Goal: Task Accomplishment & Management: Use online tool/utility

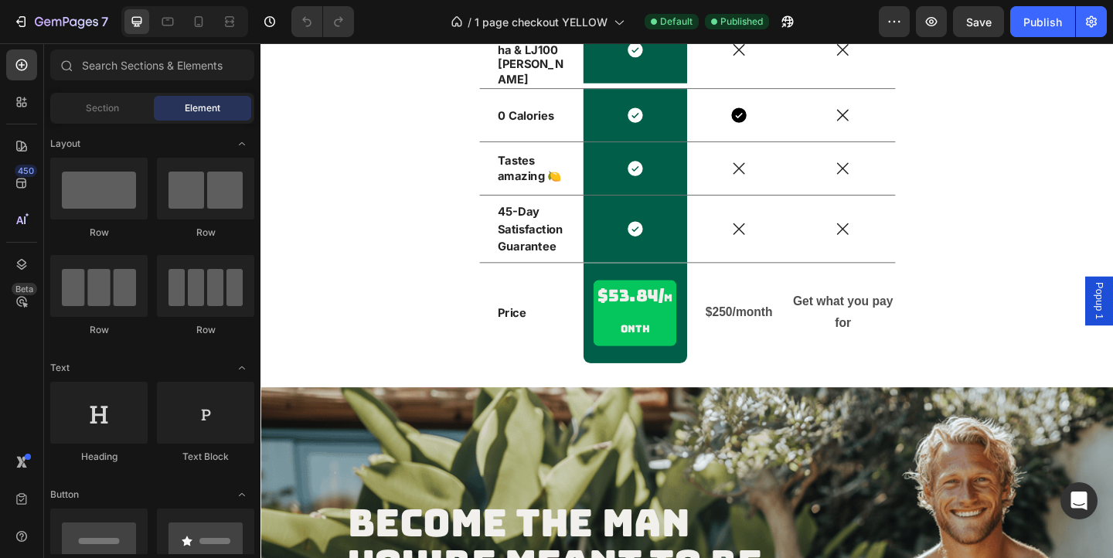
scroll to position [3630, 0]
click at [682, 360] on span "month" at bounding box center [680, 336] width 57 height 48
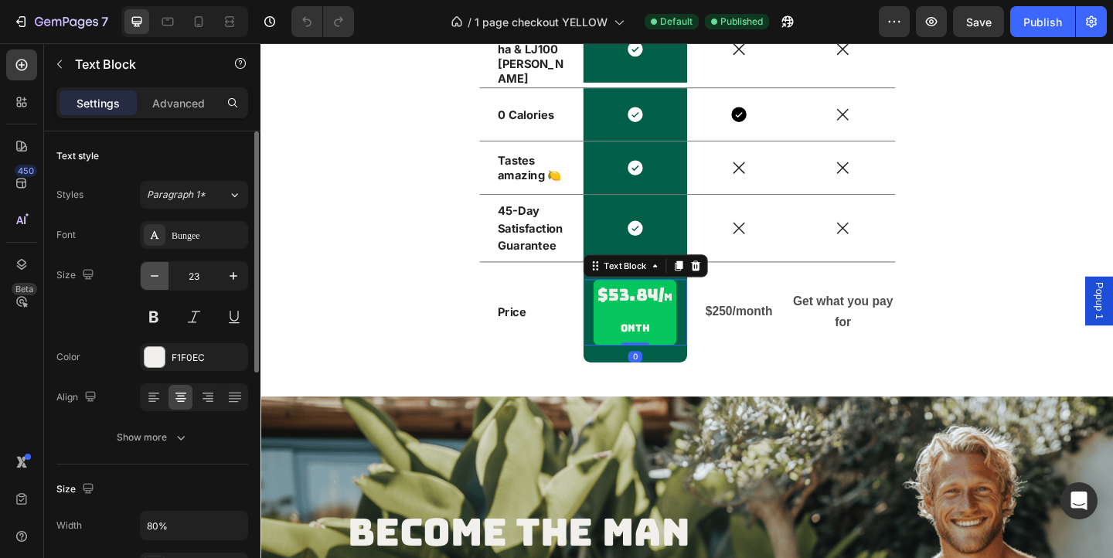
click at [160, 286] on button "button" at bounding box center [155, 276] width 28 height 28
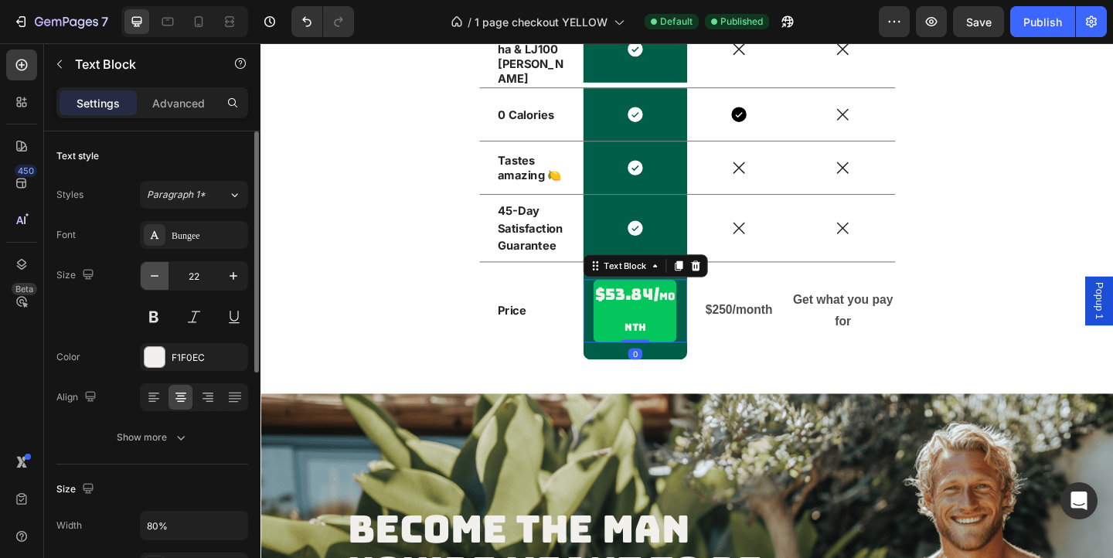
click at [160, 286] on button "button" at bounding box center [155, 276] width 28 height 28
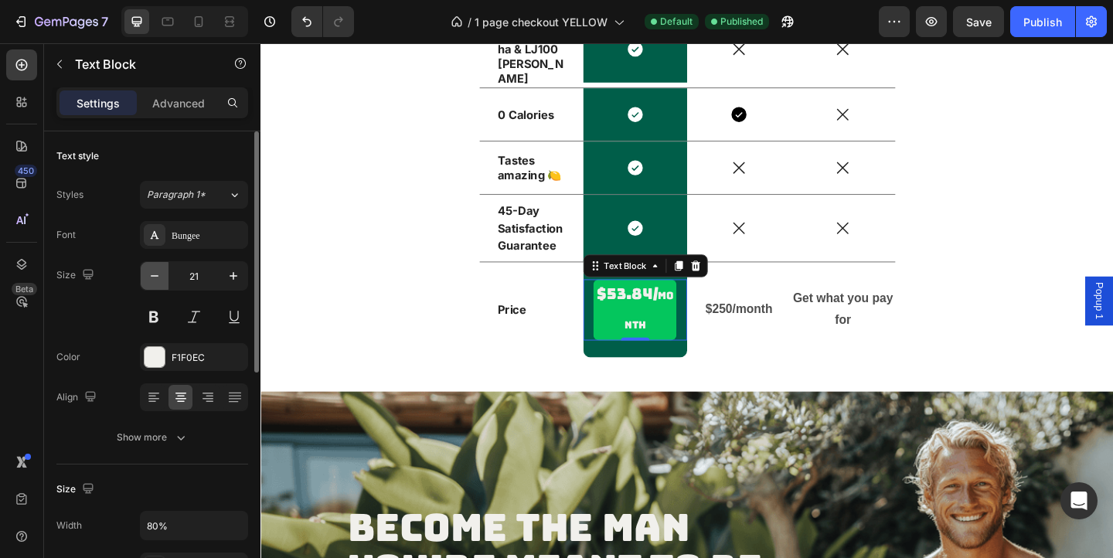
click at [160, 286] on button "button" at bounding box center [155, 276] width 28 height 28
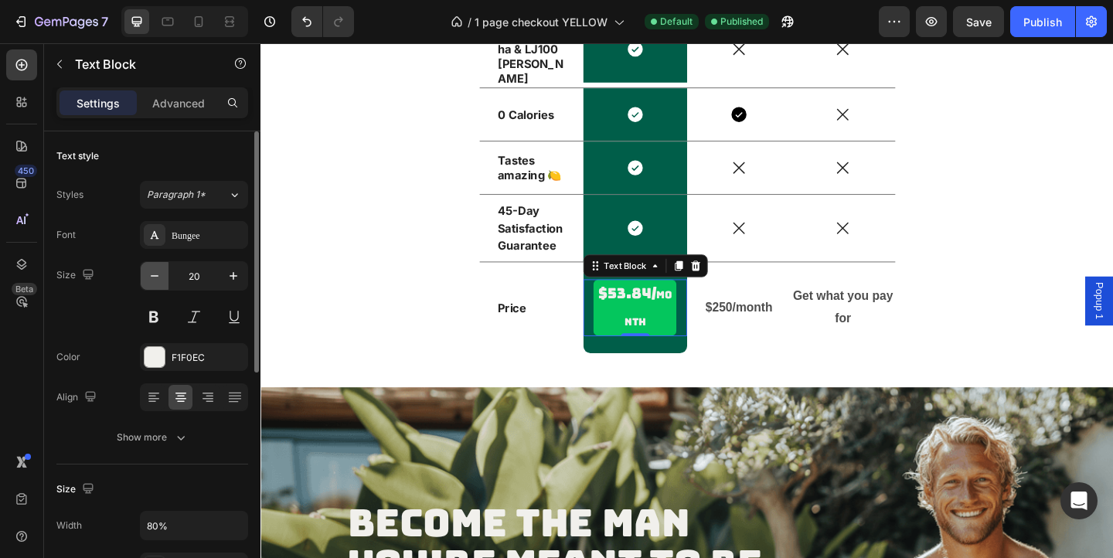
click at [160, 286] on button "button" at bounding box center [155, 276] width 28 height 28
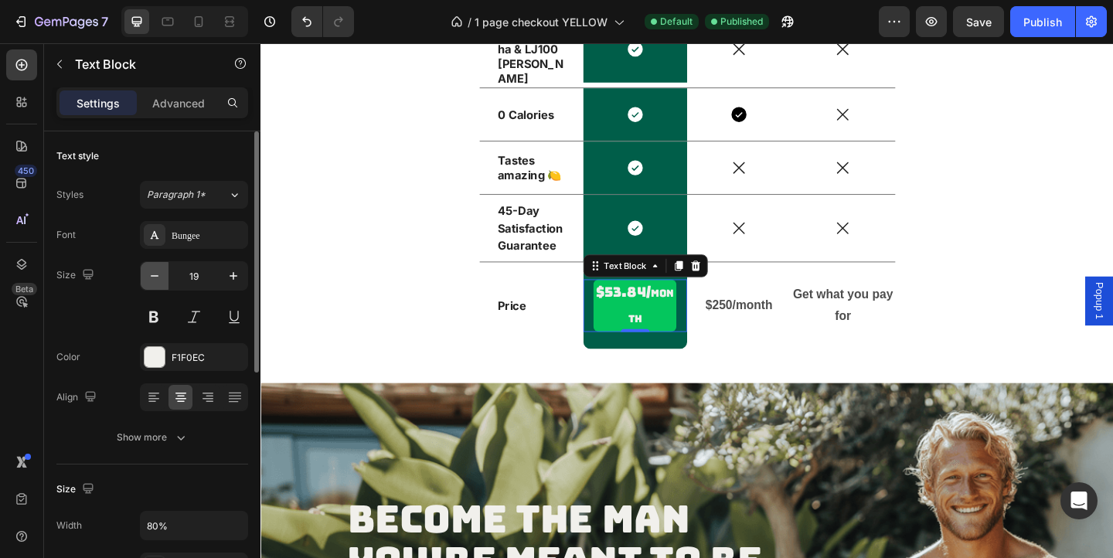
click at [160, 286] on button "button" at bounding box center [155, 276] width 28 height 28
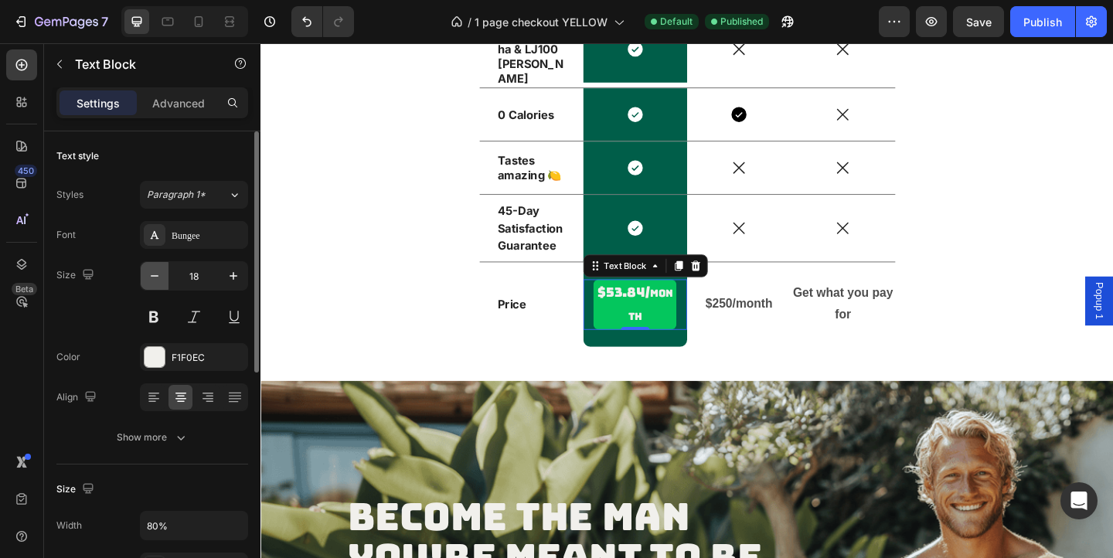
click at [160, 286] on button "button" at bounding box center [155, 276] width 28 height 28
type input "17"
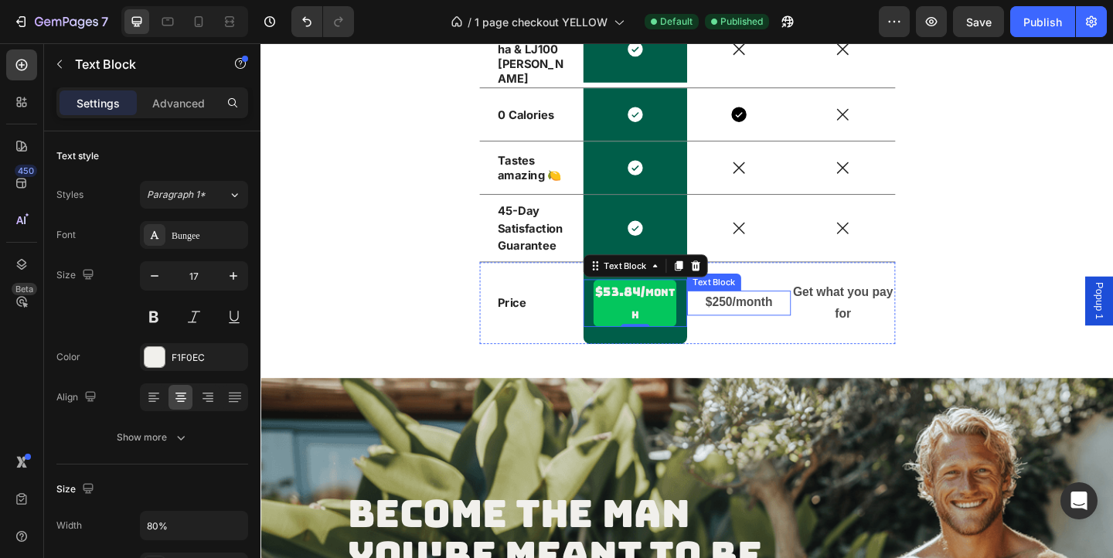
click at [808, 332] on strong "$250/month" at bounding box center [780, 325] width 73 height 15
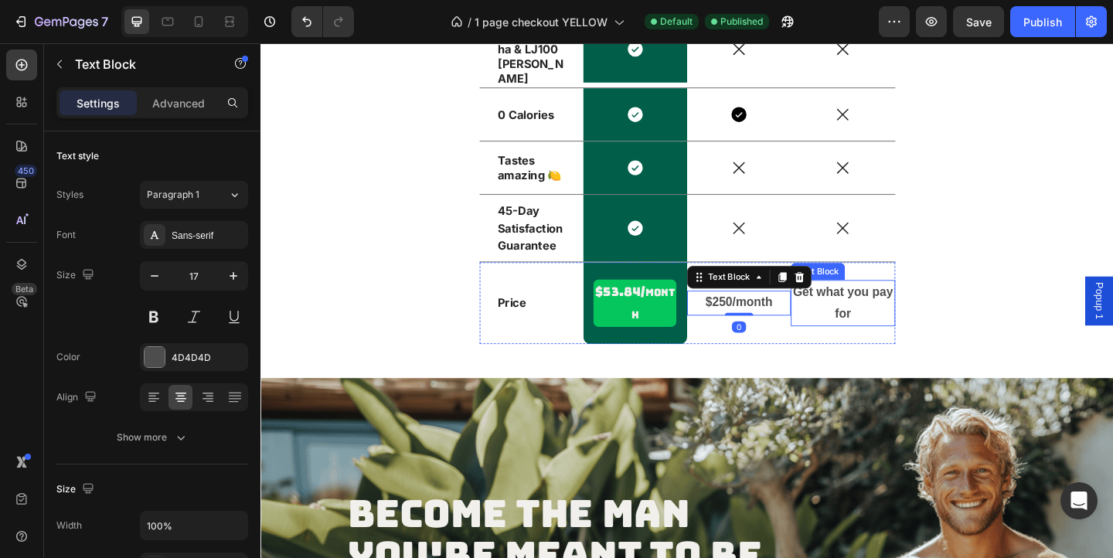
click at [914, 348] on p "Get what you pay for" at bounding box center [894, 325] width 110 height 47
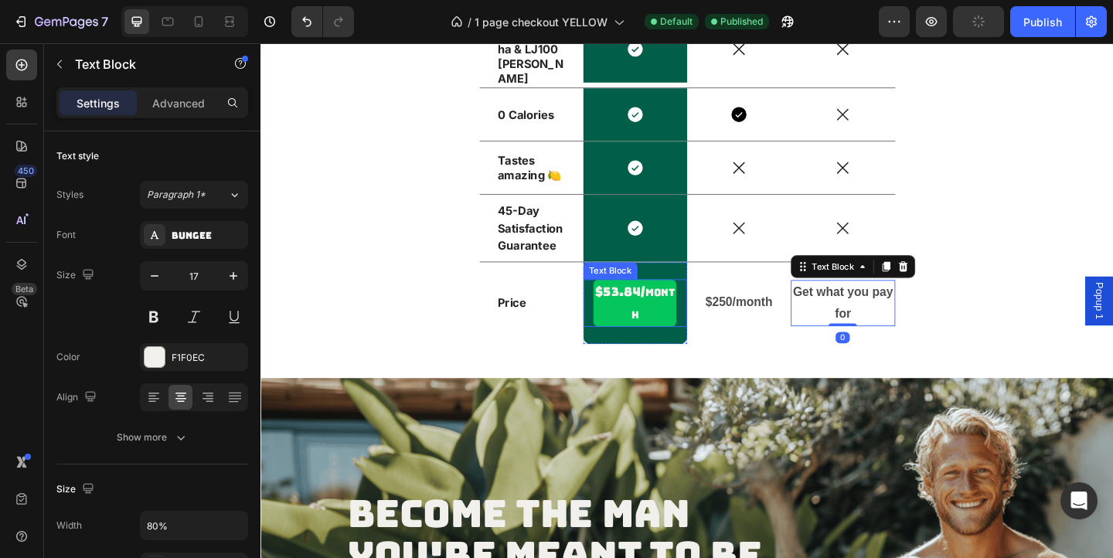
click at [628, 337] on p "$53.84/ month" at bounding box center [667, 325] width 87 height 49
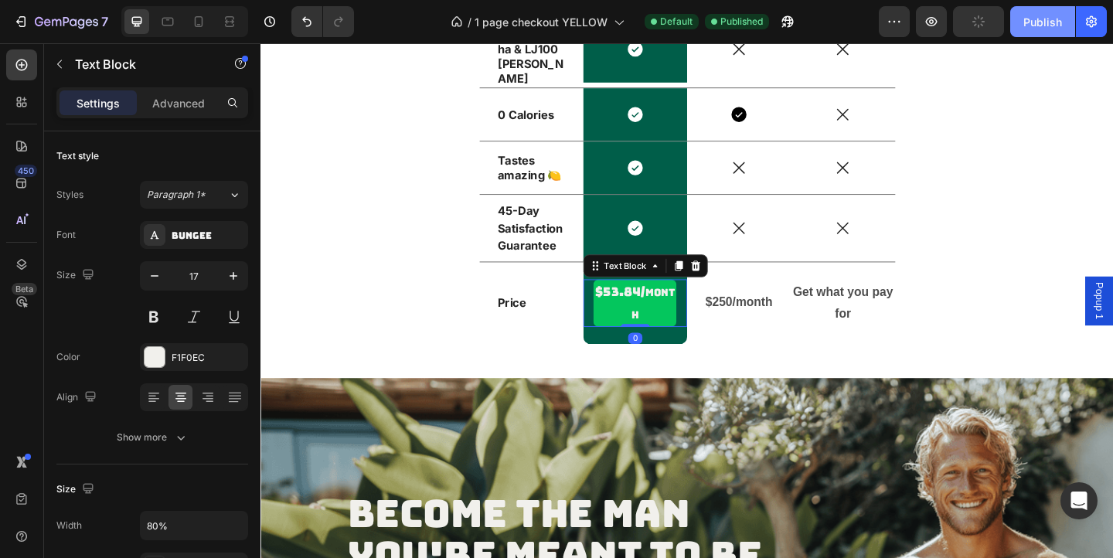
click at [1043, 21] on div "Publish" at bounding box center [1042, 22] width 39 height 16
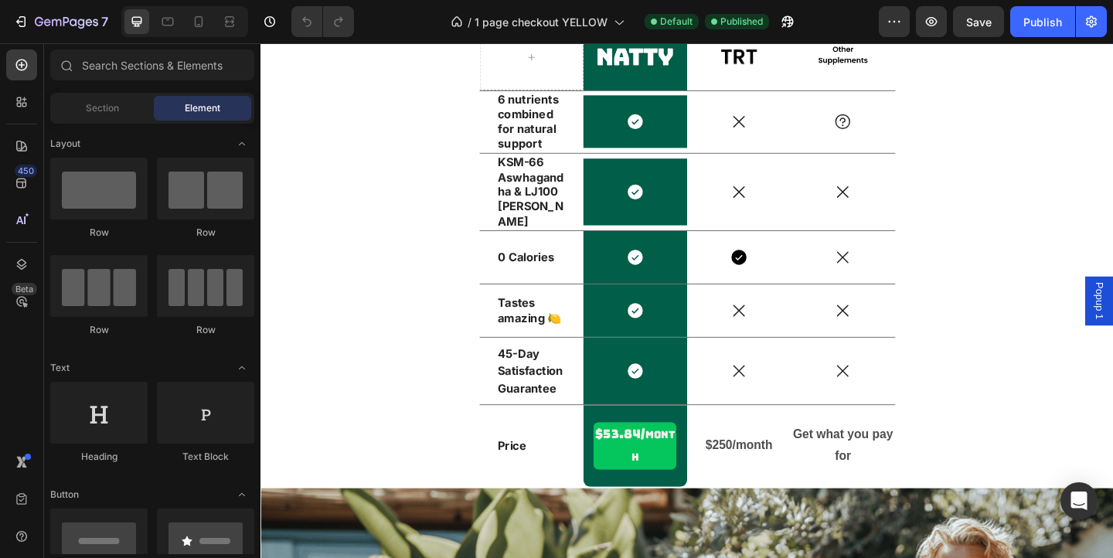
scroll to position [2669, 0]
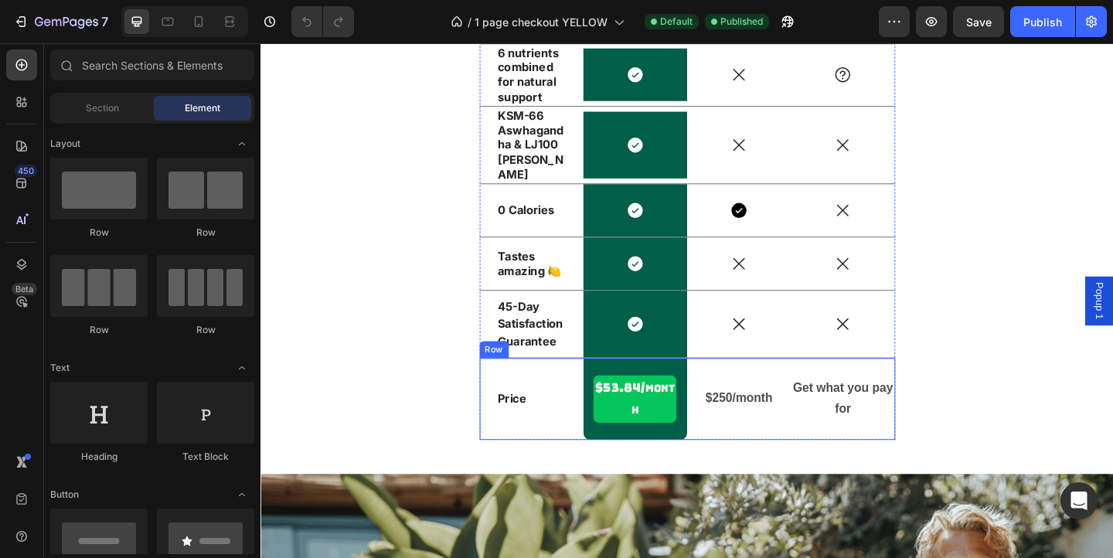
click at [898, 424] on strong "Get what you pay for" at bounding box center [893, 429] width 109 height 39
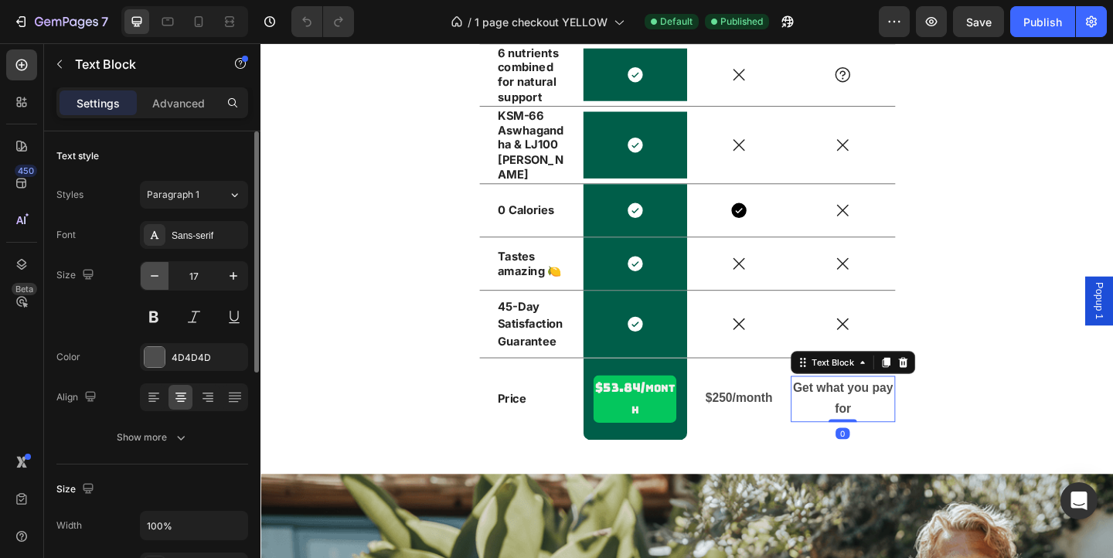
click at [156, 271] on icon "button" at bounding box center [154, 275] width 15 height 15
type input "15"
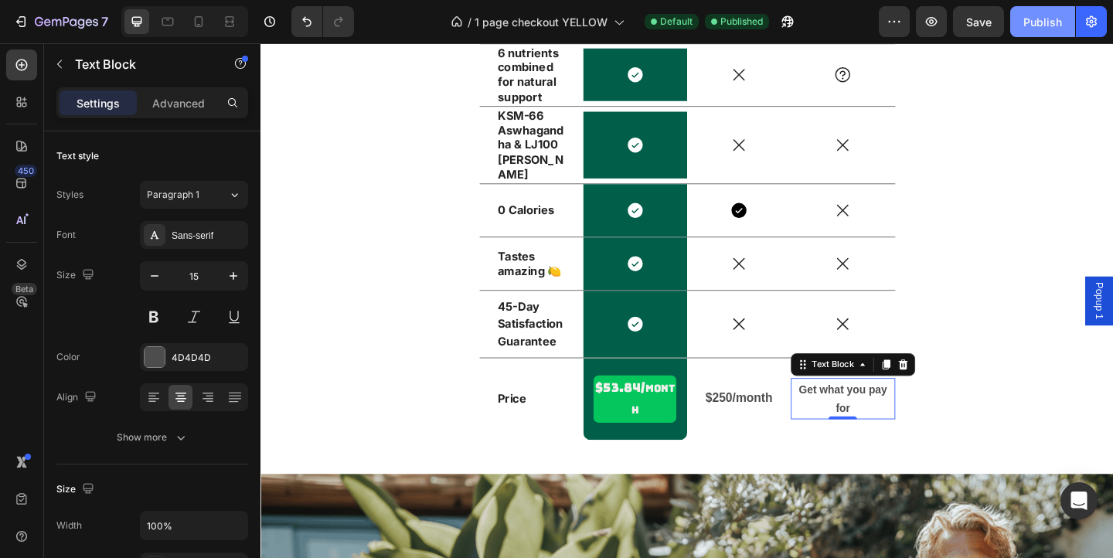
click at [1036, 23] on div "Publish" at bounding box center [1042, 22] width 39 height 16
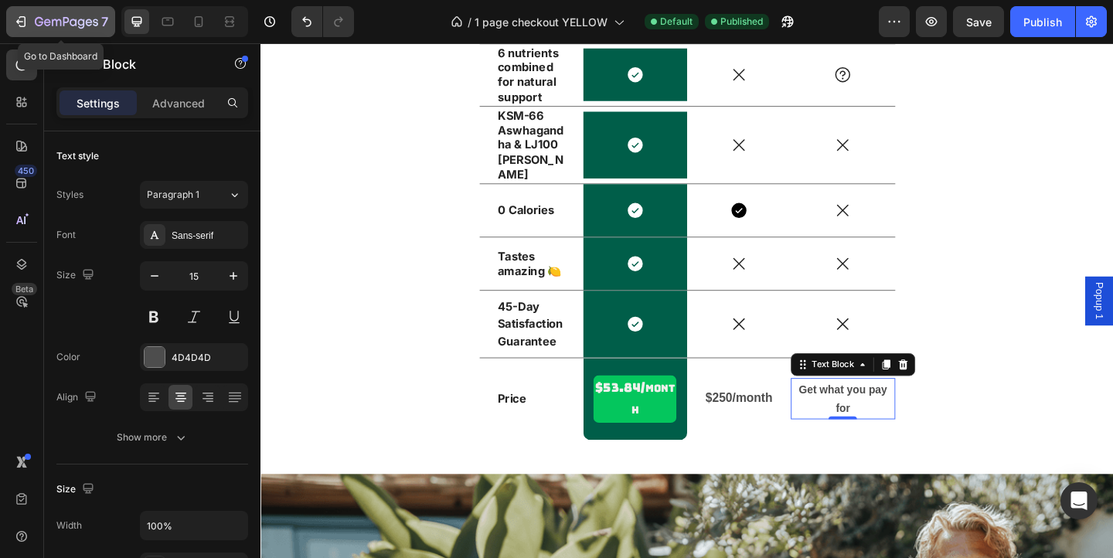
click at [21, 16] on icon "button" at bounding box center [22, 21] width 7 height 11
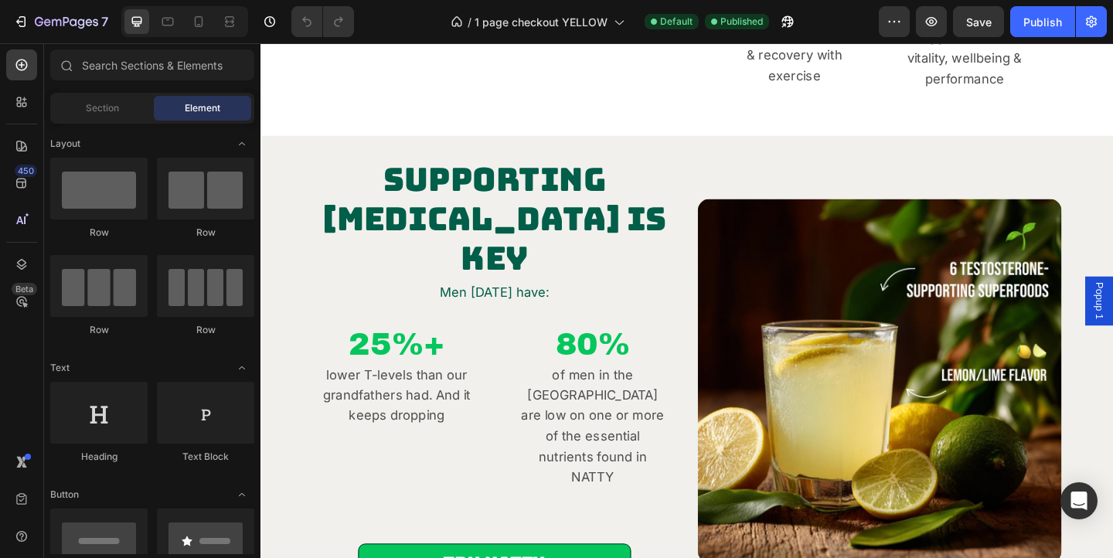
scroll to position [1024, 0]
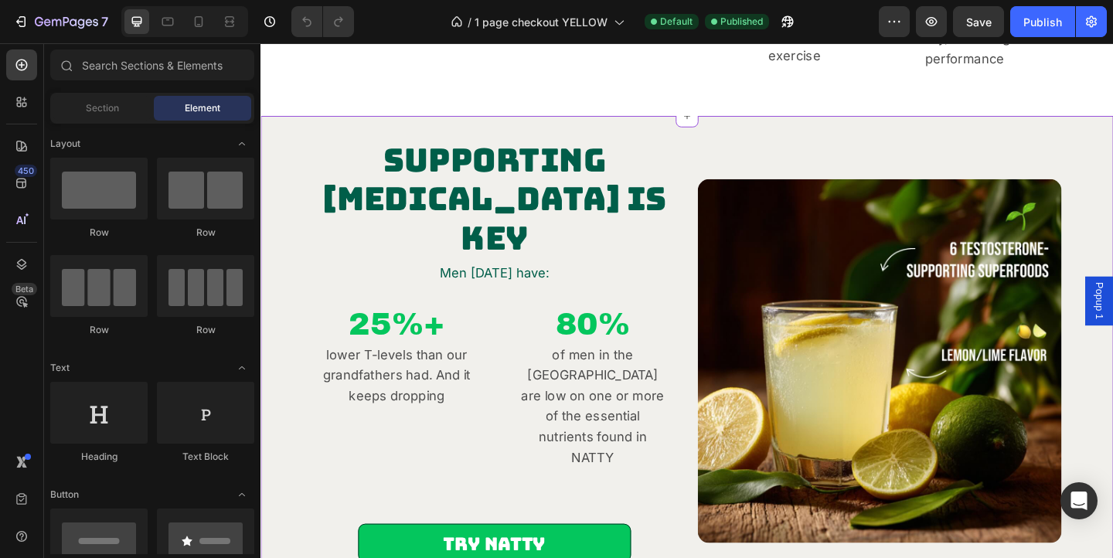
click at [825, 294] on img at bounding box center [934, 389] width 396 height 396
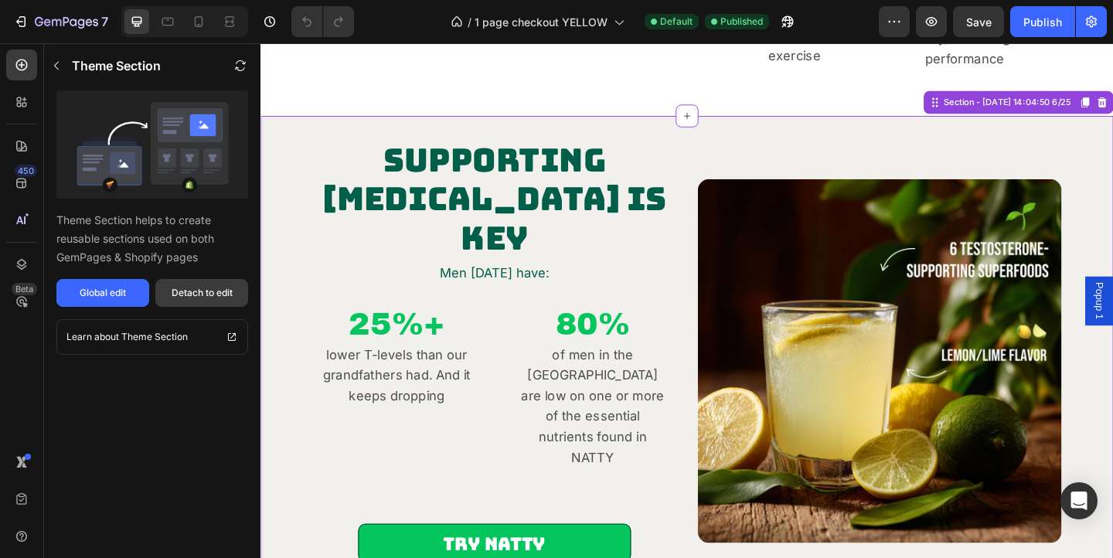
click at [212, 289] on div "Detach to edit" at bounding box center [202, 293] width 61 height 14
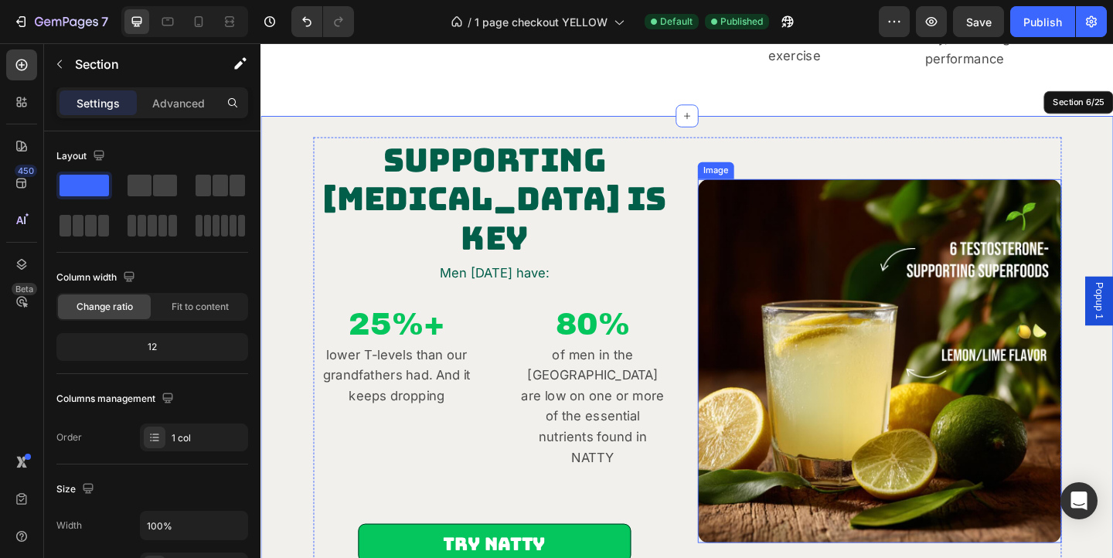
click at [830, 310] on img at bounding box center [934, 389] width 396 height 396
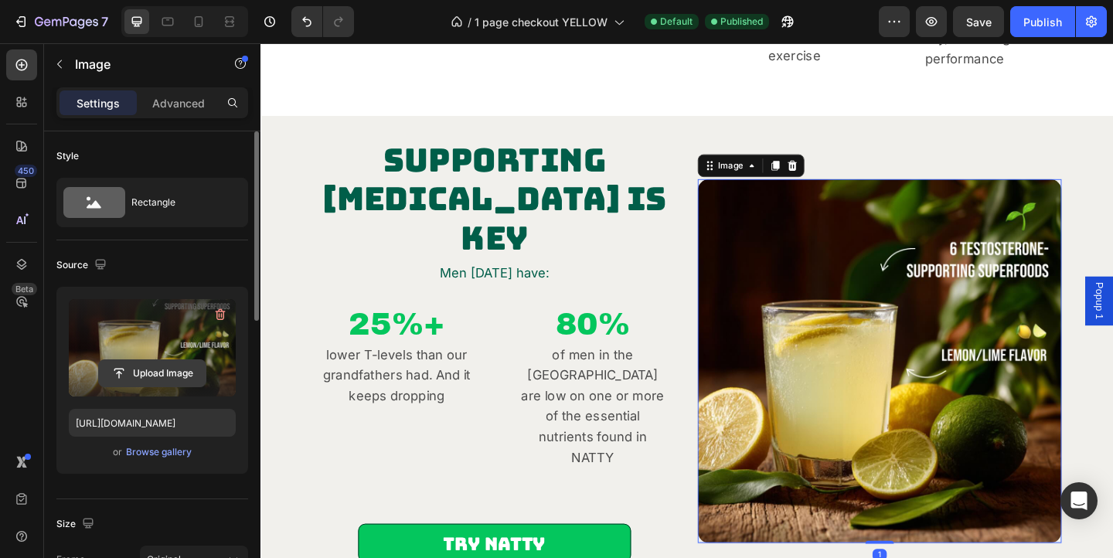
scroll to position [0, 0]
click at [193, 362] on input "file" at bounding box center [152, 373] width 107 height 26
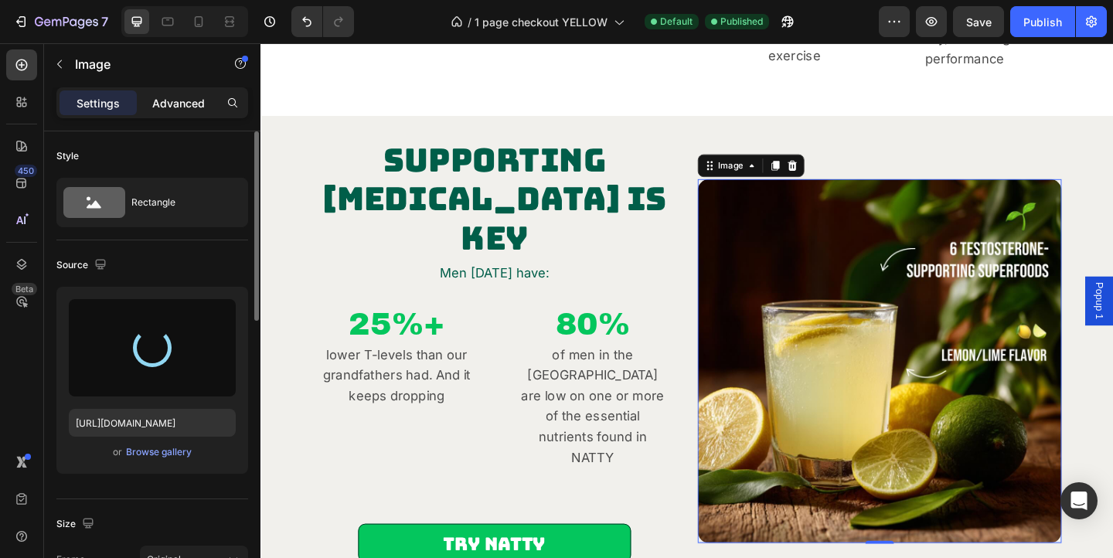
type input "https://cdn.shopify.com/s/files/1/0868/2589/4052/files/gempages_541050829604390…"
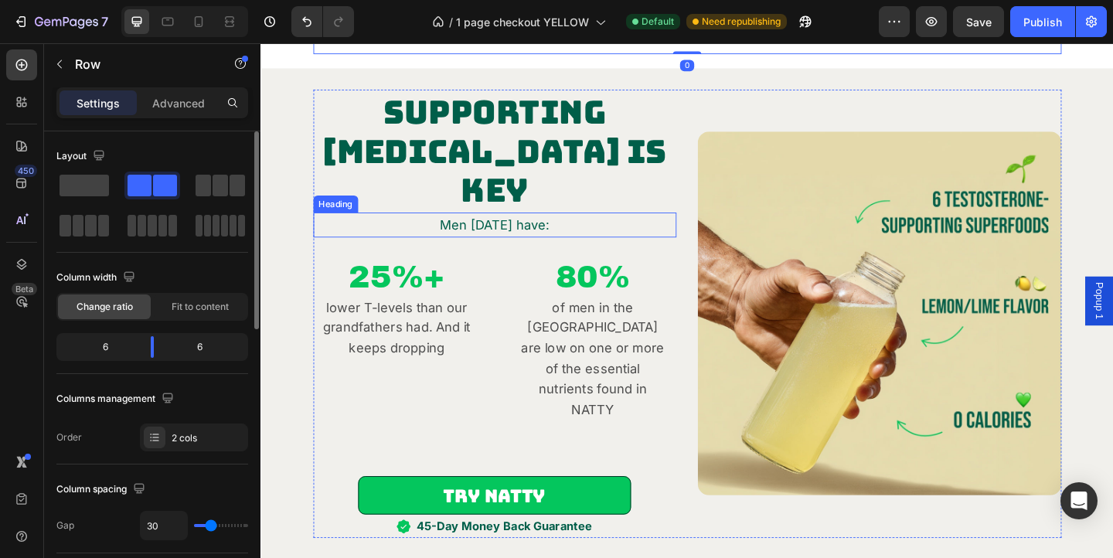
scroll to position [1091, 0]
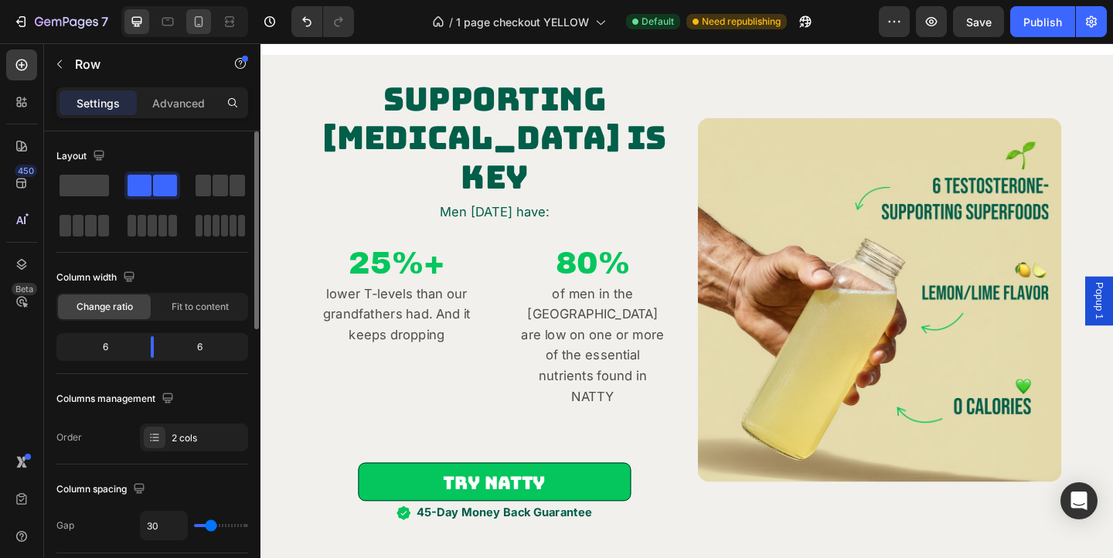
click at [201, 27] on icon at bounding box center [198, 21] width 15 height 15
type input "0"
type input "100%"
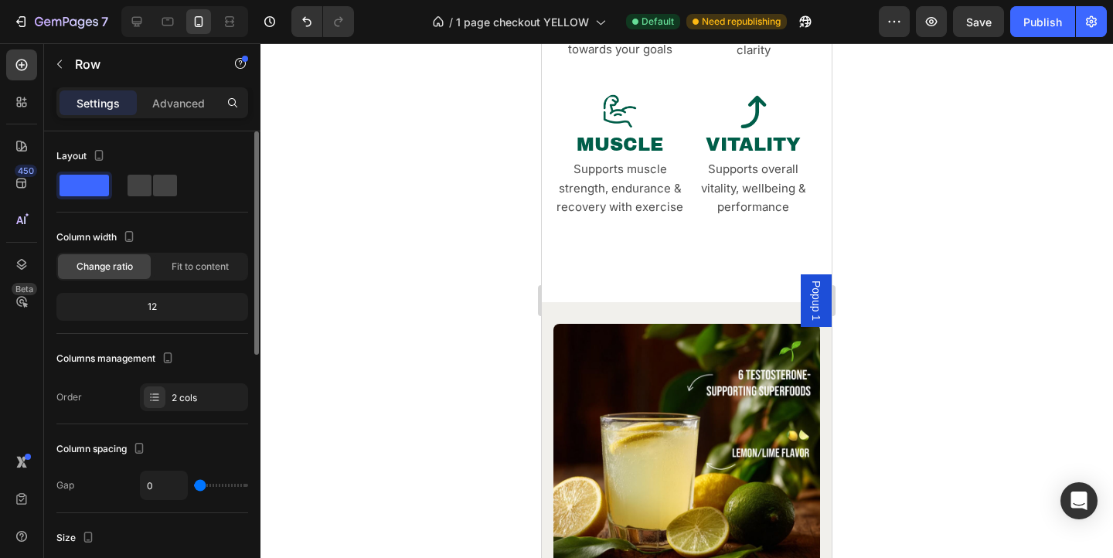
scroll to position [1033, 0]
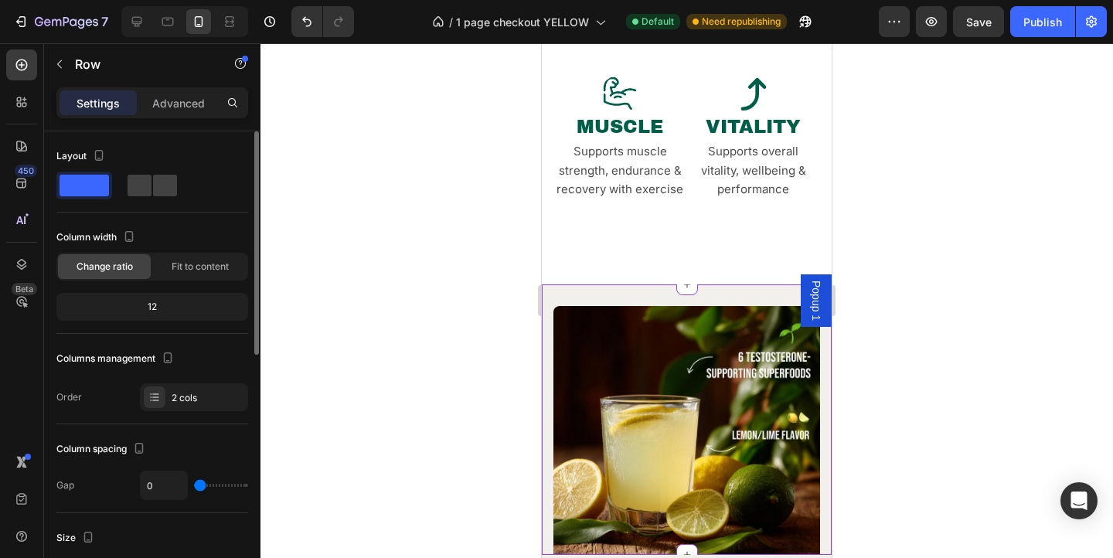
click at [683, 417] on img at bounding box center [686, 439] width 267 height 267
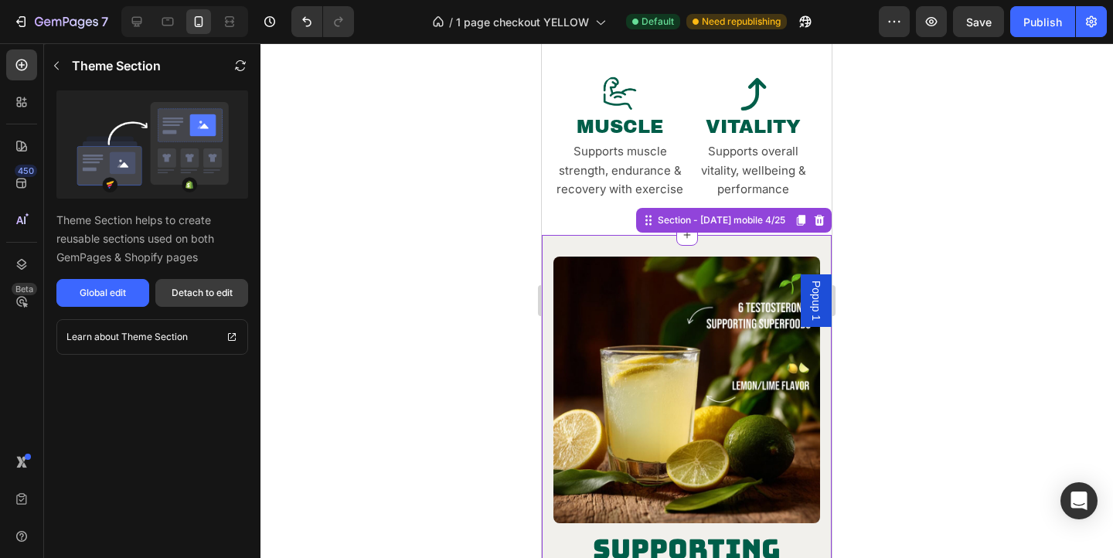
click at [218, 298] on div "Detach to edit" at bounding box center [202, 293] width 61 height 14
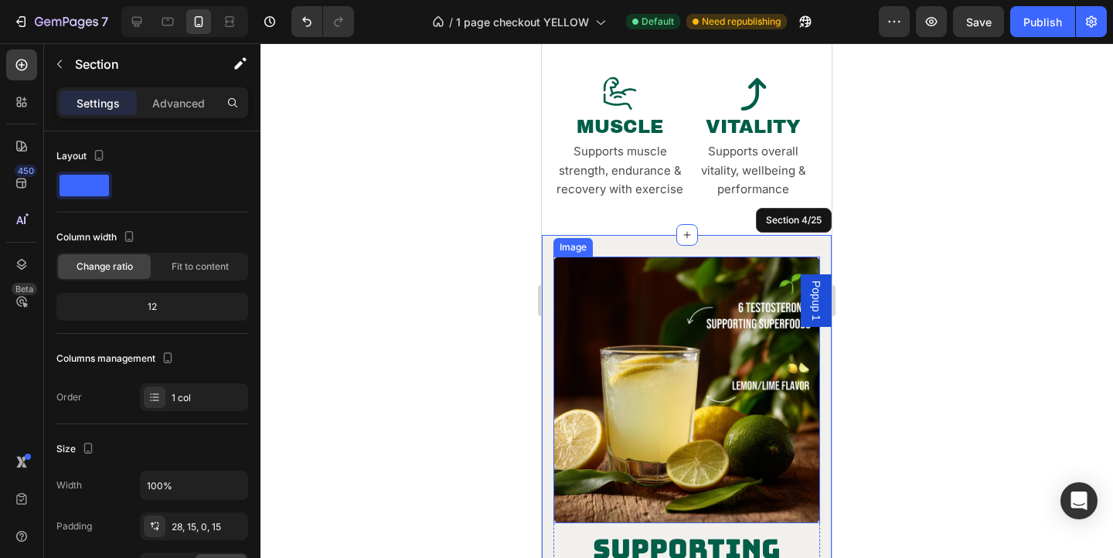
click at [651, 284] on img at bounding box center [686, 390] width 267 height 267
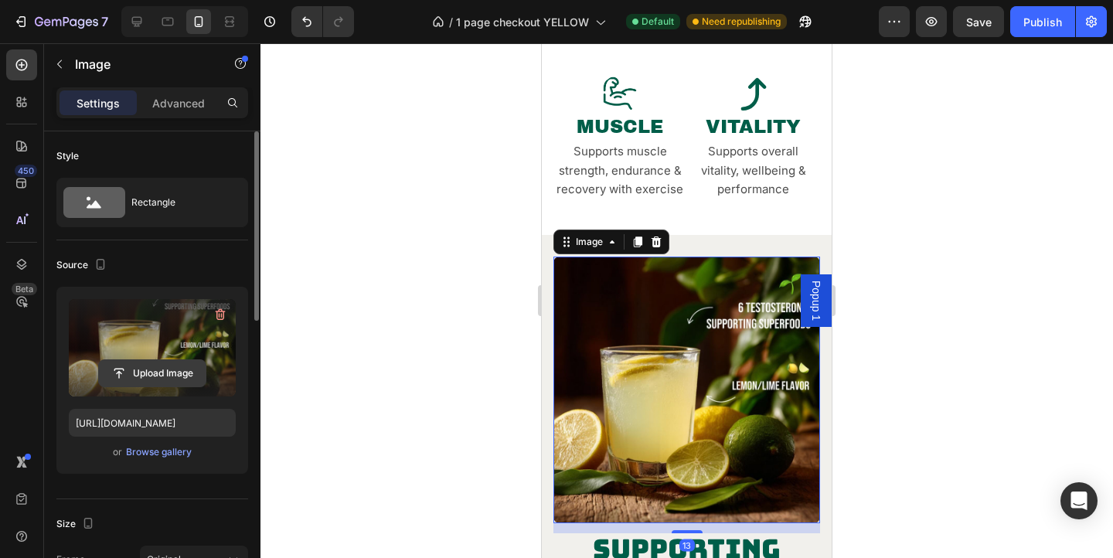
click at [154, 385] on input "file" at bounding box center [152, 373] width 107 height 26
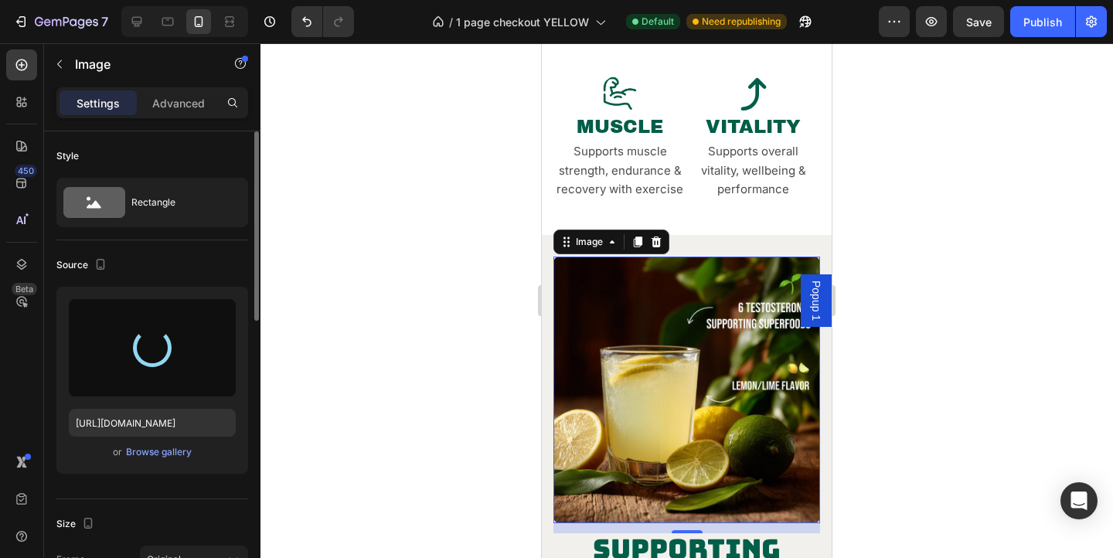
type input "https://cdn.shopify.com/s/files/1/0868/2589/4052/files/gempages_541050829604390…"
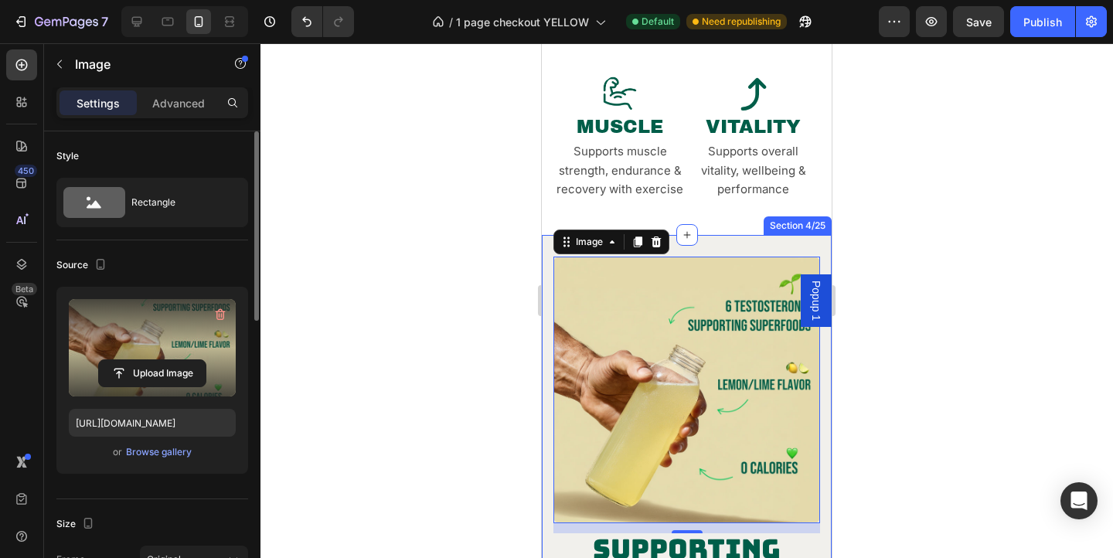
click at [887, 334] on div at bounding box center [686, 300] width 853 height 515
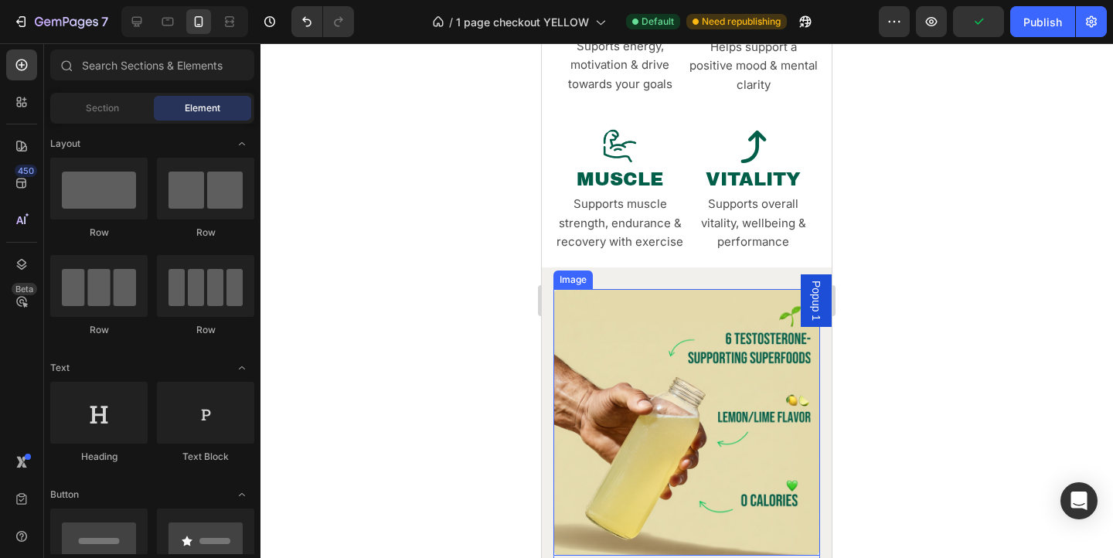
scroll to position [1061, 0]
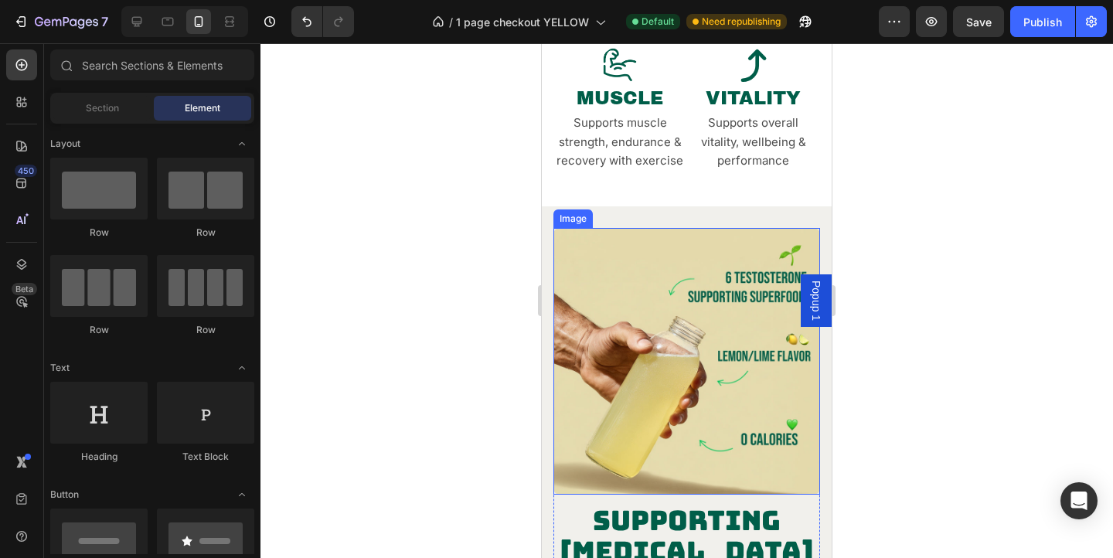
click at [704, 284] on img at bounding box center [686, 361] width 267 height 267
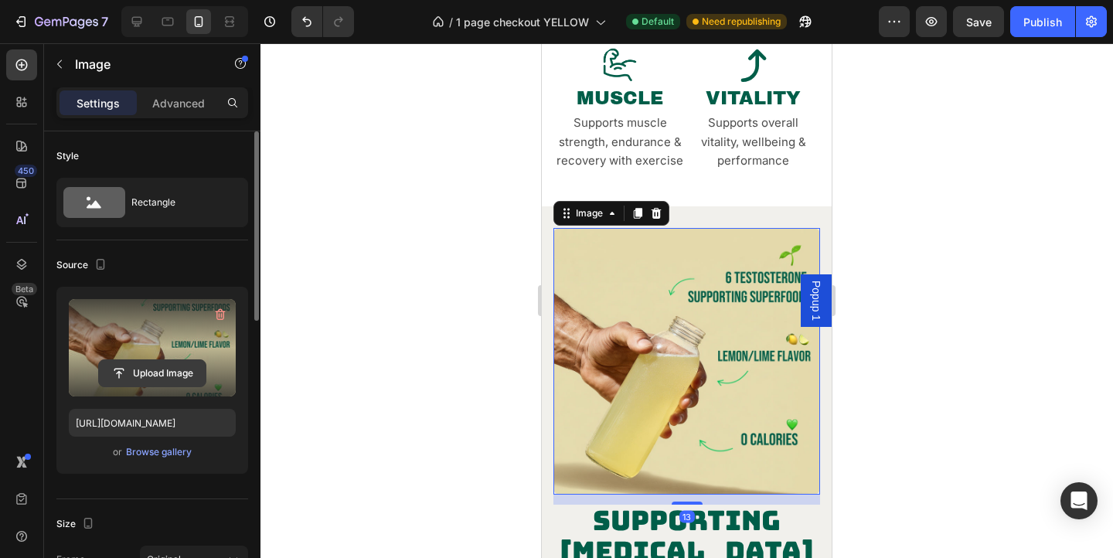
click at [180, 383] on input "file" at bounding box center [152, 373] width 107 height 26
click at [136, 23] on icon at bounding box center [137, 22] width 10 height 10
type input "https://cdn.shopify.com/s/files/1/2005/9307/files/image_demo.jpg"
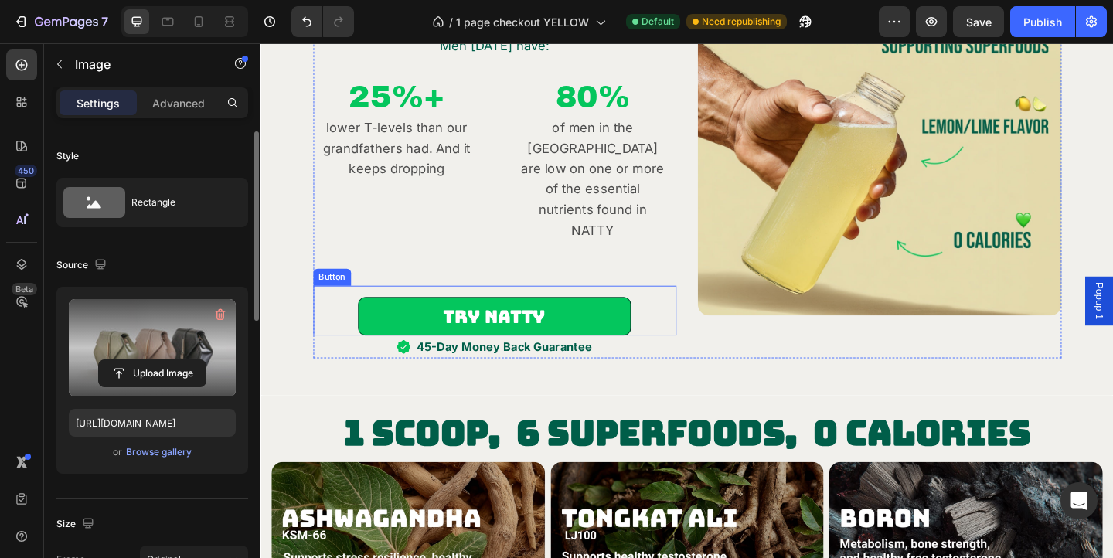
scroll to position [1220, 0]
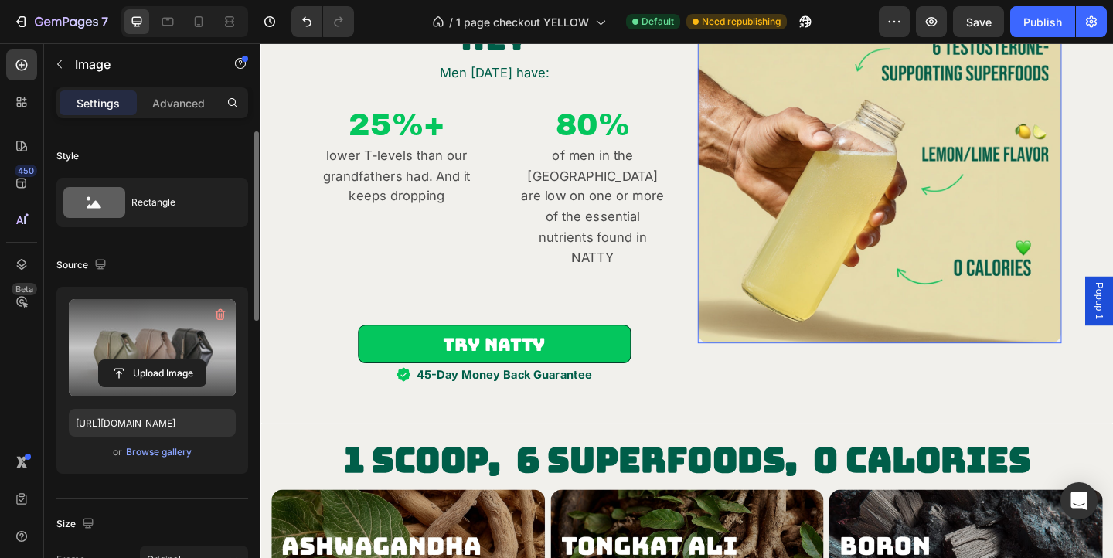
click at [890, 257] on img at bounding box center [934, 172] width 396 height 396
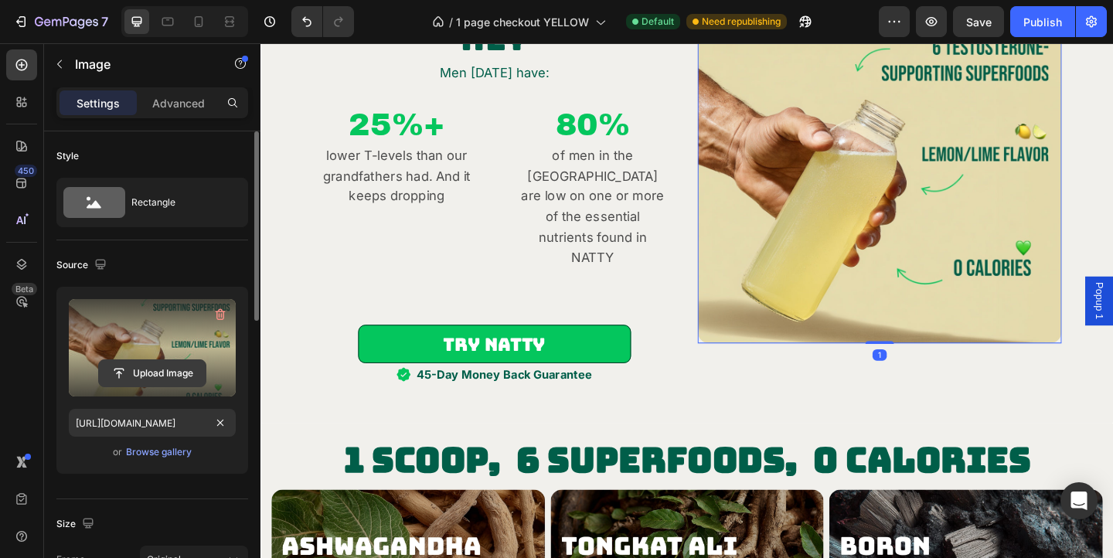
click at [176, 373] on input "file" at bounding box center [152, 373] width 107 height 26
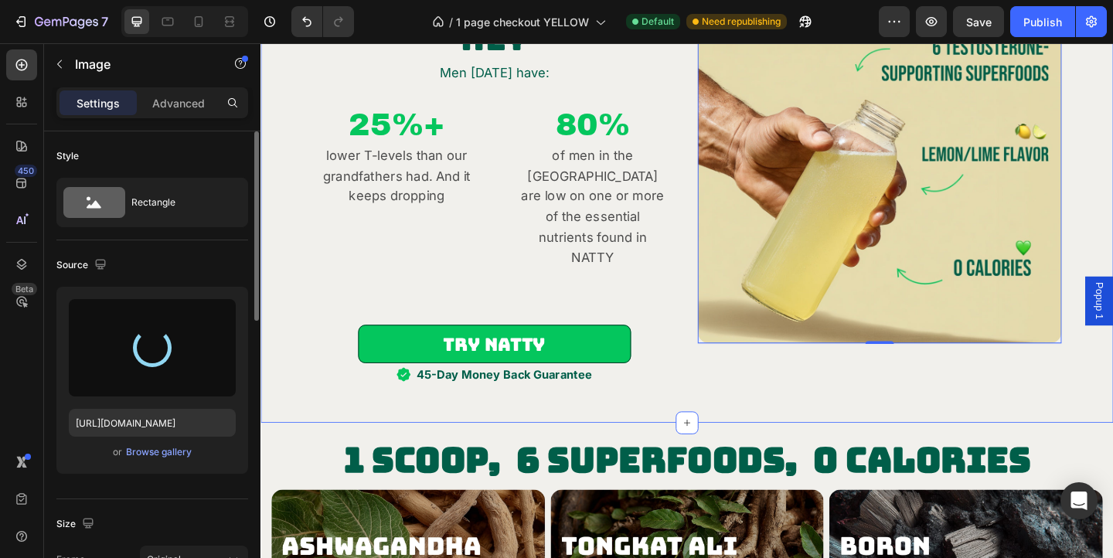
type input "https://cdn.shopify.com/s/files/1/0868/2589/4052/files/gempages_541050829604390…"
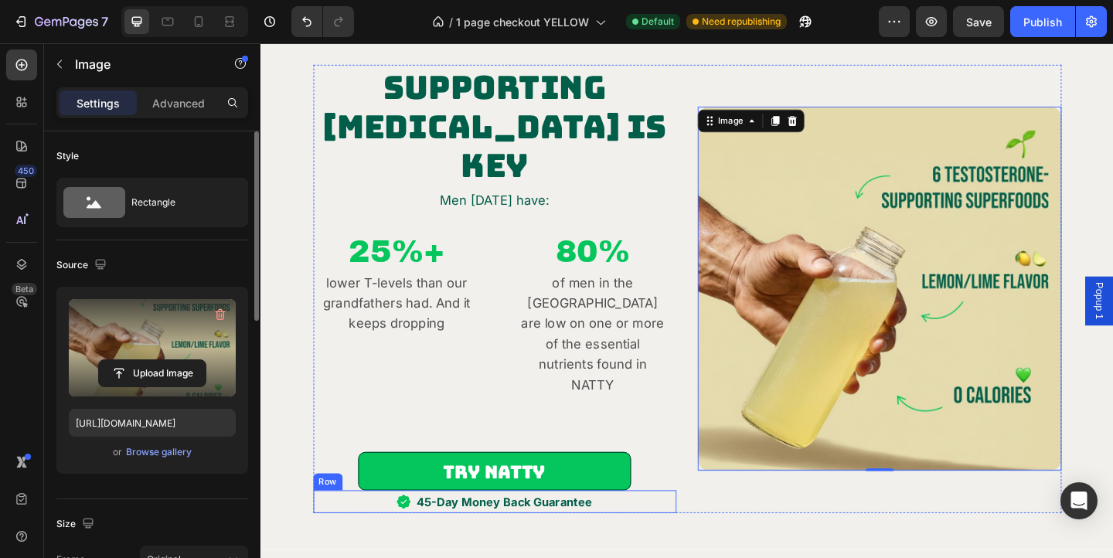
scroll to position [1074, 0]
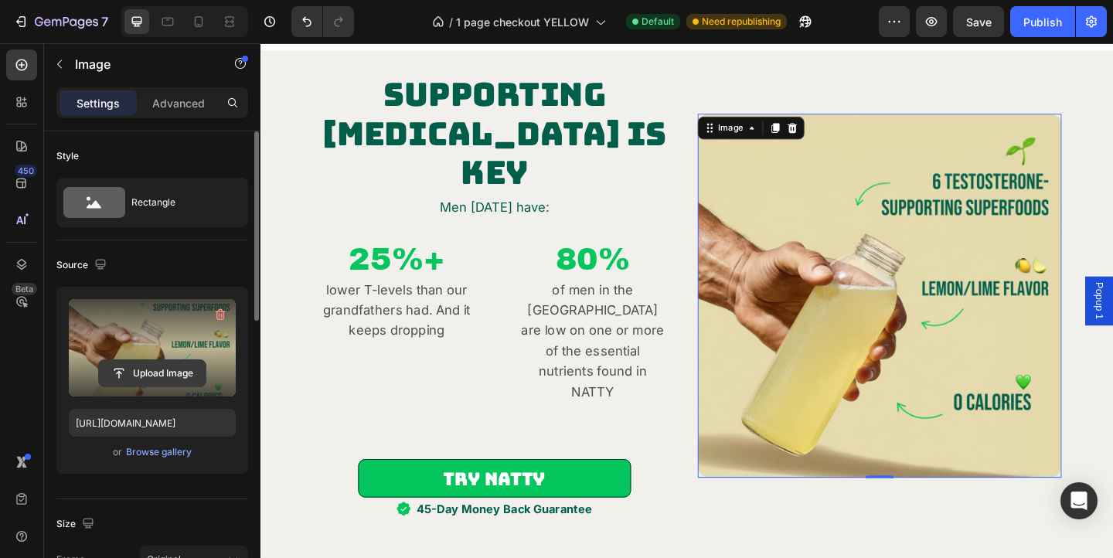
click at [188, 376] on input "file" at bounding box center [152, 373] width 107 height 26
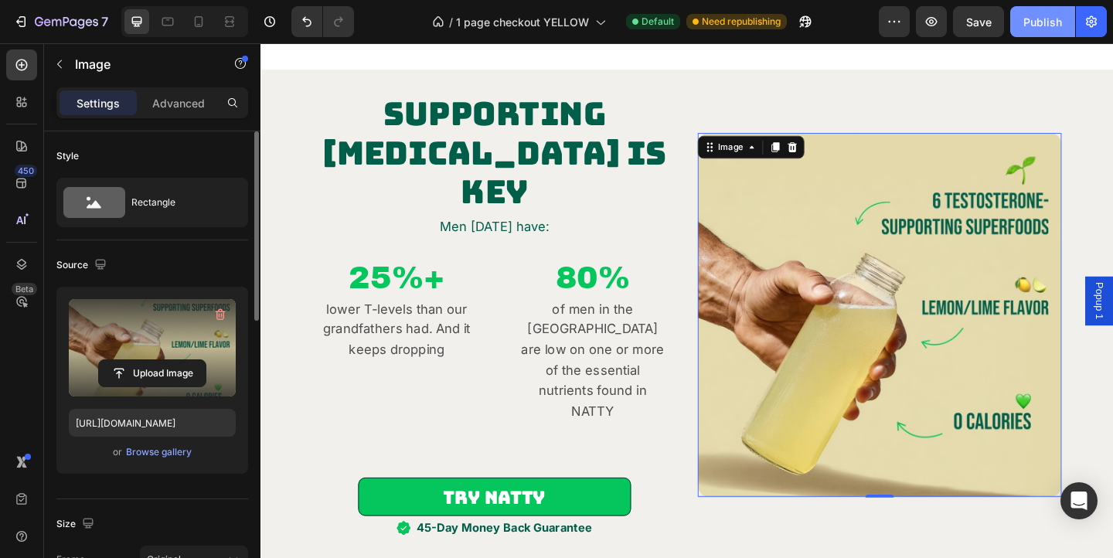
click at [1029, 24] on div "Publish" at bounding box center [1042, 22] width 39 height 16
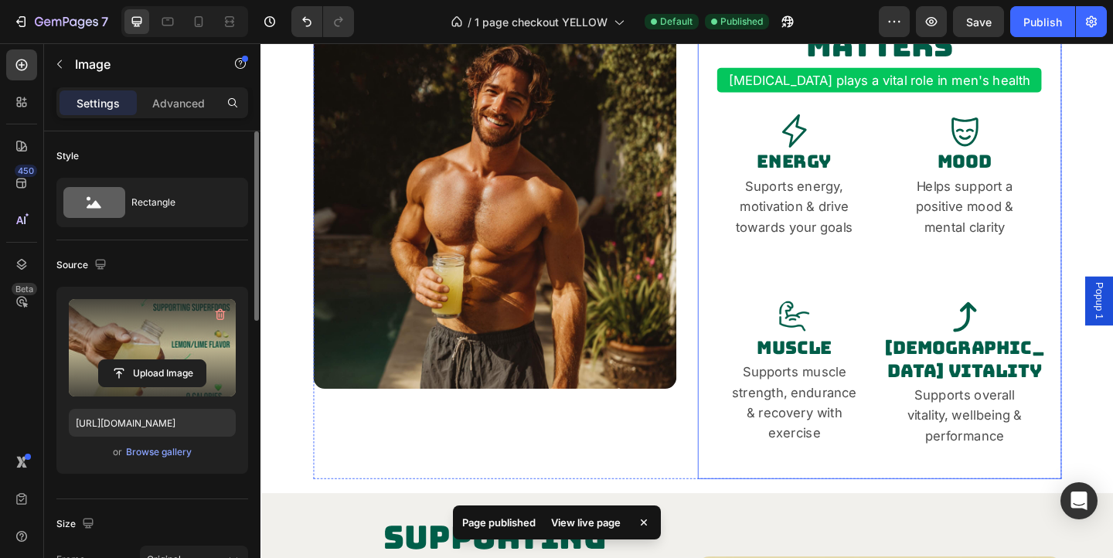
scroll to position [612, 0]
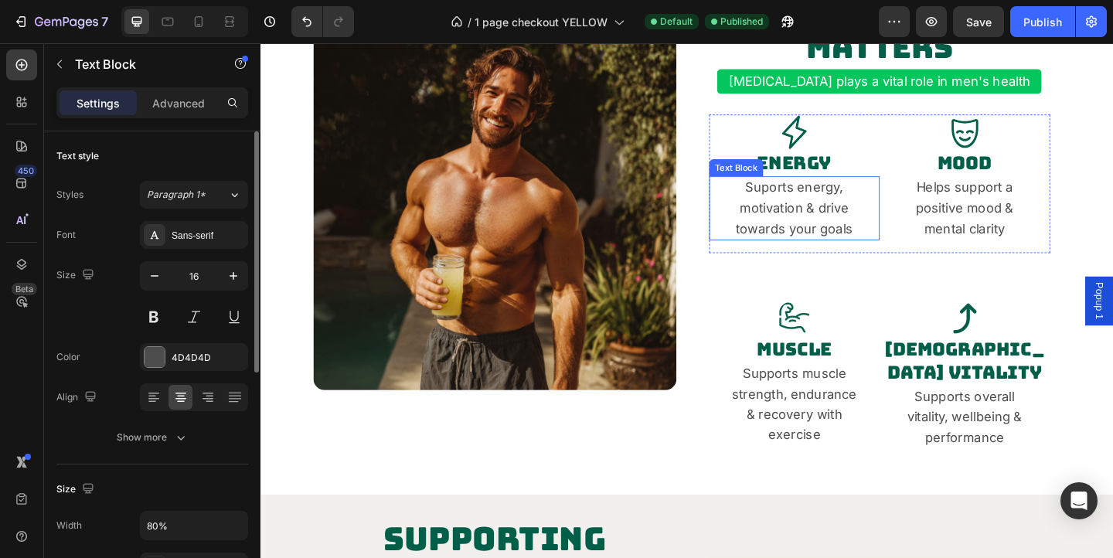
click at [862, 205] on span "Suports energy, motivation & drive towards your goals" at bounding box center [841, 222] width 128 height 61
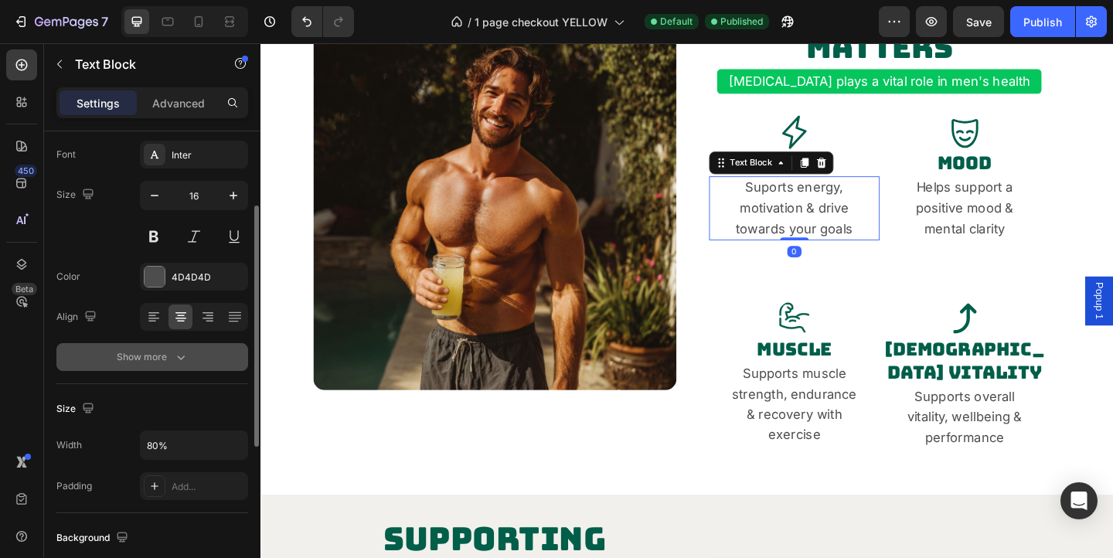
scroll to position [107, 0]
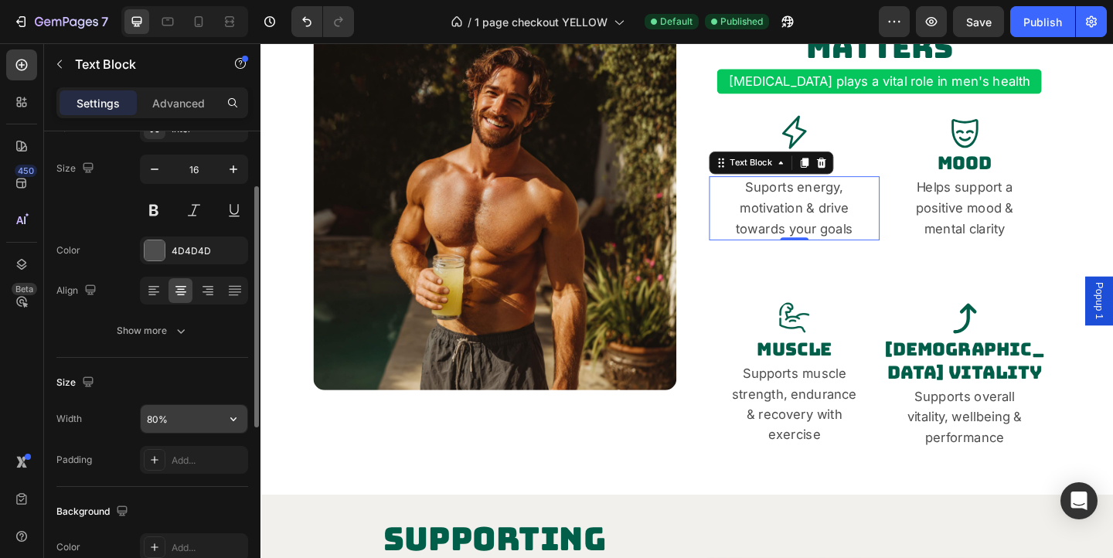
click at [160, 419] on input "80%" at bounding box center [194, 419] width 107 height 28
type input "90%"
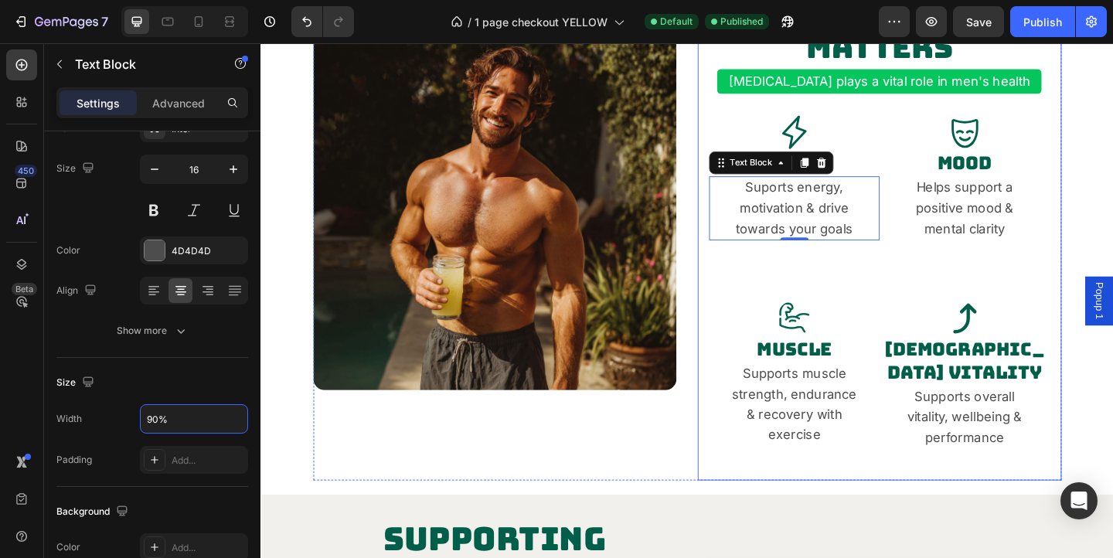
click at [1000, 235] on p "Helps support a positive mood & mental clarity" at bounding box center [1026, 222] width 145 height 66
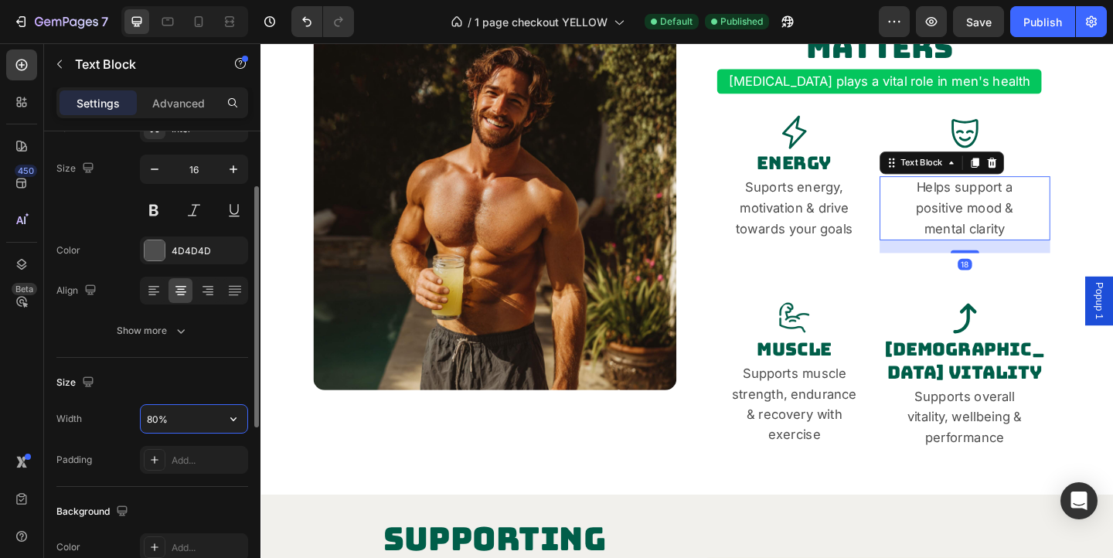
click at [185, 420] on input "80%" at bounding box center [194, 419] width 107 height 28
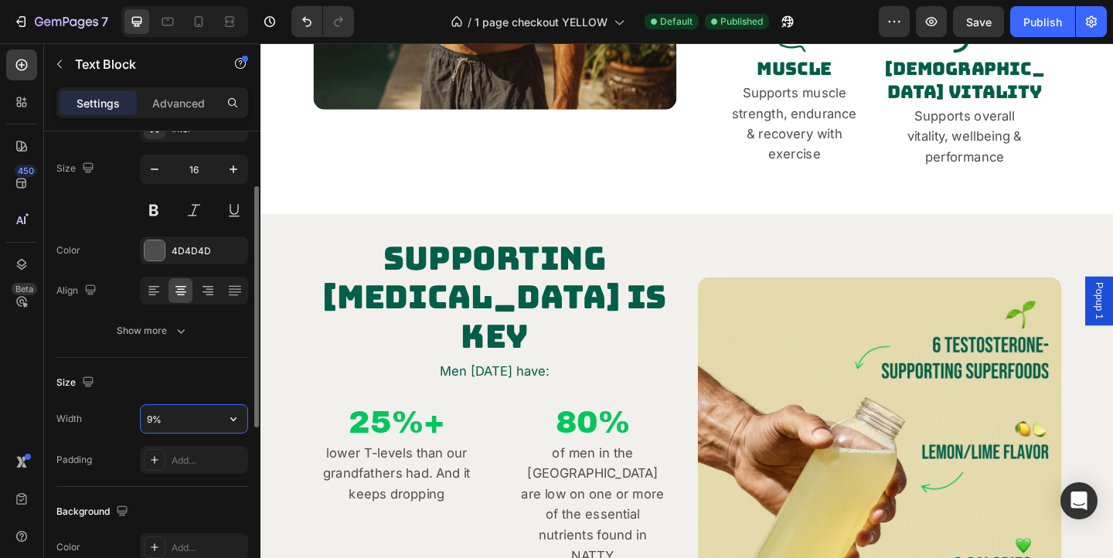
type input "90%"
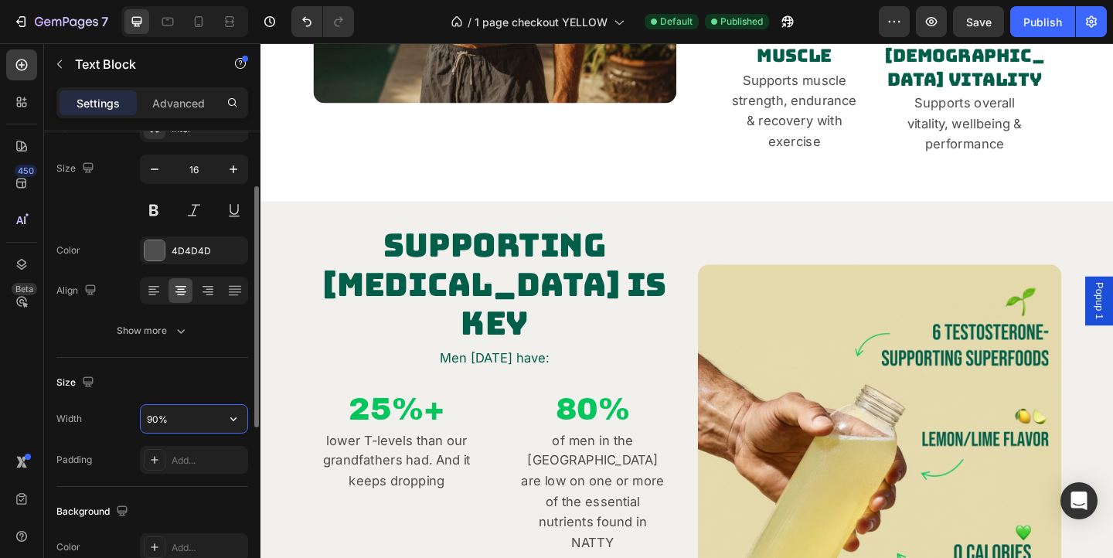
scroll to position [605, 0]
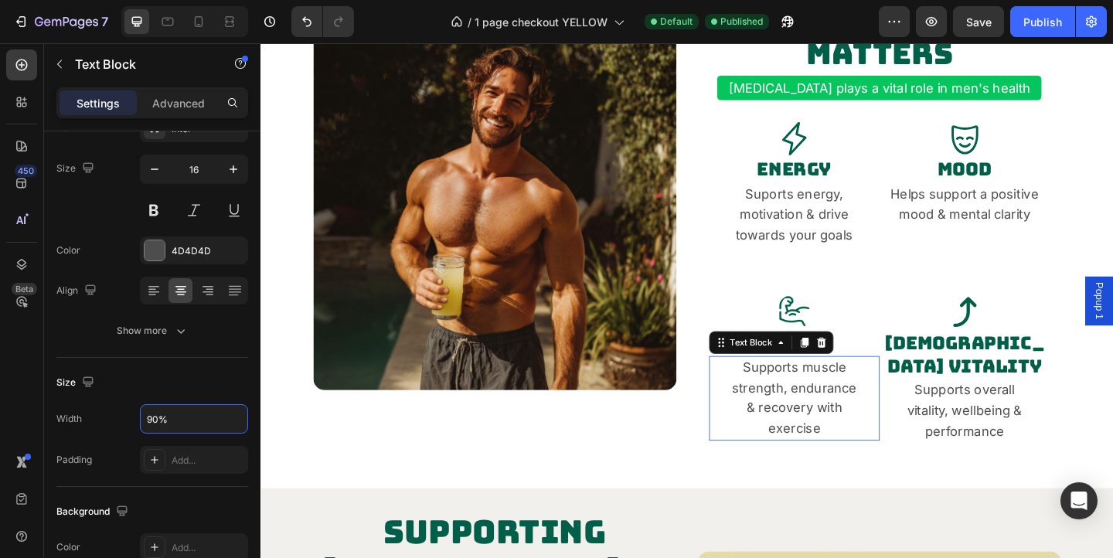
click at [838, 434] on span "Supports muscle strength, endurance & recovery with exercise" at bounding box center [841, 428] width 136 height 83
click at [191, 419] on input "80%" at bounding box center [194, 419] width 107 height 28
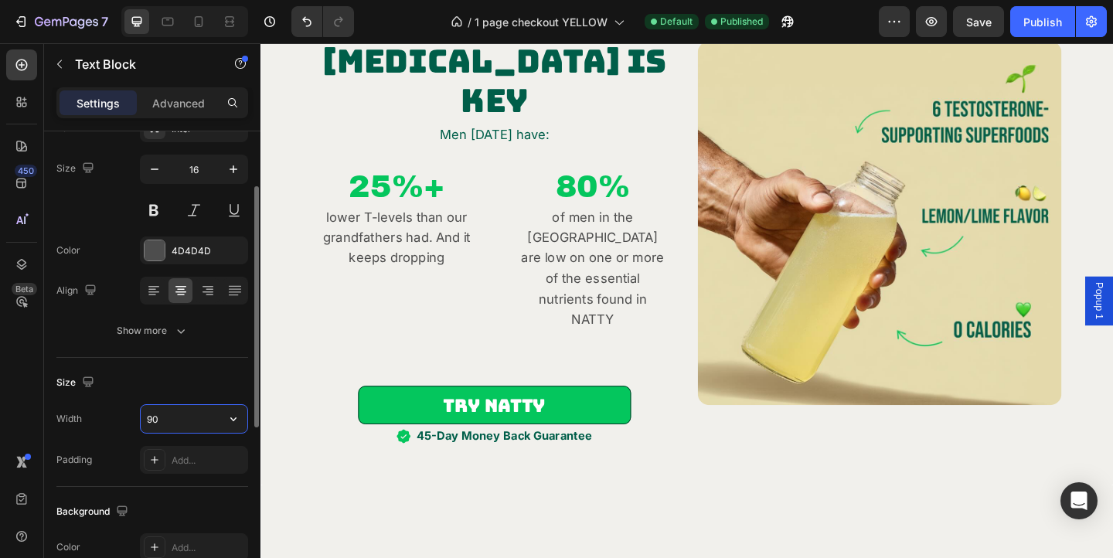
scroll to position [650, 0]
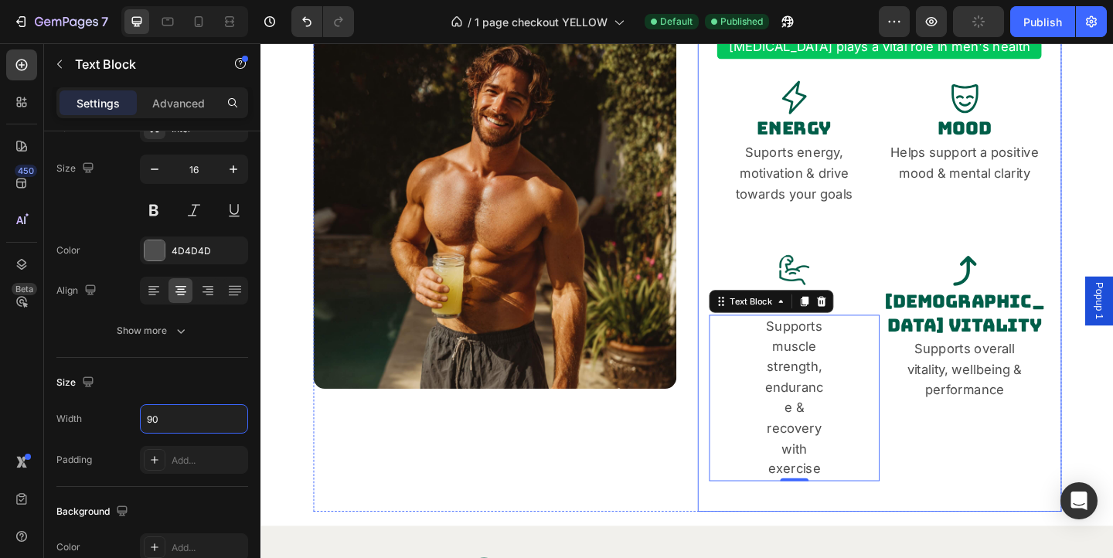
type input "90%"
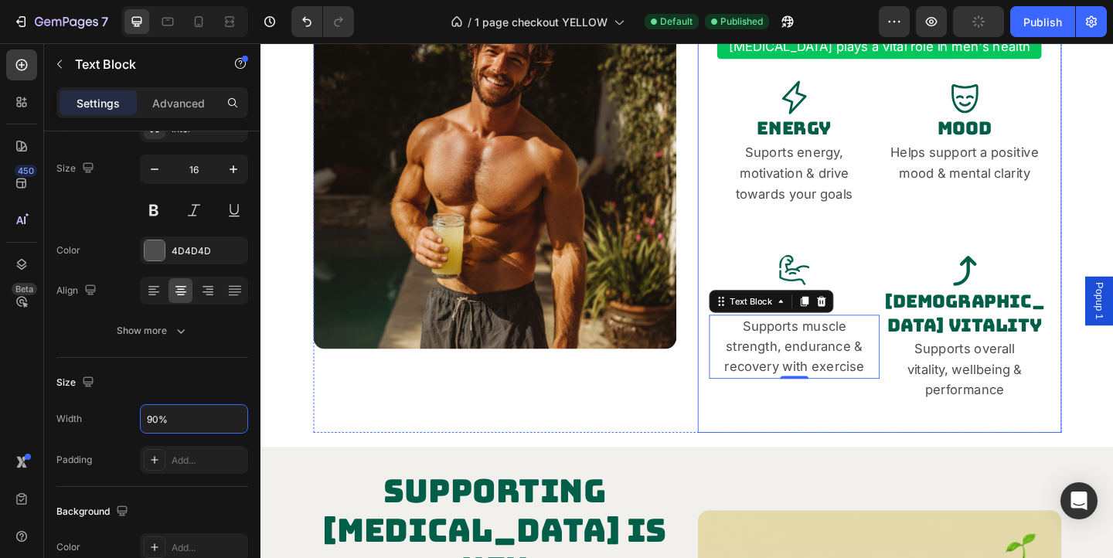
scroll to position [594, 0]
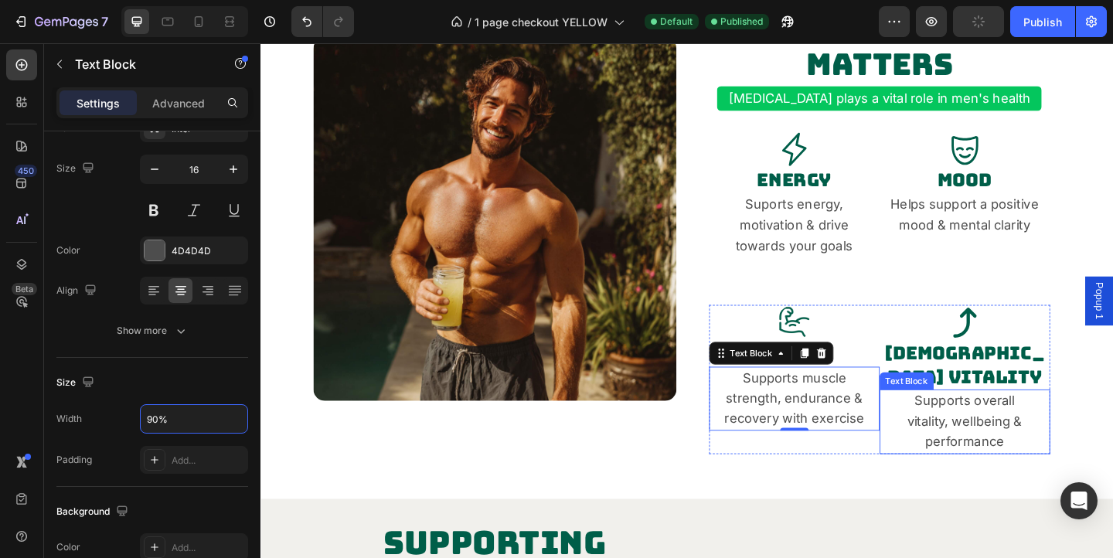
click at [1077, 424] on span "Supports overall vitality, wellbeing & performance" at bounding box center [1026, 454] width 125 height 61
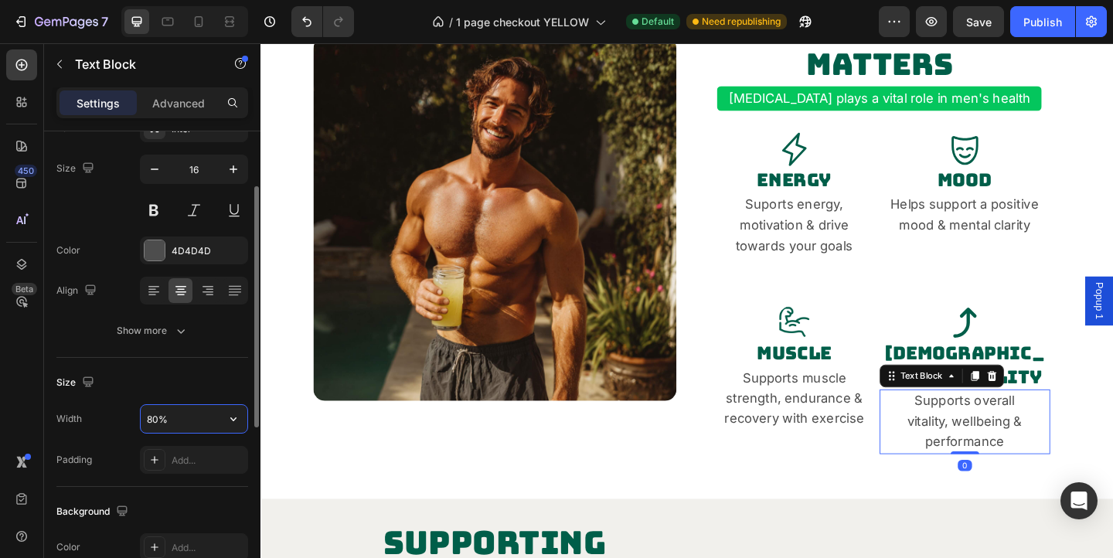
click at [162, 414] on input "80%" at bounding box center [194, 419] width 107 height 28
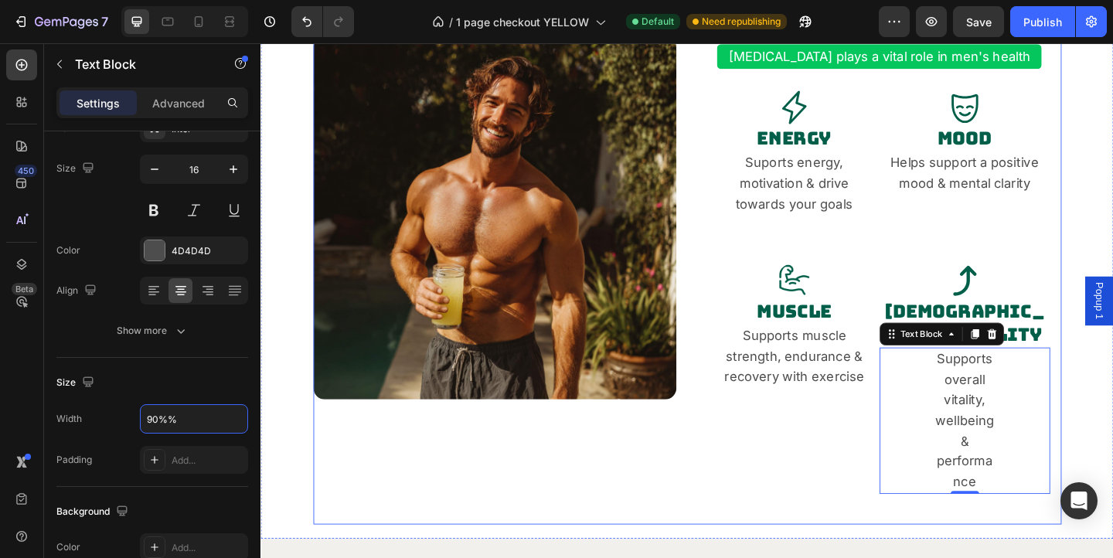
type input "90%"
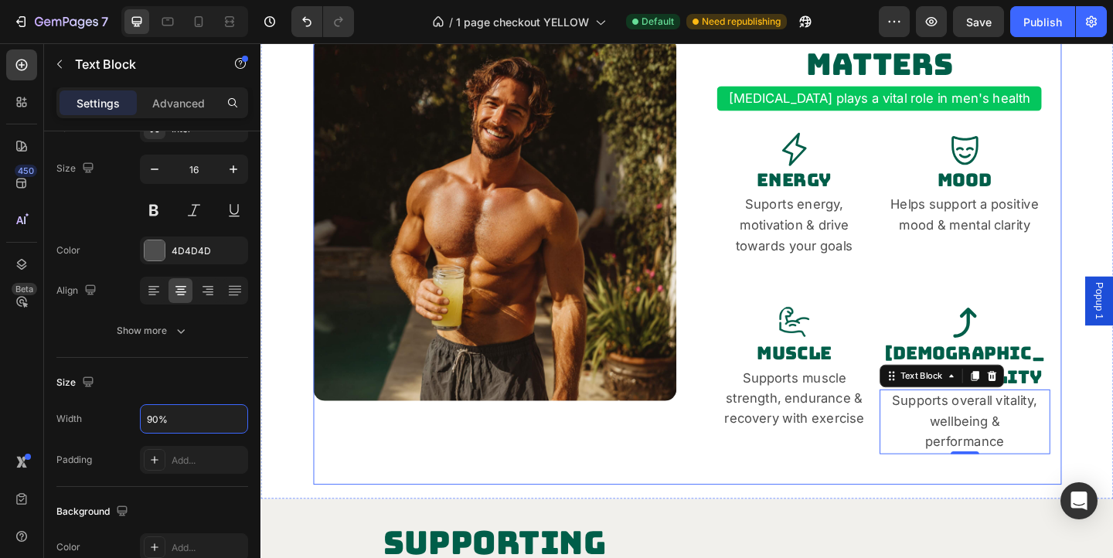
click at [652, 478] on div "Image" at bounding box center [516, 234] width 396 height 577
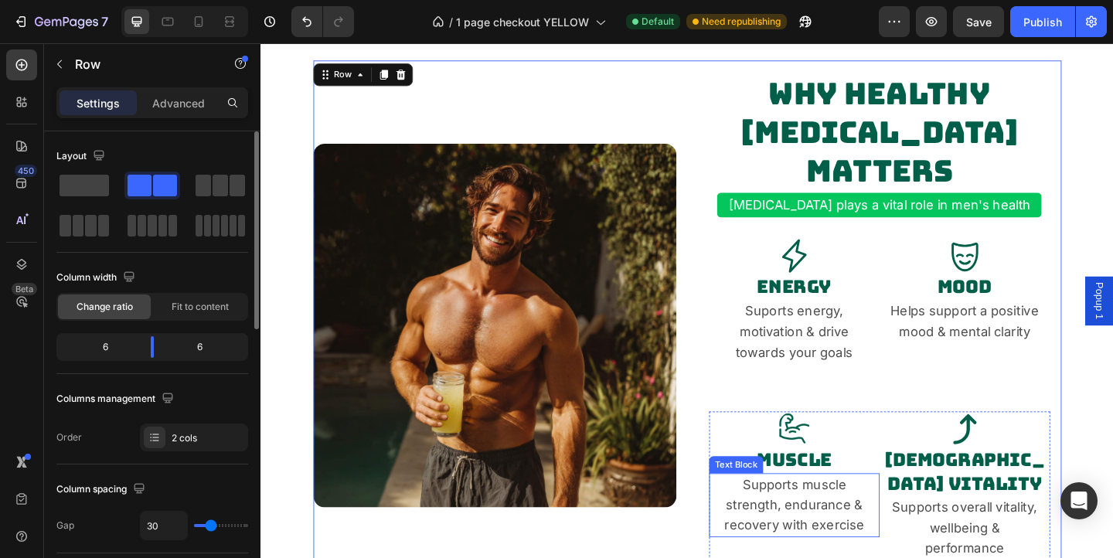
scroll to position [349, 0]
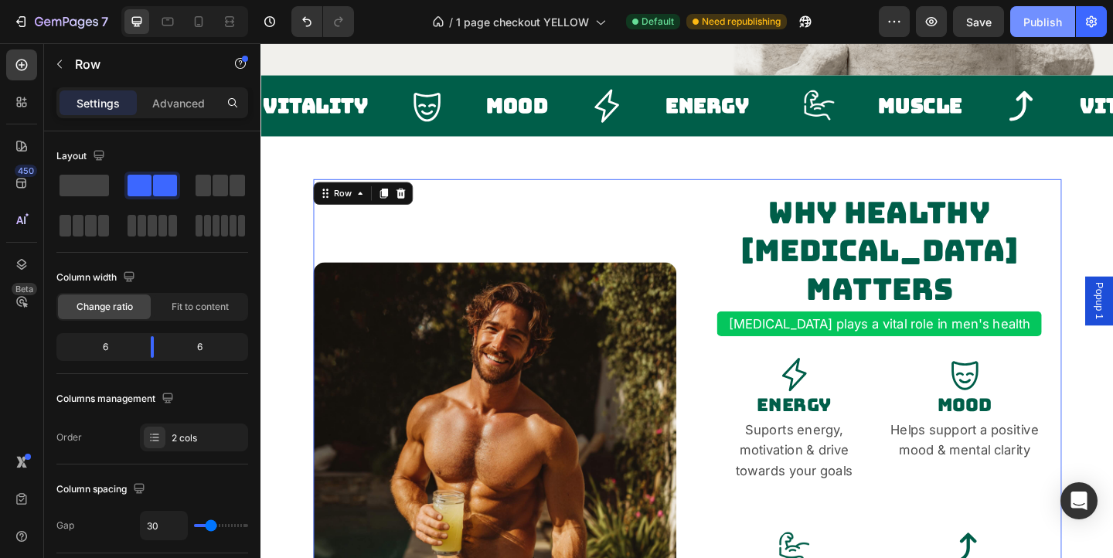
click at [1028, 16] on div "Publish" at bounding box center [1042, 22] width 39 height 16
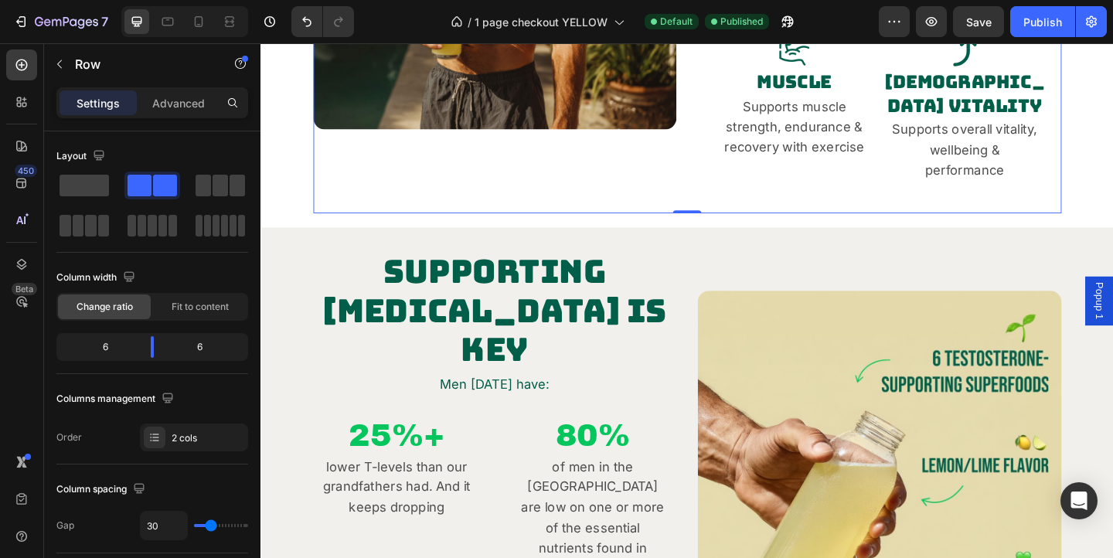
scroll to position [994, 0]
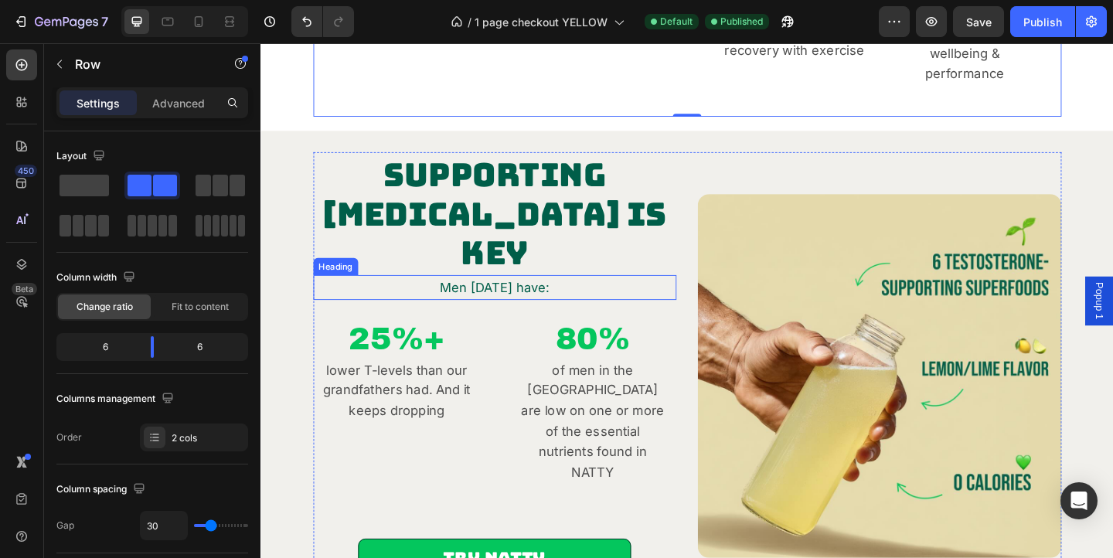
click at [511, 301] on span "Men [DATE] have:" at bounding box center [514, 309] width 119 height 16
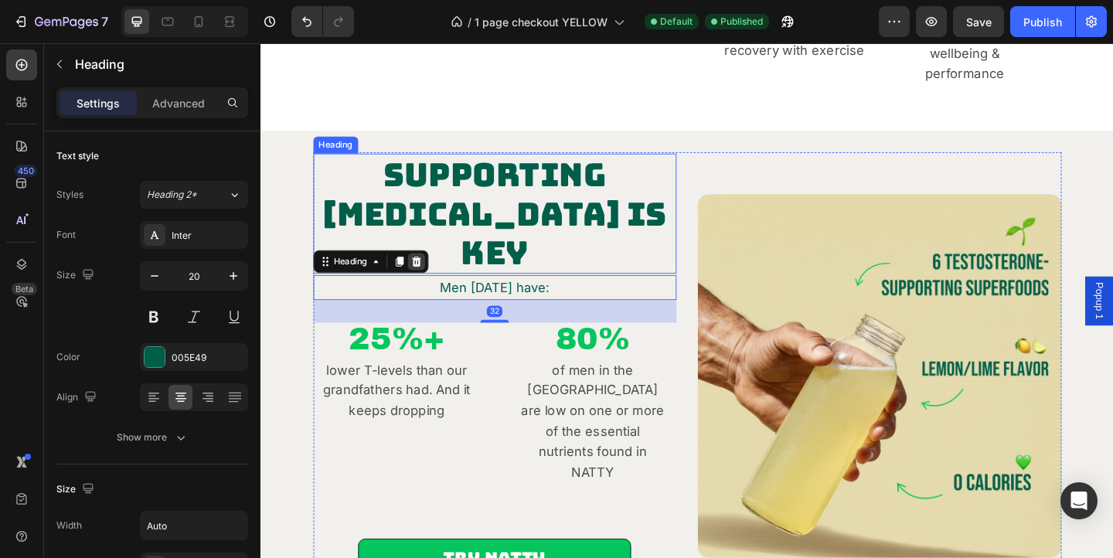
click at [435, 274] on icon at bounding box center [430, 280] width 12 height 12
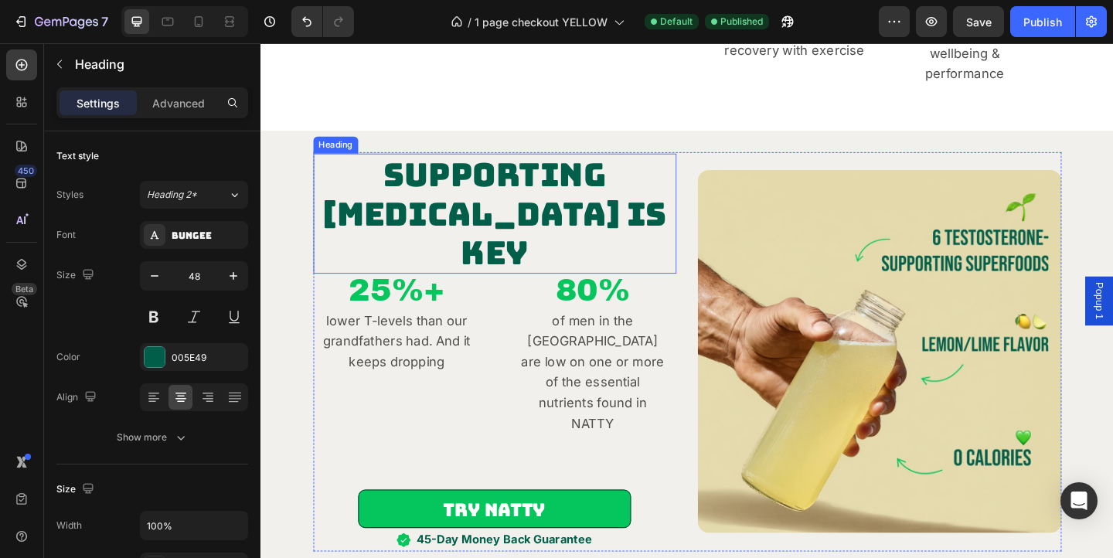
click at [596, 241] on h2 "Supporting [MEDICAL_DATA] Is Key" at bounding box center [516, 228] width 396 height 131
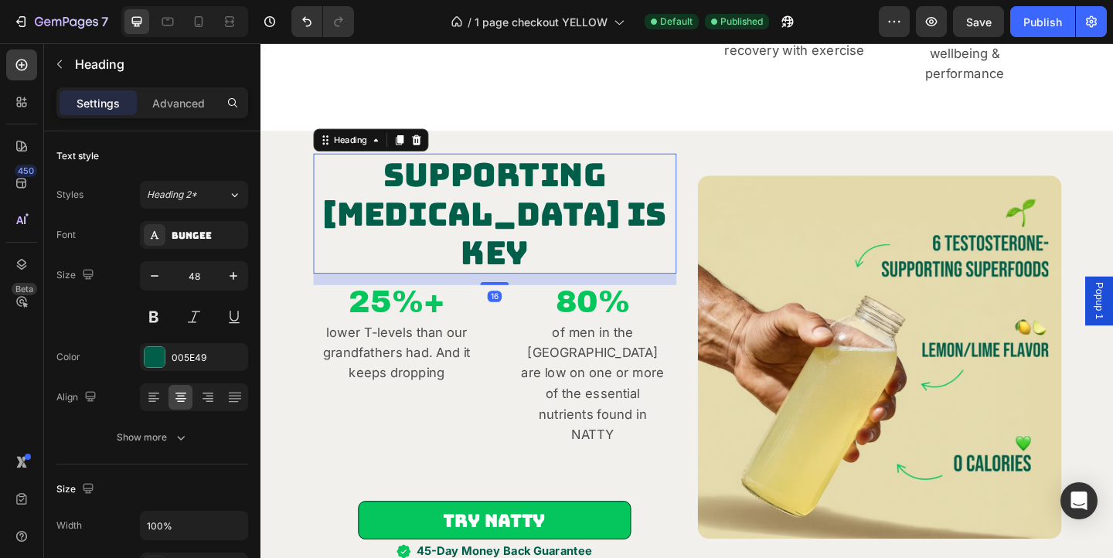
drag, startPoint x: 520, startPoint y: 272, endPoint x: 517, endPoint y: 286, distance: 14.3
click at [517, 286] on div "Supporting Testosterone Is Key Heading 16 25%+ Heading lower T-levels than our …" at bounding box center [516, 385] width 396 height 447
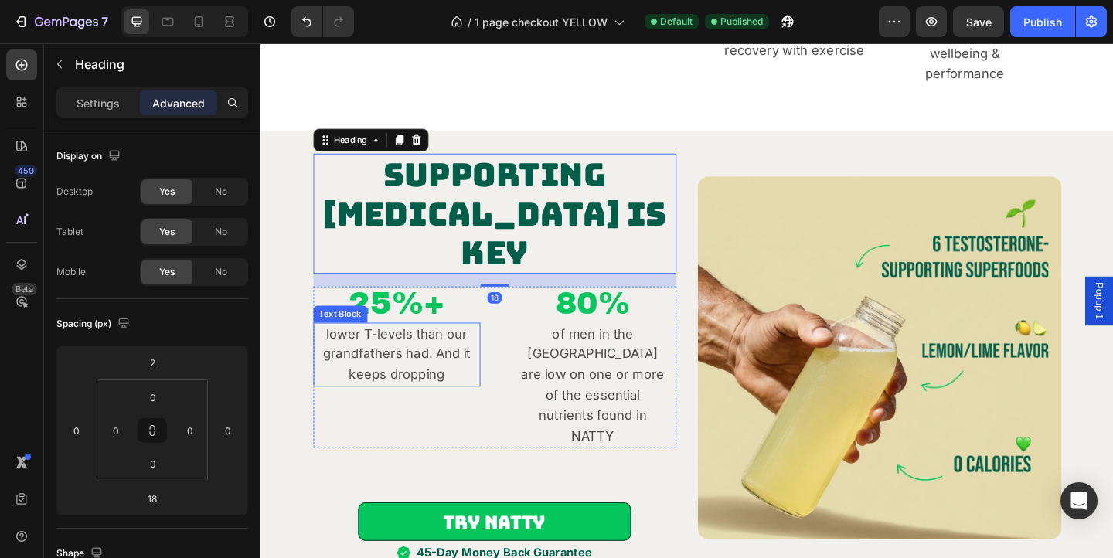
click at [445, 356] on span "lower T-levels than our grandfathers had. And it keeps dropping" at bounding box center [408, 381] width 161 height 61
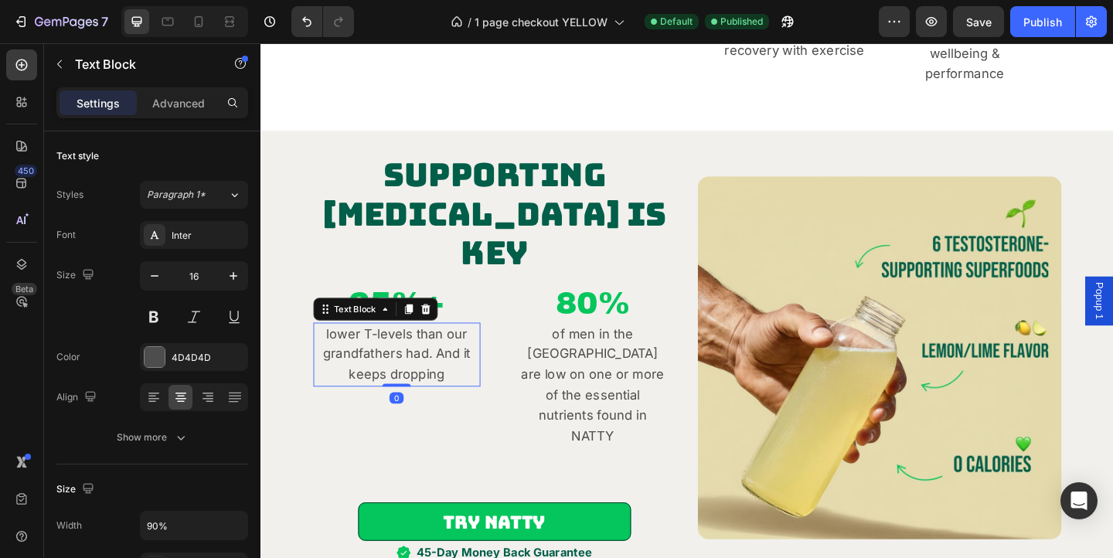
click at [445, 356] on span "lower T-levels than our grandfathers had. And it keeps dropping" at bounding box center [408, 381] width 161 height 61
click at [456, 376] on span "lower T-levels than our grandfathers had. And it keeps dropping" at bounding box center [408, 381] width 161 height 61
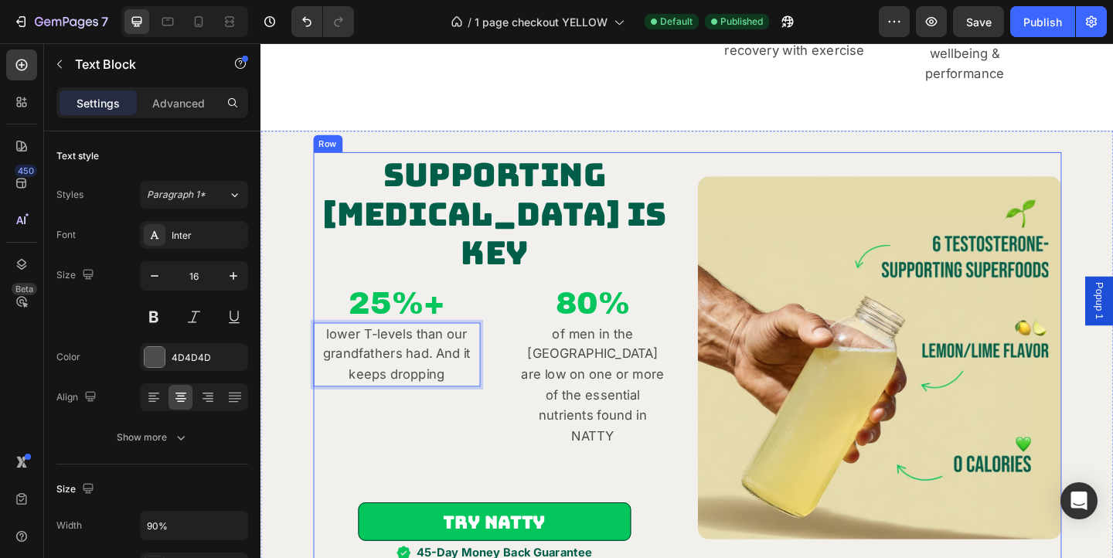
click at [502, 418] on div "Supporting Testosterone Is Key Heading 25%+ Heading lower T-levels than our gra…" at bounding box center [516, 386] width 396 height 448
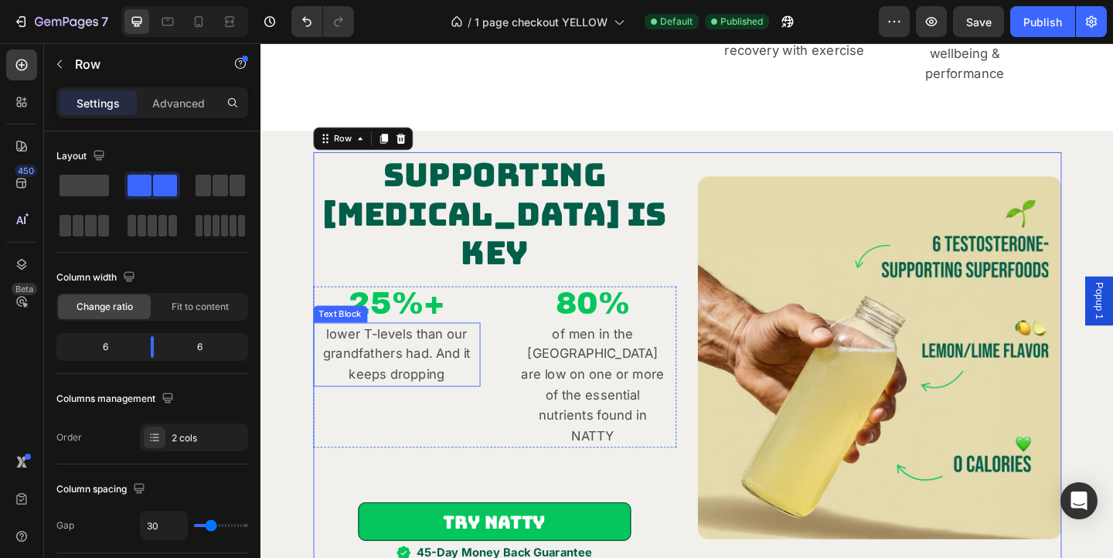
click at [486, 375] on p "lower T-levels than our grandfathers had. And it keeps dropping" at bounding box center [408, 382] width 161 height 66
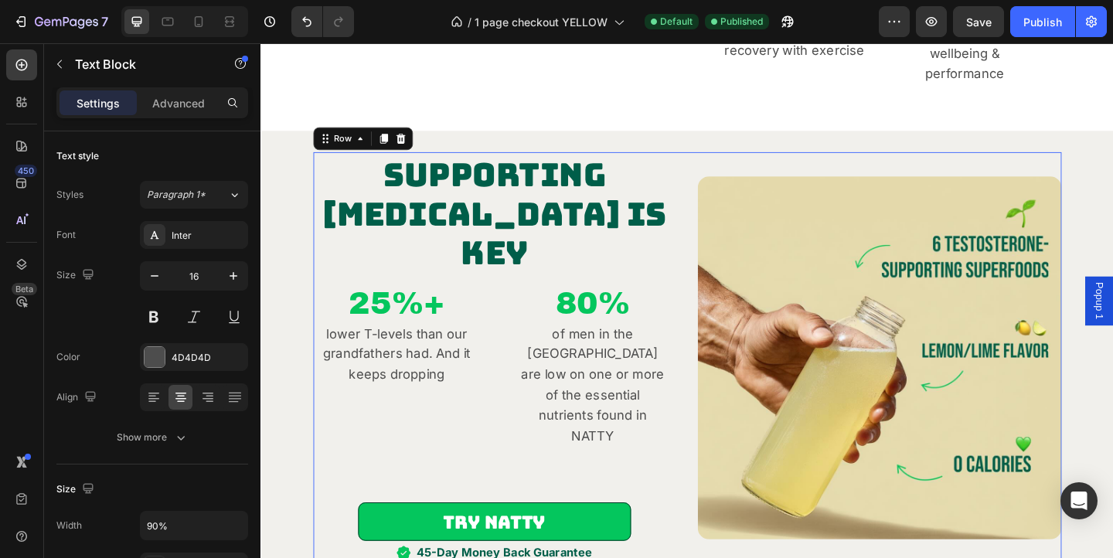
click at [582, 425] on div "Supporting Testosterone Is Key Heading 25%+ Heading lower T-levels than our gra…" at bounding box center [516, 386] width 396 height 448
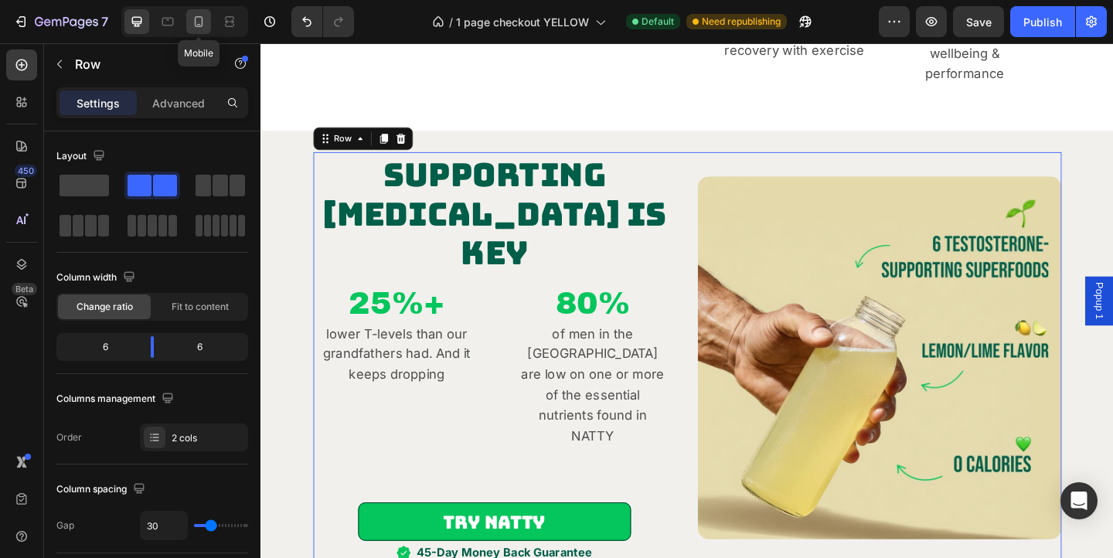
click at [207, 15] on div at bounding box center [198, 21] width 25 height 25
type input "0"
type input "100%"
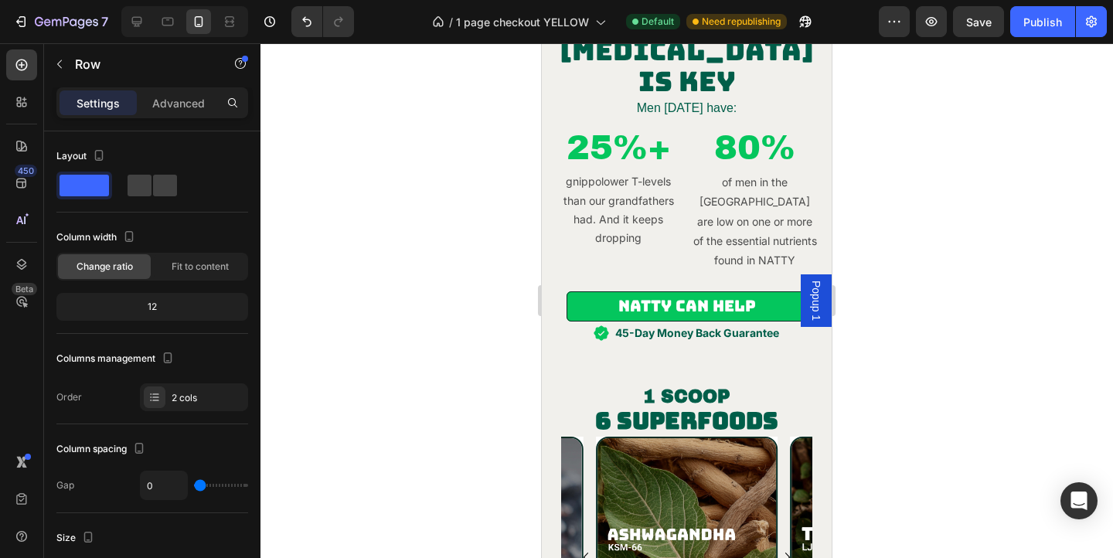
scroll to position [1610, 0]
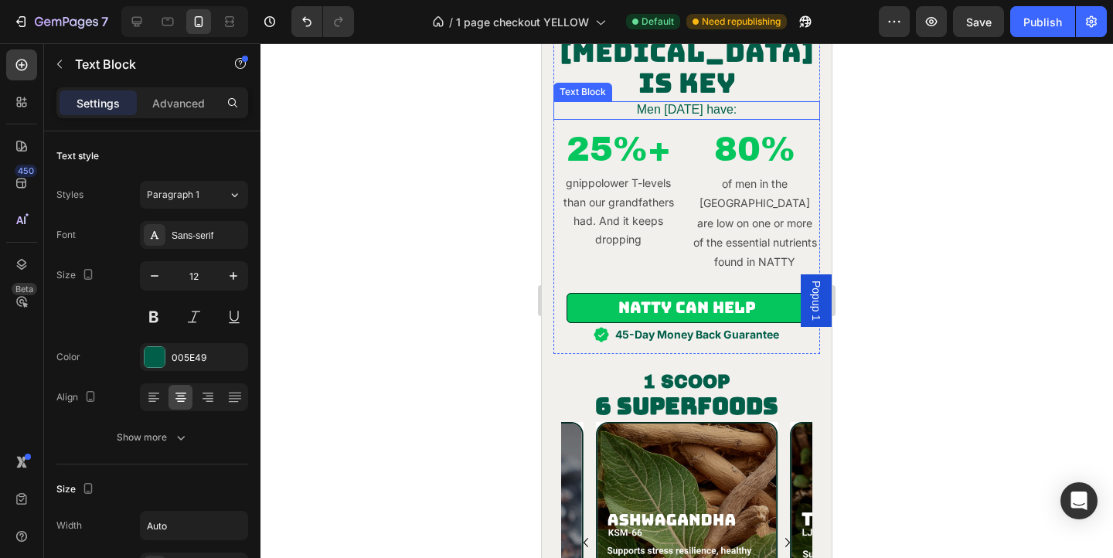
click at [720, 114] on span "Men [DATE] have:" at bounding box center [687, 109] width 100 height 13
click at [679, 88] on icon at bounding box center [675, 86] width 12 height 12
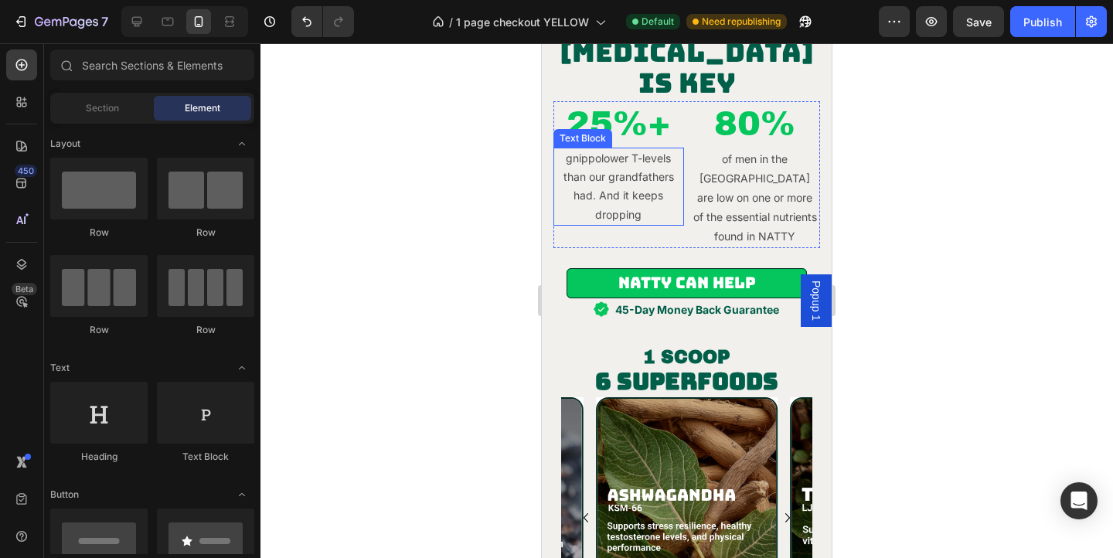
click at [624, 165] on p "gnippolower T-levels than our grandfathers had. And it keeps dropping" at bounding box center [619, 187] width 128 height 76
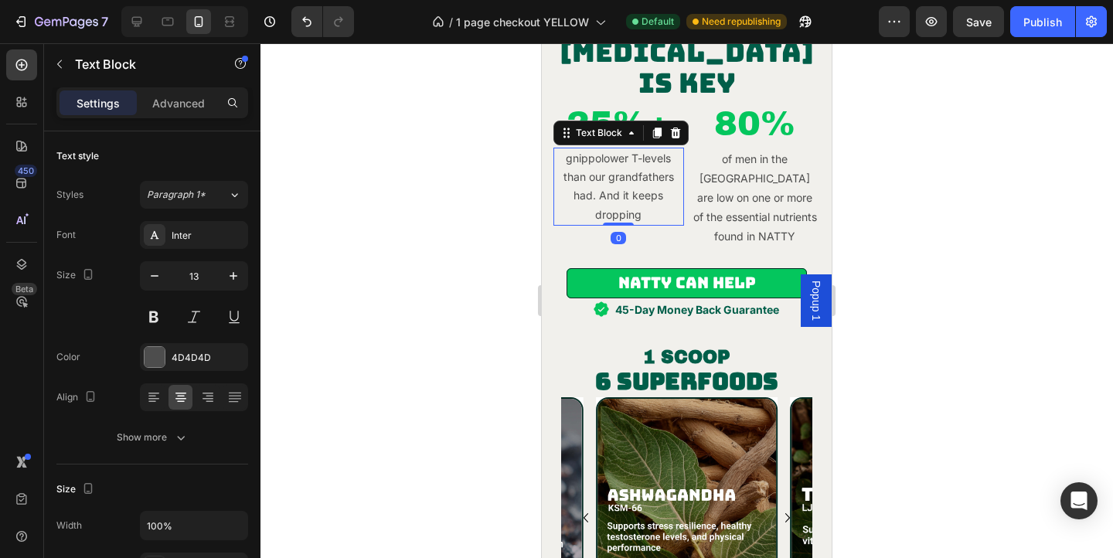
click at [624, 165] on p "gnippolower T-levels than our grandfathers had. And it keeps dropping" at bounding box center [619, 187] width 128 height 76
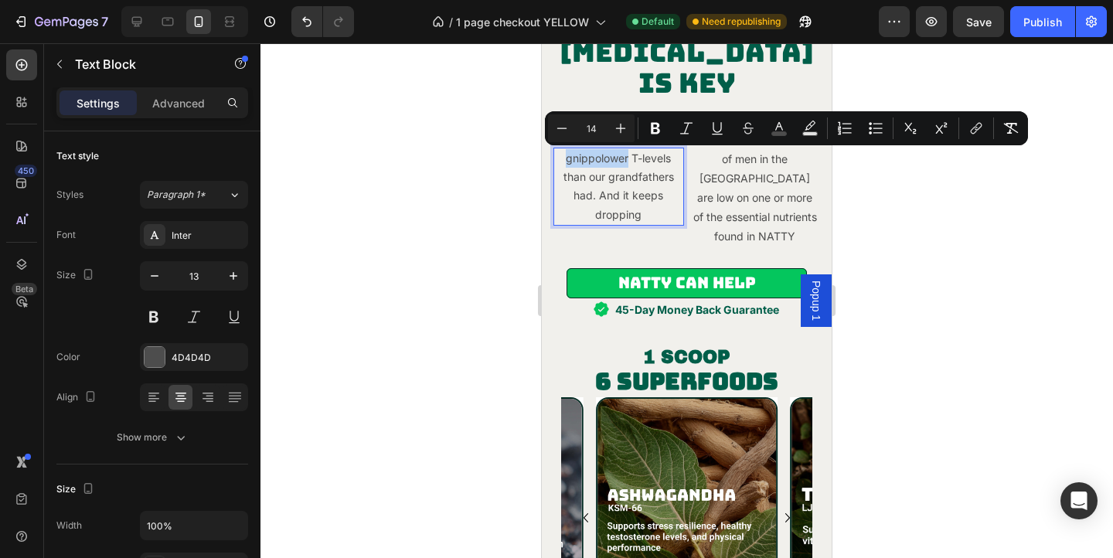
click at [601, 164] on span "gnippolower T-levels than our grandfathers had. And it keeps dropping" at bounding box center [618, 186] width 111 height 70
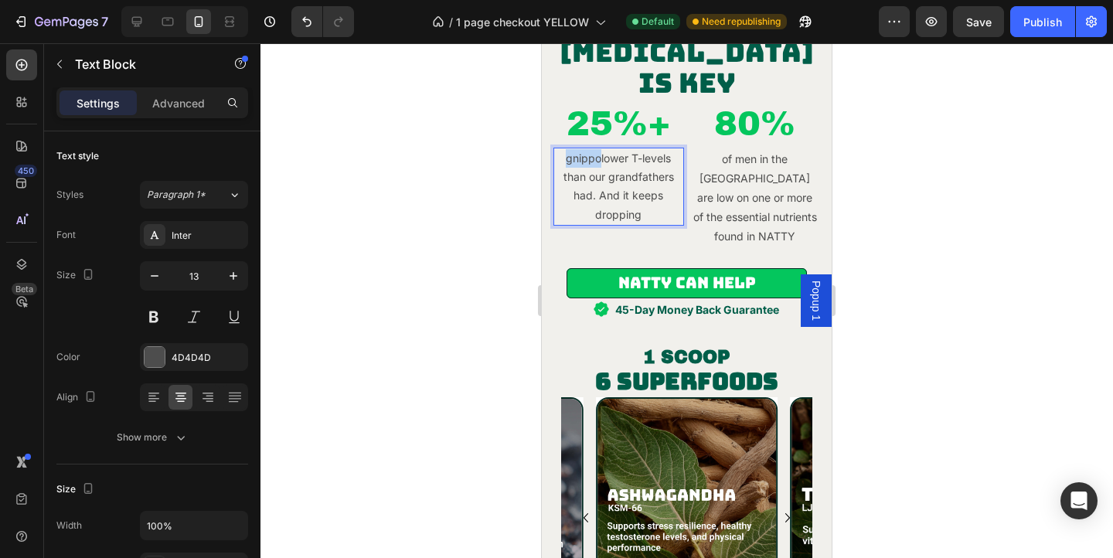
drag, startPoint x: 598, startPoint y: 162, endPoint x: 546, endPoint y: 162, distance: 51.8
click at [546, 162] on div "Image Supporting Testosterone Is Key Heading 25%+ Heading gnippolower T-levels …" at bounding box center [687, 23] width 290 height 633
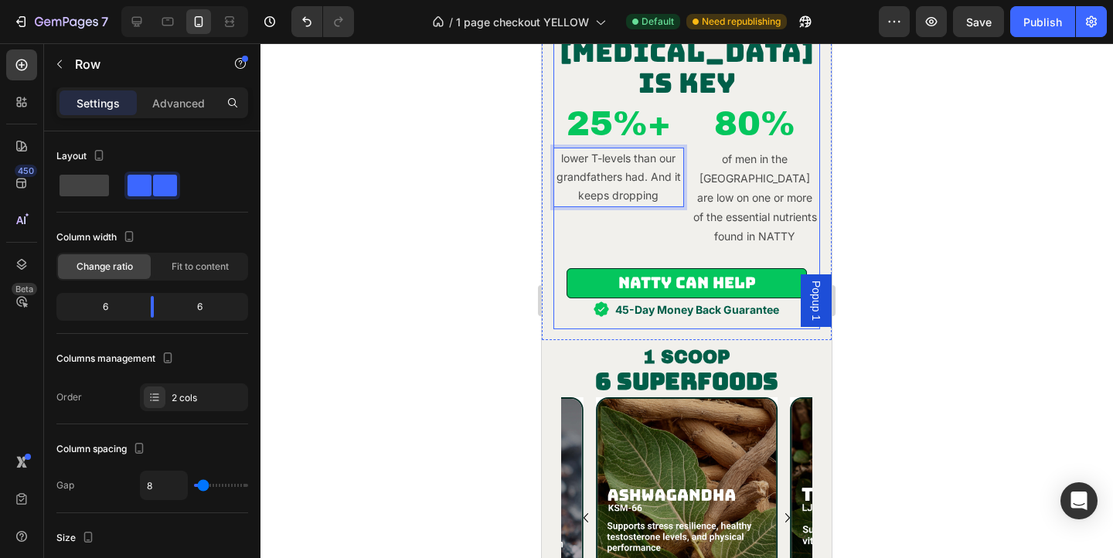
click at [667, 220] on div "25%+ Heading lower T-levels than our grandfathers had. And it keeps dropping Te…" at bounding box center [618, 174] width 131 height 146
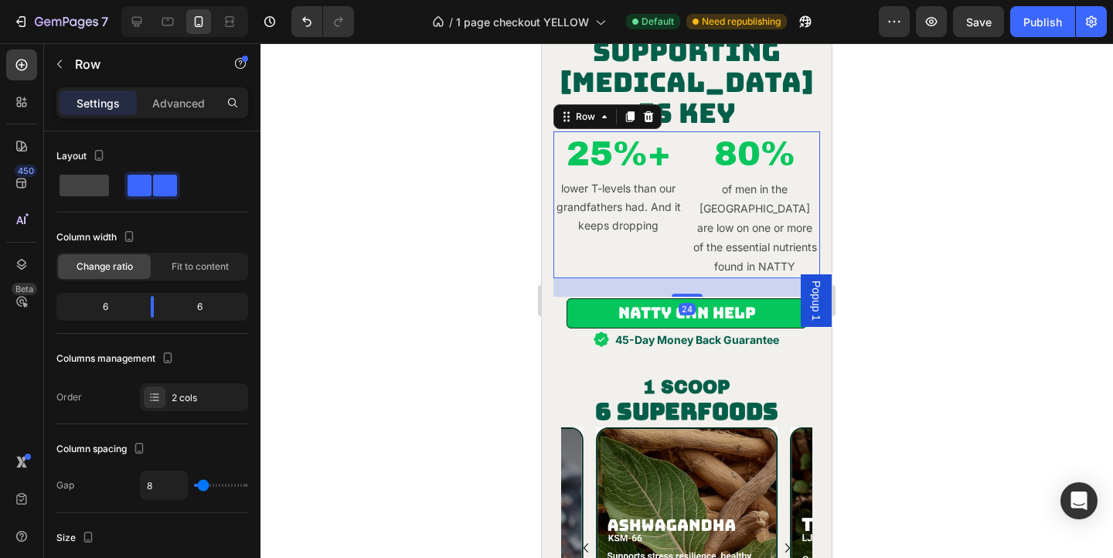
scroll to position [1571, 0]
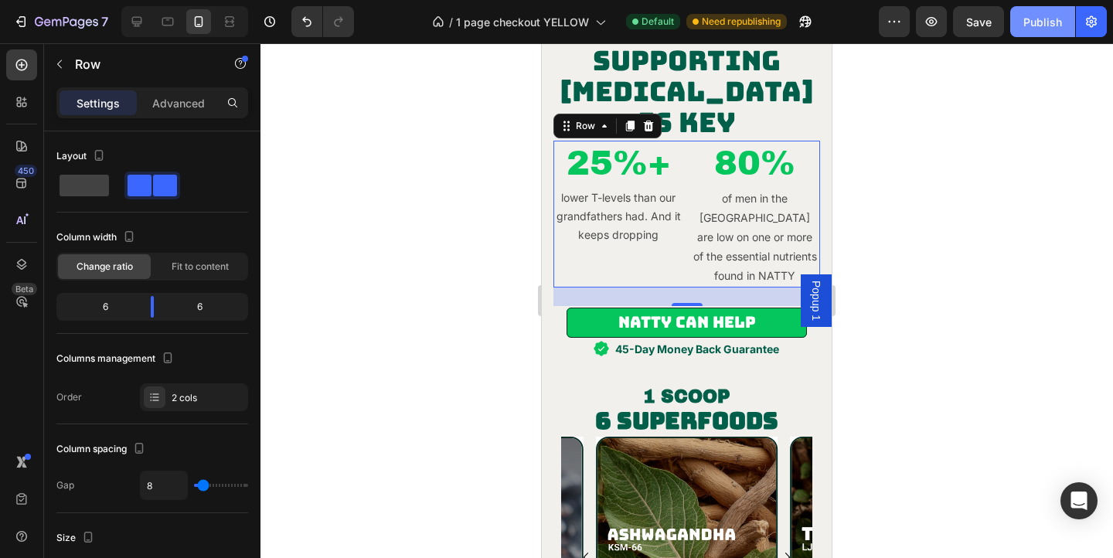
click at [1044, 26] on div "Publish" at bounding box center [1042, 22] width 39 height 16
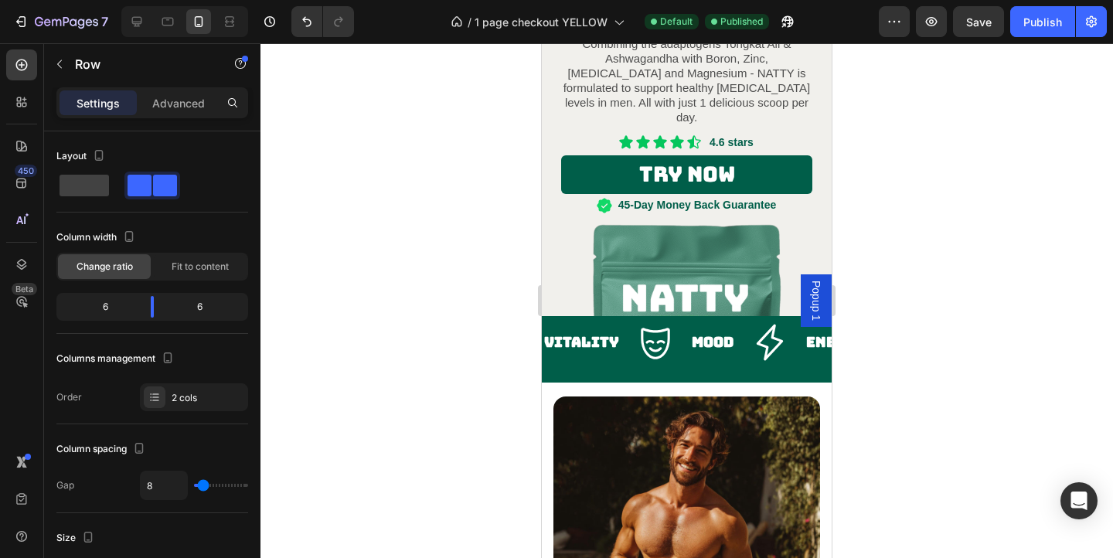
scroll to position [0, 0]
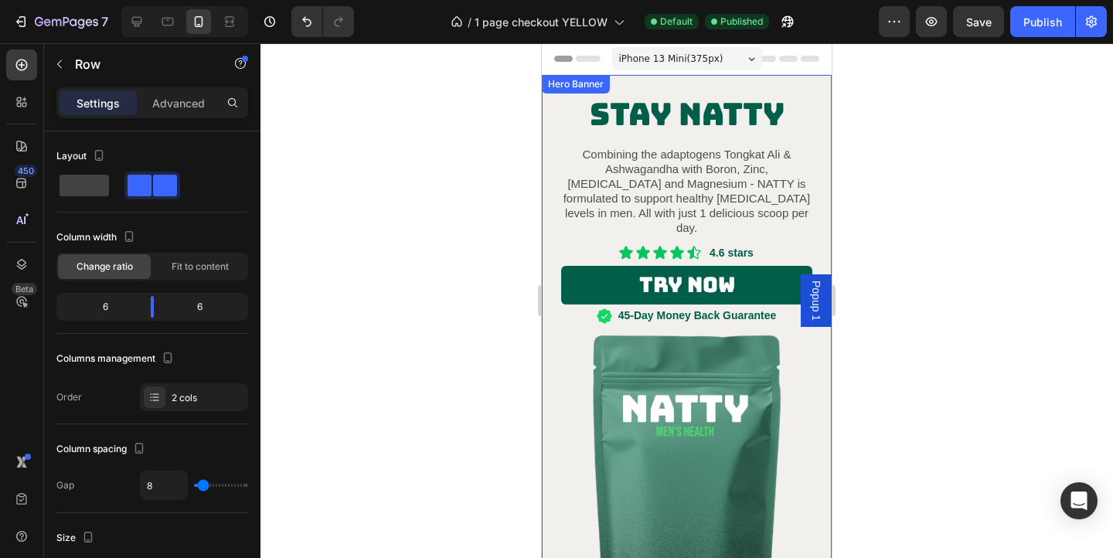
click at [972, 220] on div at bounding box center [686, 300] width 853 height 515
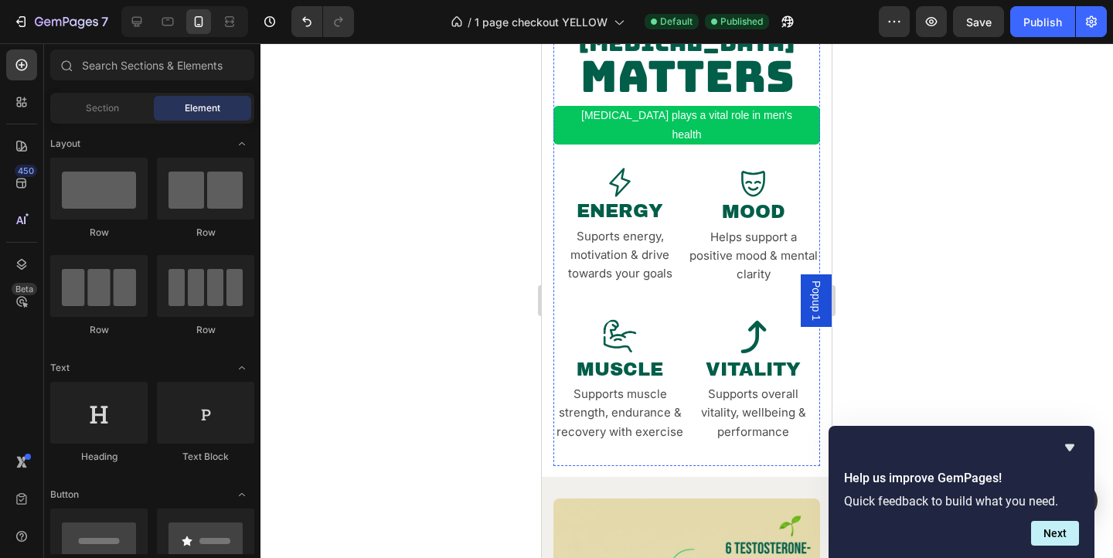
scroll to position [1353, 0]
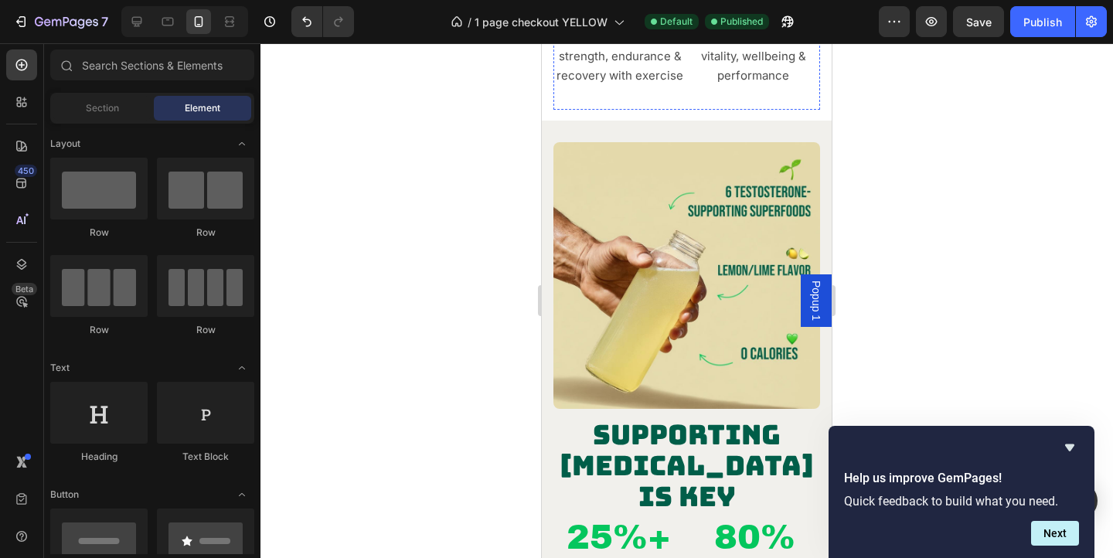
click at [692, 274] on img at bounding box center [686, 275] width 267 height 267
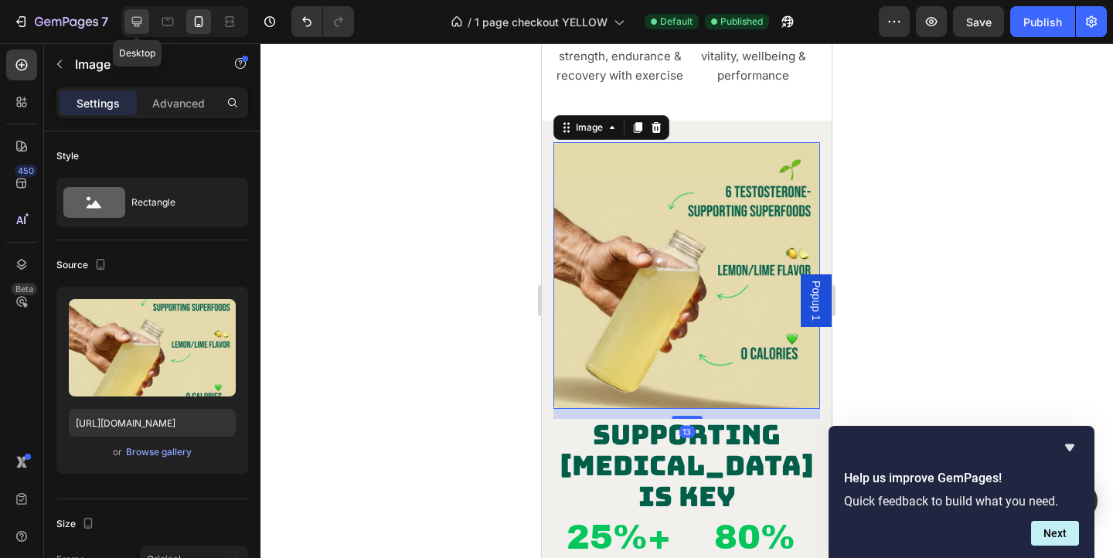
click at [145, 15] on div at bounding box center [136, 21] width 25 height 25
type input "https://cdn.shopify.com/s/files/1/2005/9307/files/image_demo.jpg"
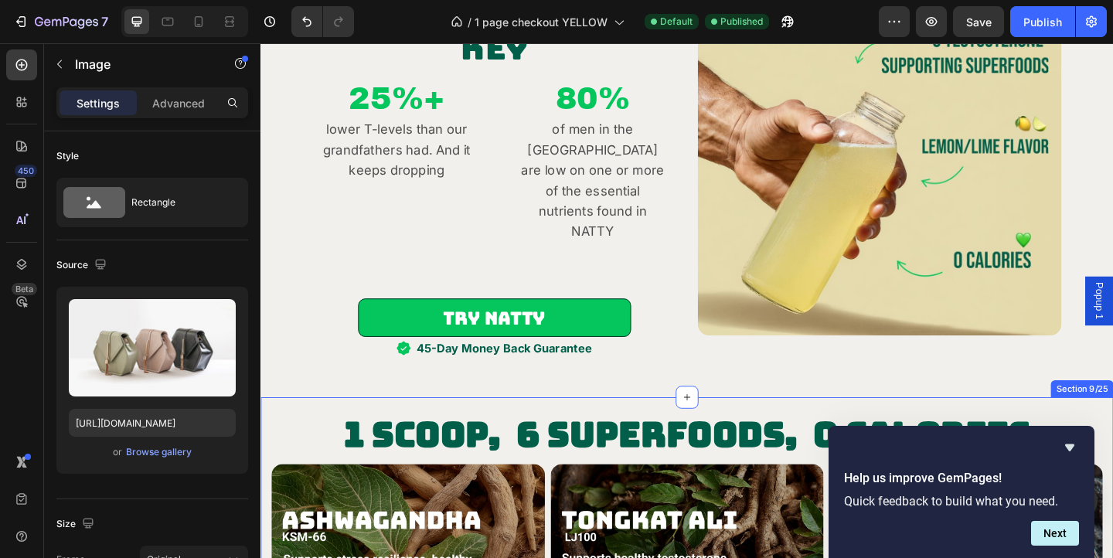
scroll to position [1393, 0]
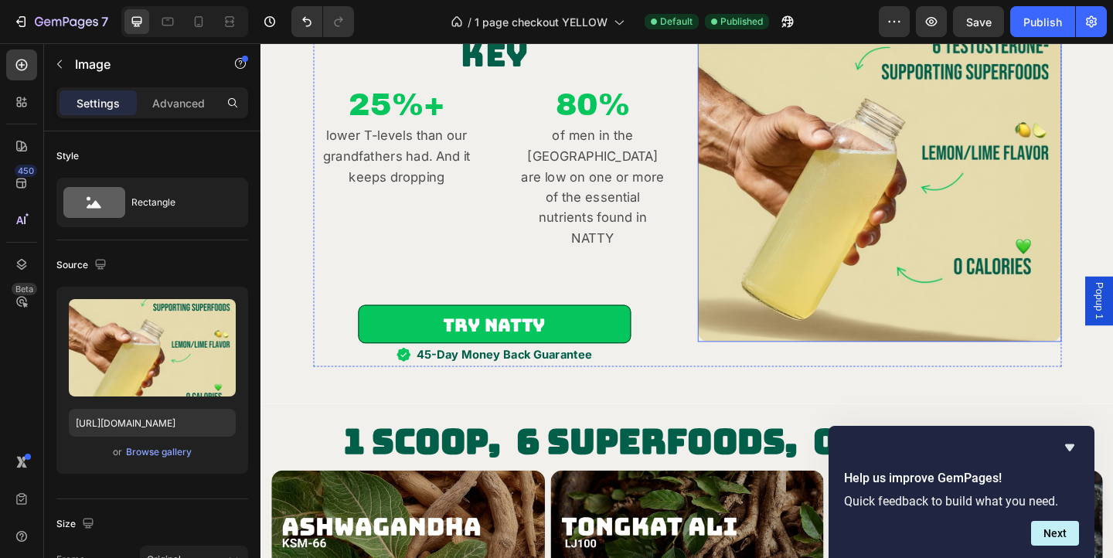
click at [1066, 280] on img at bounding box center [934, 170] width 396 height 396
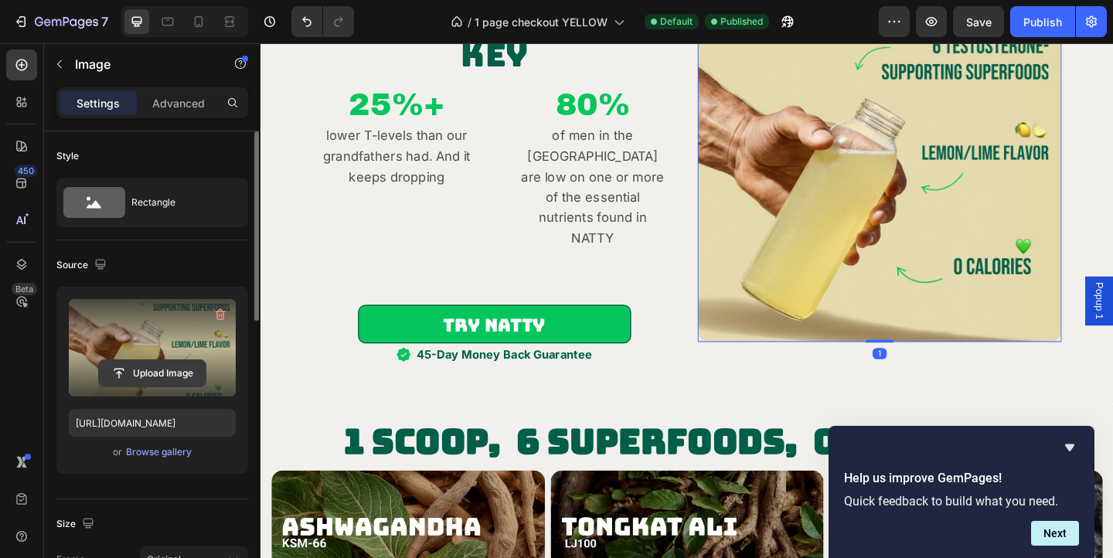
click at [141, 366] on input "file" at bounding box center [152, 373] width 107 height 26
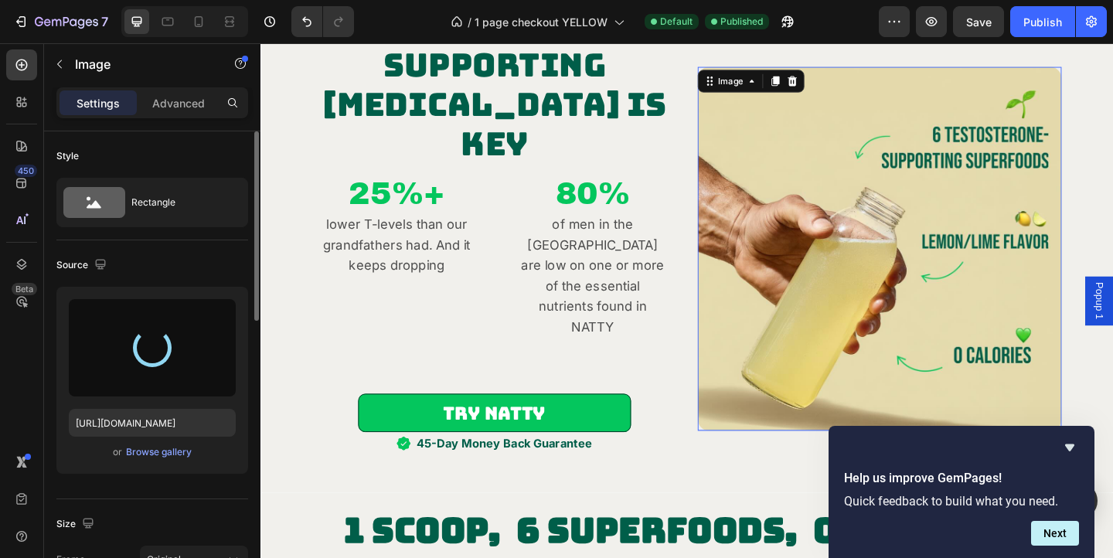
scroll to position [1295, 0]
click at [1039, 531] on button "Next" at bounding box center [1055, 533] width 48 height 25
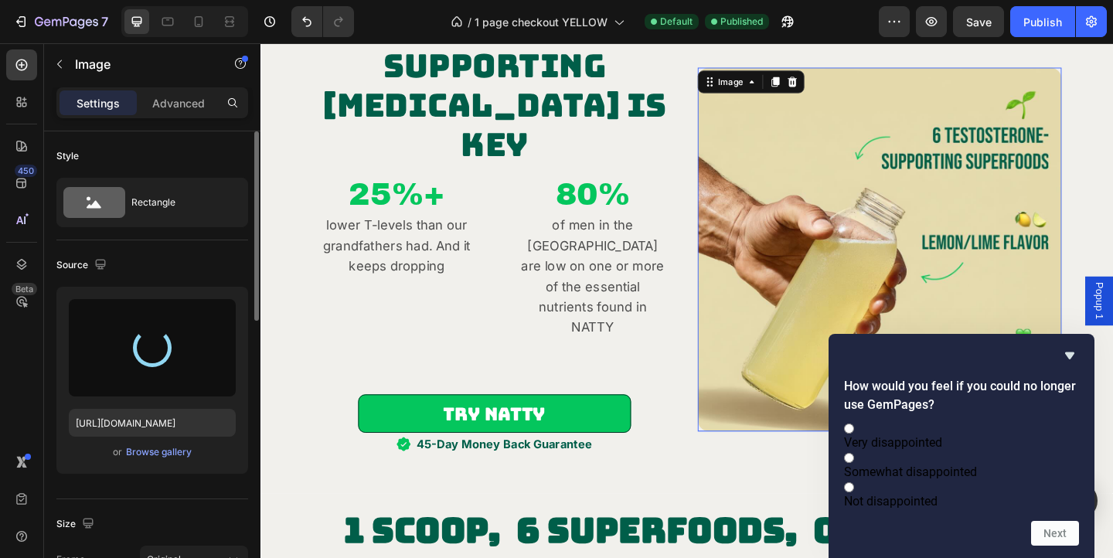
type input "https://cdn.shopify.com/s/files/1/0868/2589/4052/files/gempages_541050829604390…"
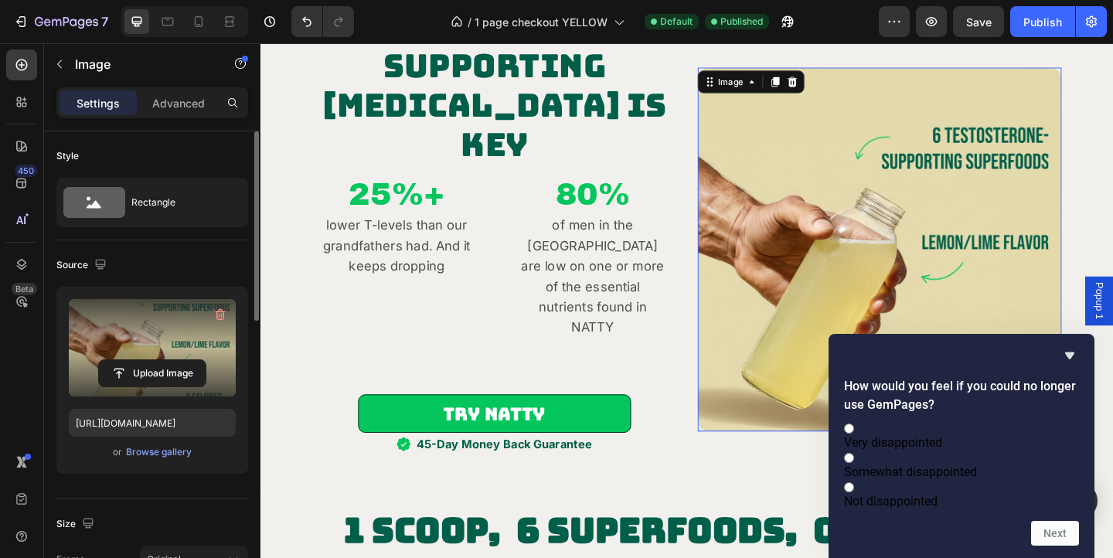
click at [1066, 347] on div "How would you feel if you could no longer use GemPages? Very disappointed Somew…" at bounding box center [961, 445] width 235 height 199
click at [1067, 352] on icon "Hide survey" at bounding box center [1069, 355] width 9 height 7
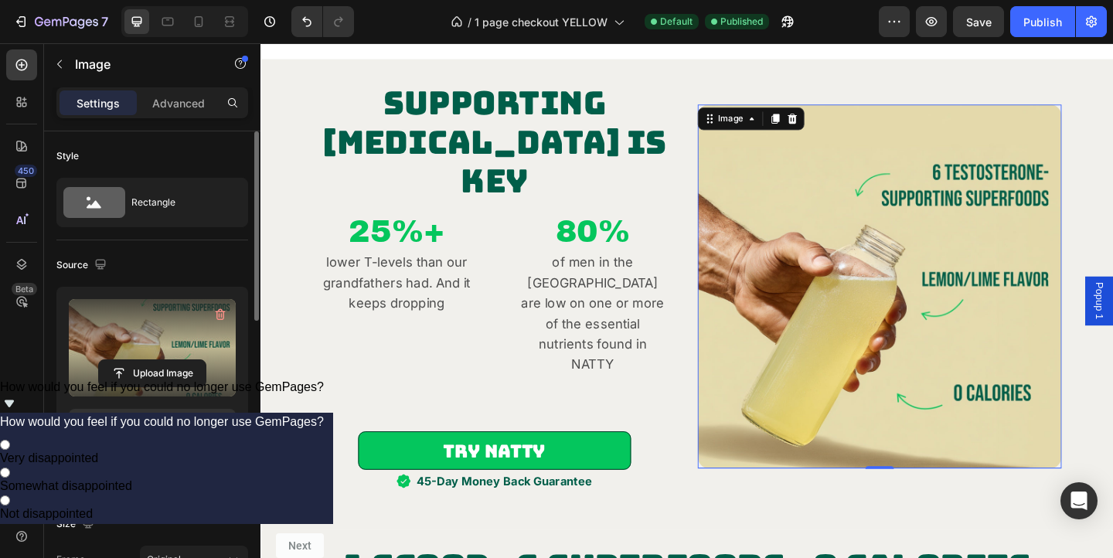
scroll to position [1254, 0]
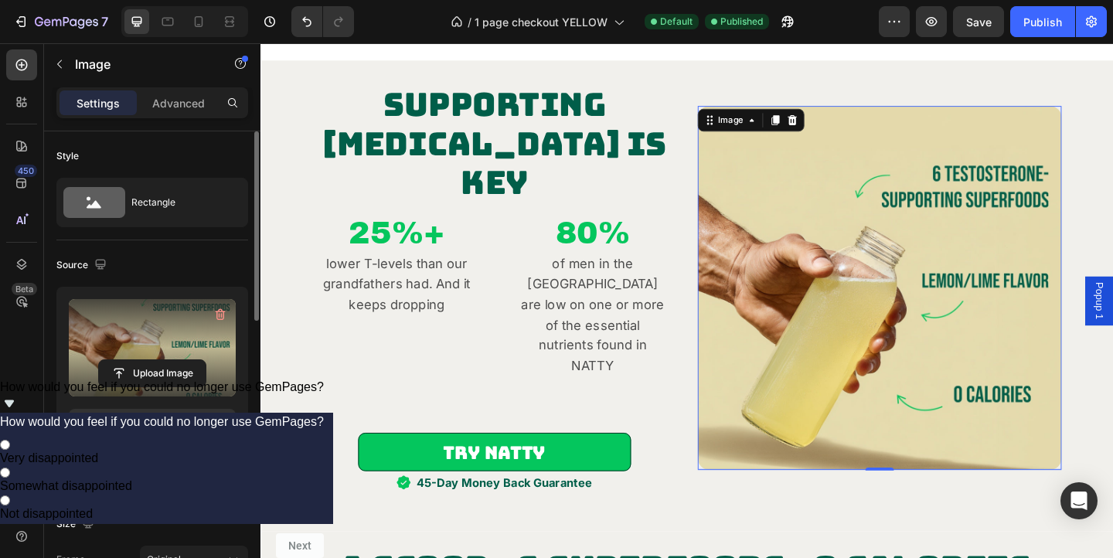
click at [1111, 111] on img at bounding box center [934, 309] width 396 height 396
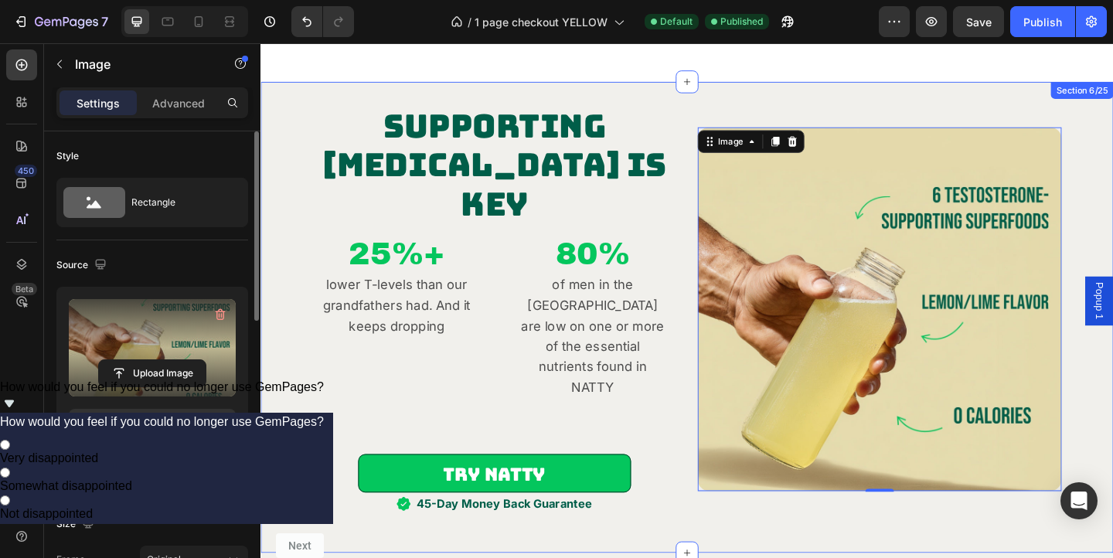
click at [1112, 85] on div "Supporting Testosterone Is Key Heading 25%+ Heading lower T-levels than our gra…" at bounding box center [723, 341] width 927 height 512
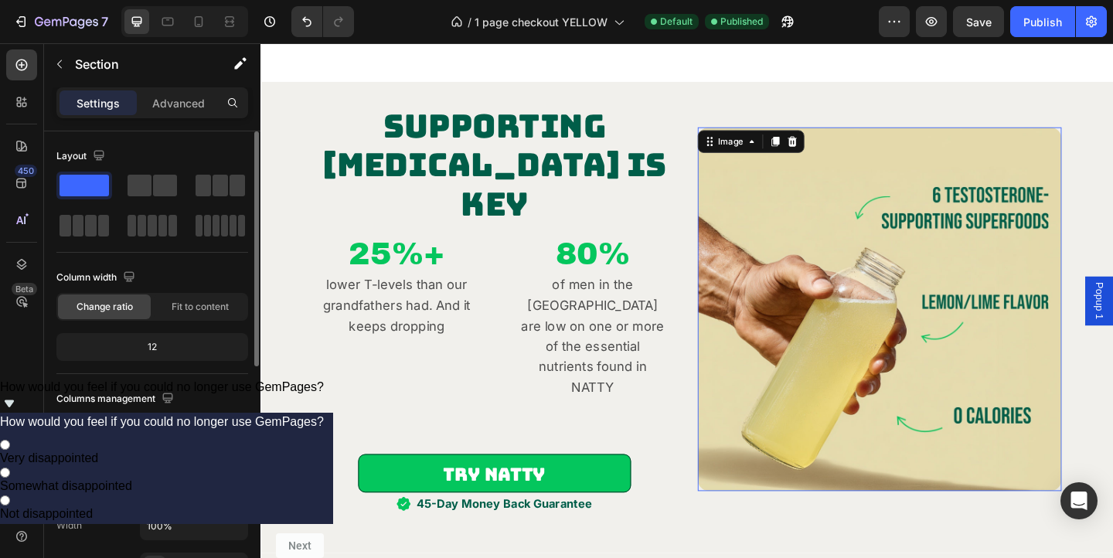
click at [978, 208] on img at bounding box center [934, 332] width 396 height 396
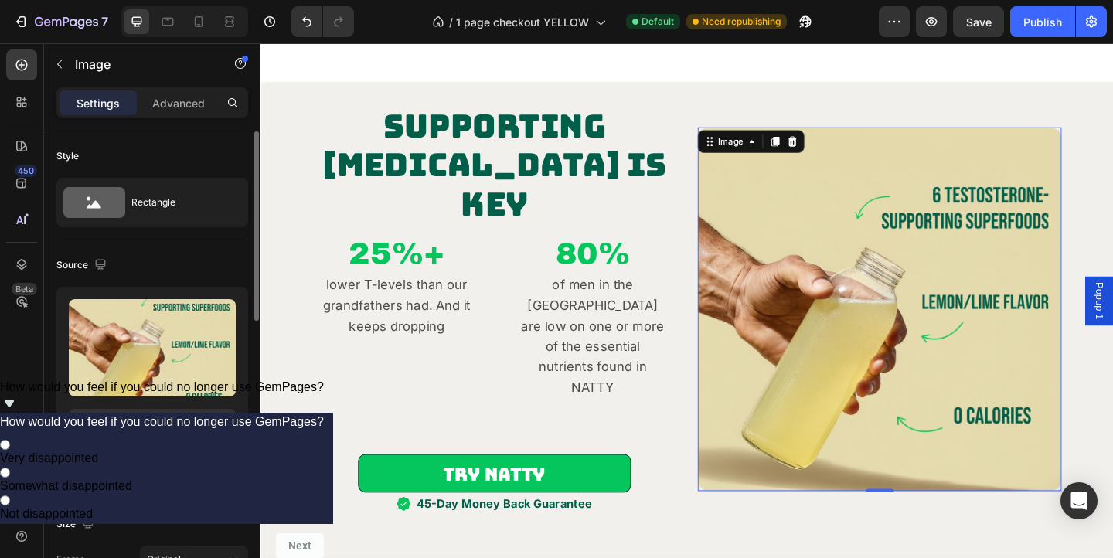
click at [901, 288] on img at bounding box center [934, 332] width 396 height 396
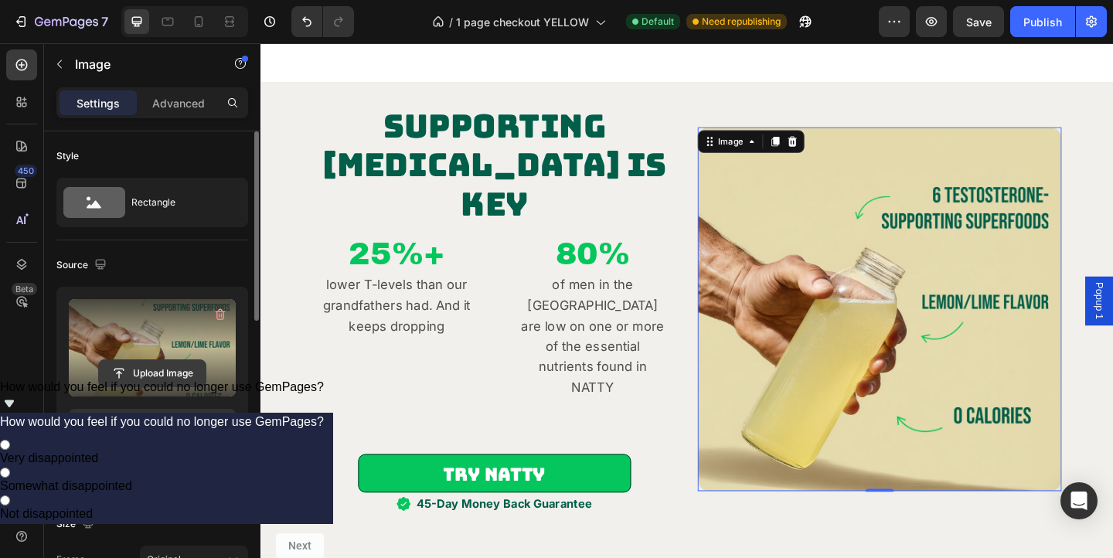
click at [196, 379] on input "file" at bounding box center [152, 373] width 107 height 26
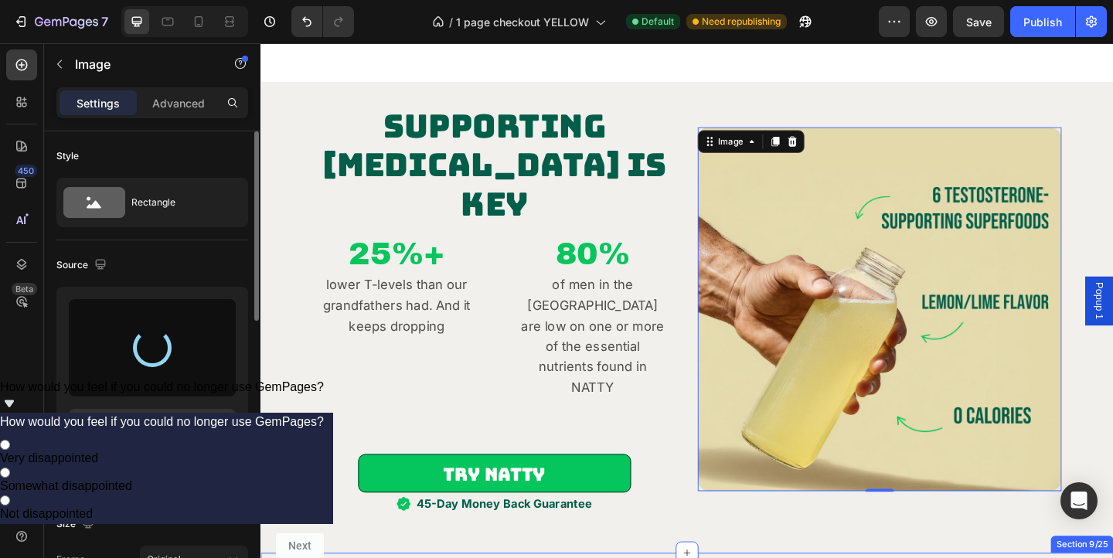
type input "https://cdn.shopify.com/s/files/1/0868/2589/4052/files/gempages_541050829604390…"
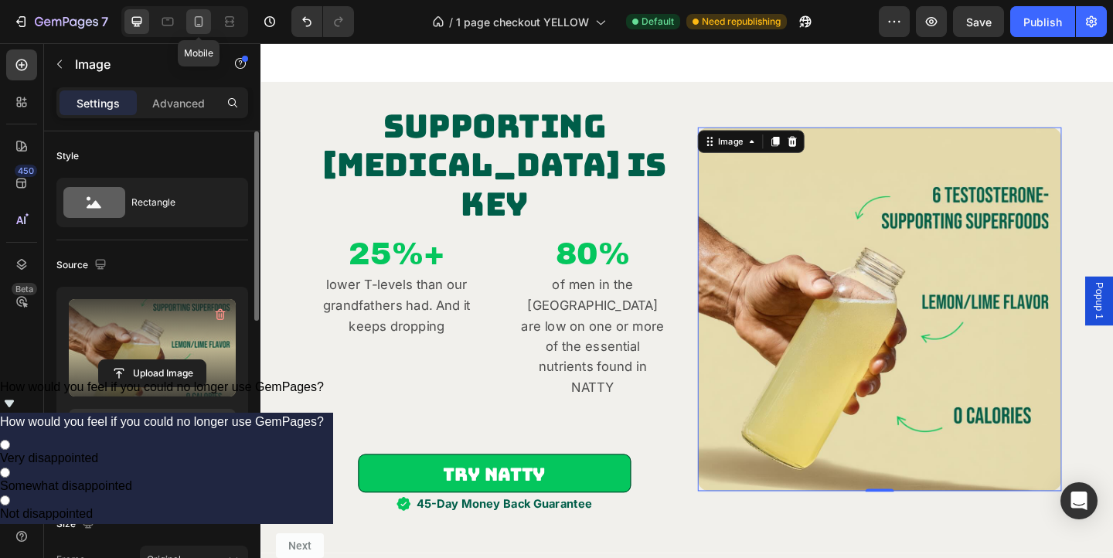
click at [198, 25] on icon at bounding box center [198, 21] width 15 height 15
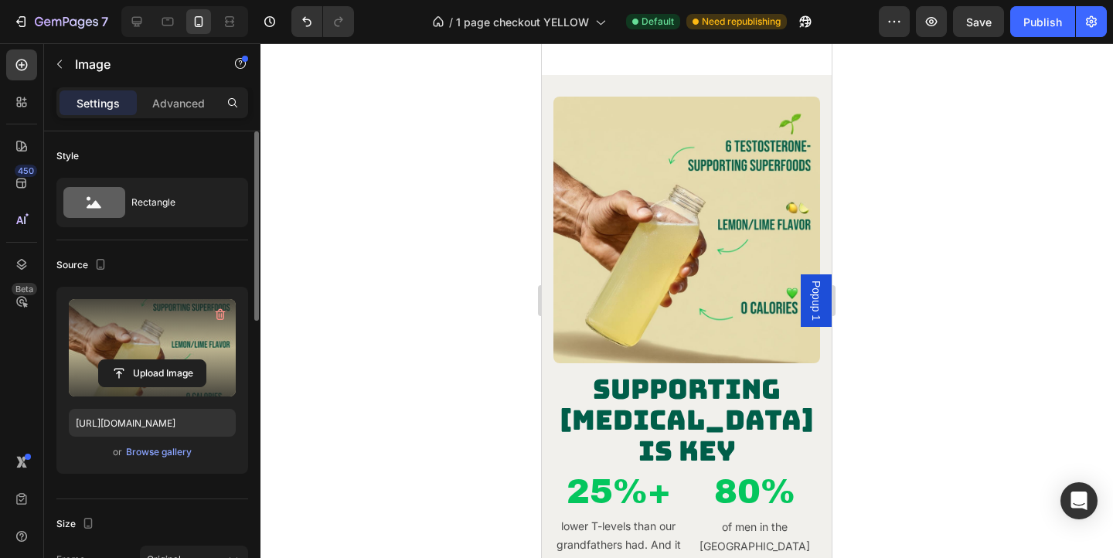
scroll to position [1336, 0]
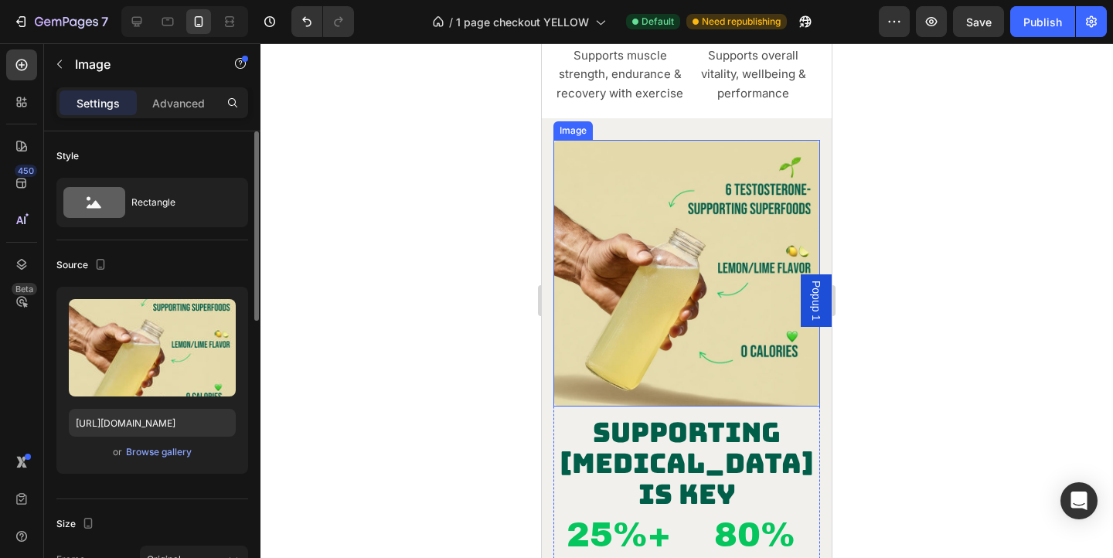
click at [733, 271] on img at bounding box center [686, 273] width 267 height 267
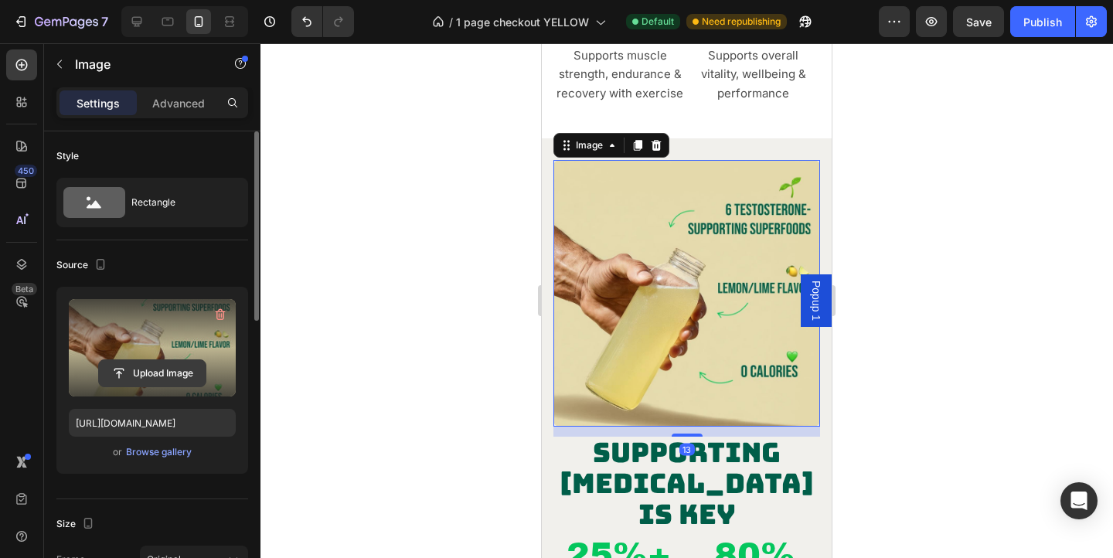
click at [174, 379] on input "file" at bounding box center [152, 373] width 107 height 26
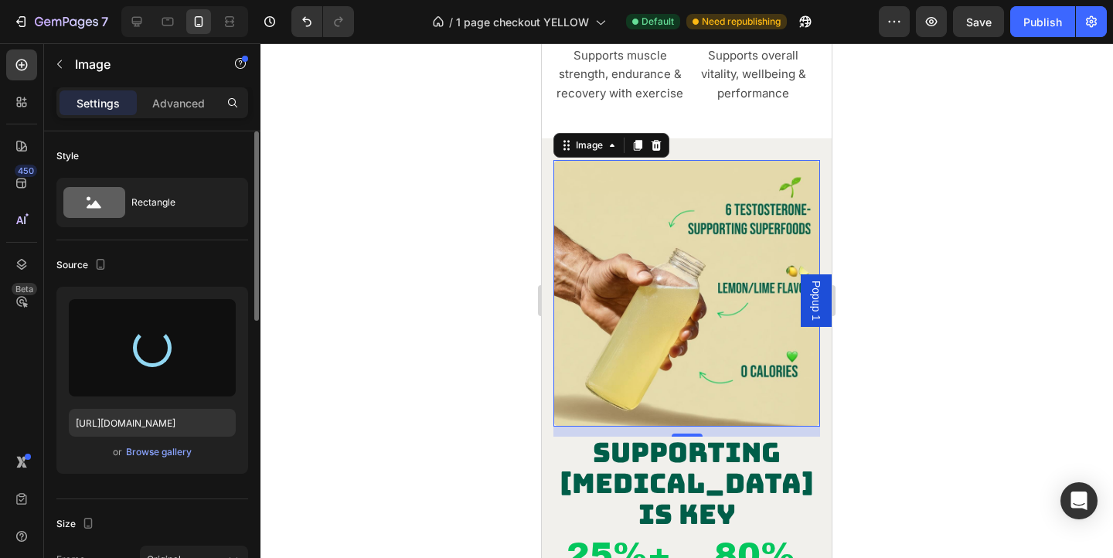
type input "https://cdn.shopify.com/s/files/1/0868/2589/4052/files/gempages_541050829604390…"
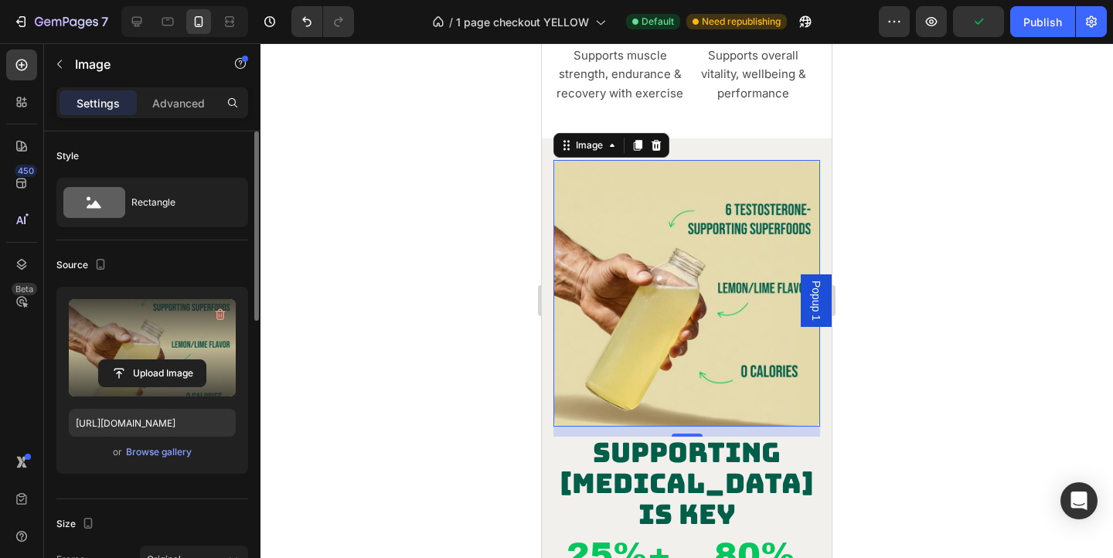
click at [863, 153] on div at bounding box center [686, 300] width 853 height 515
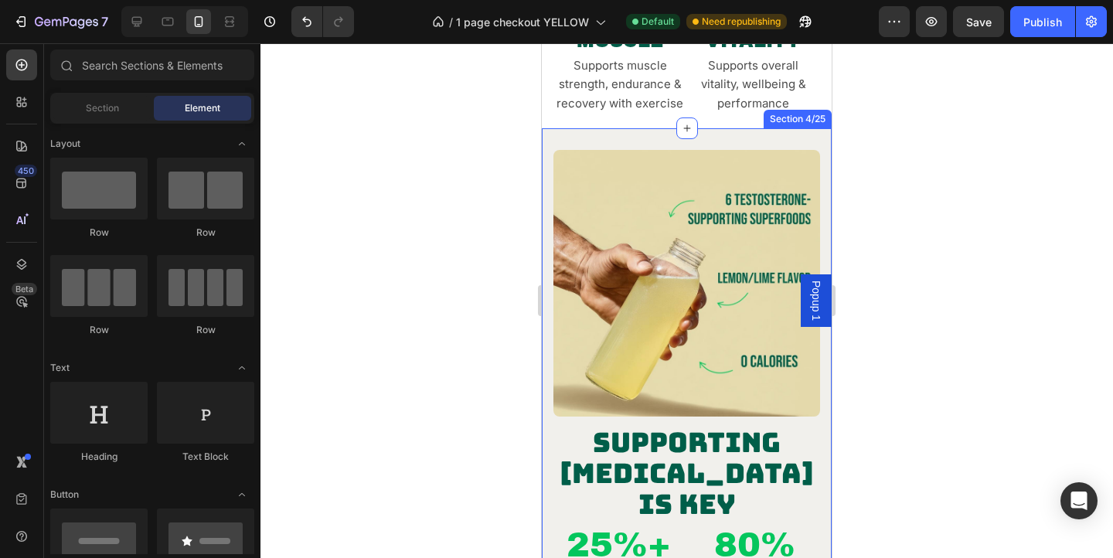
scroll to position [1319, 0]
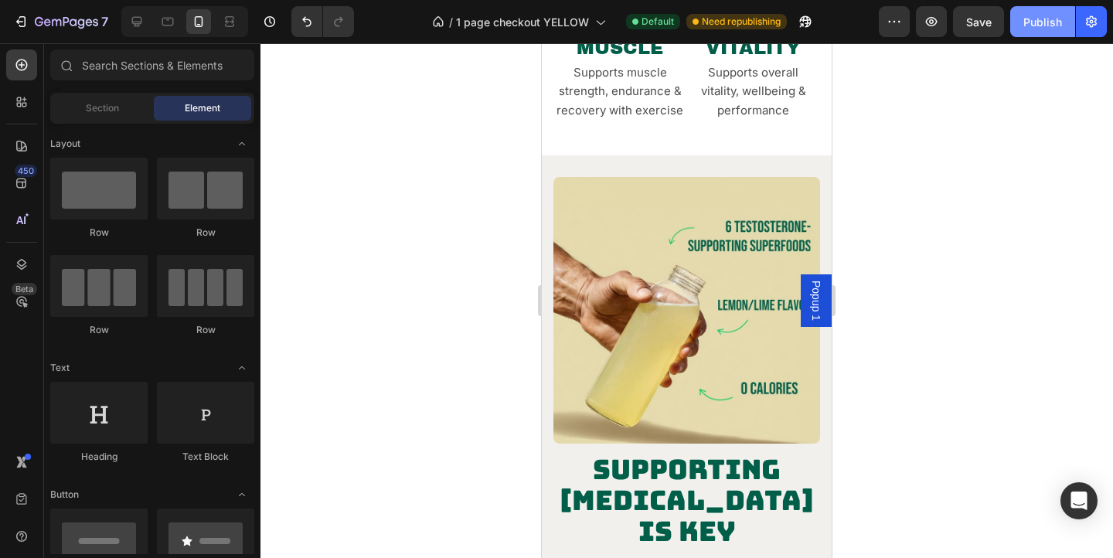
click at [1045, 29] on div "Publish" at bounding box center [1042, 22] width 39 height 16
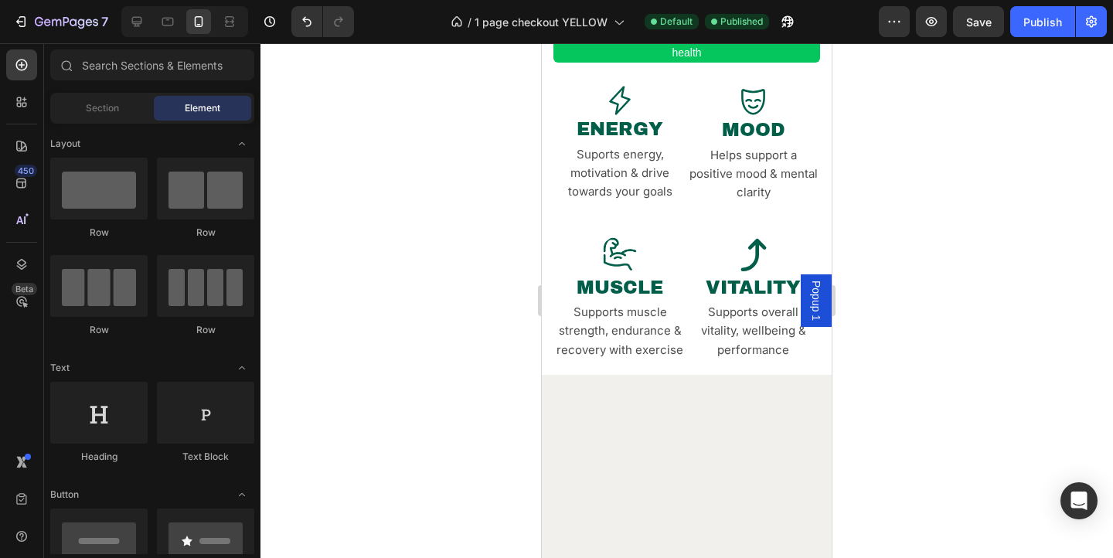
scroll to position [1162, 0]
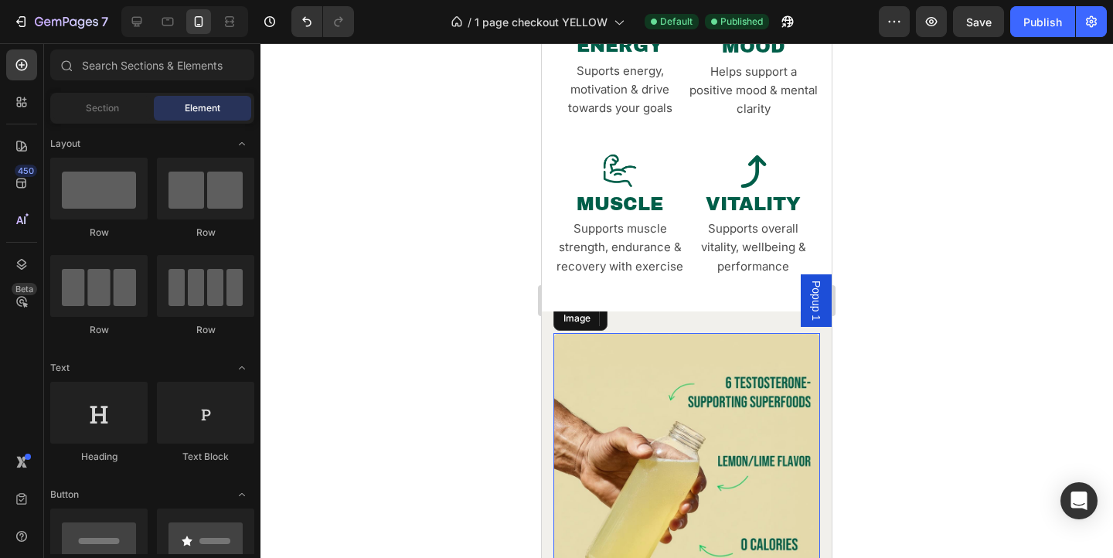
click at [702, 406] on img at bounding box center [686, 466] width 267 height 267
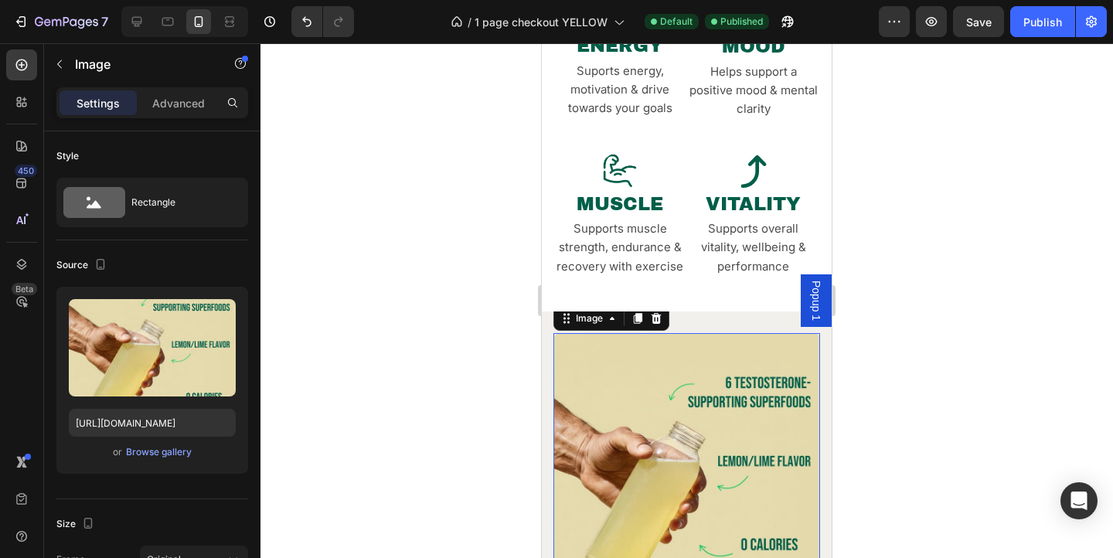
scroll to position [1172, 0]
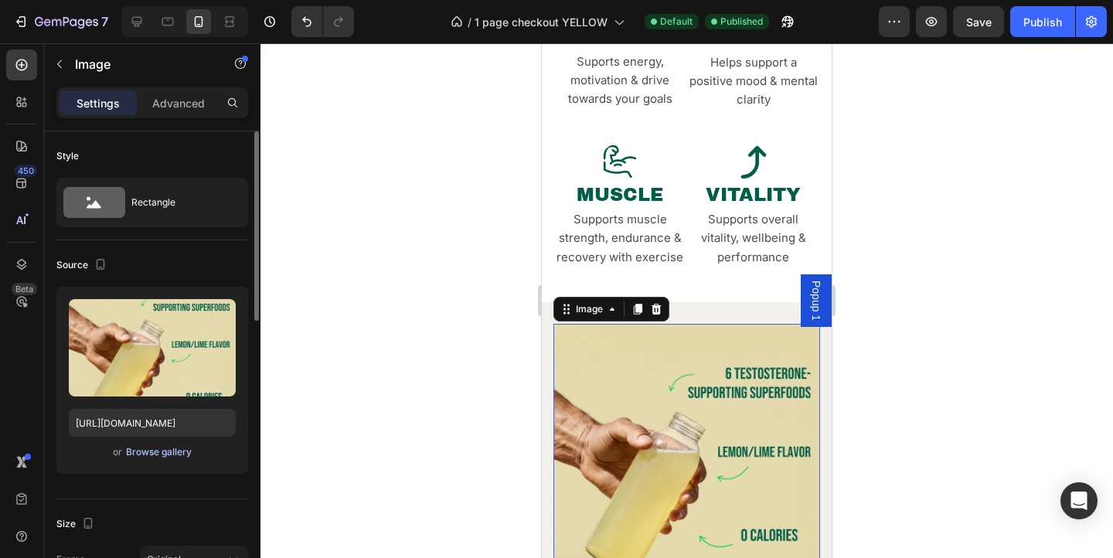
click at [160, 451] on div "Browse gallery" at bounding box center [159, 452] width 66 height 14
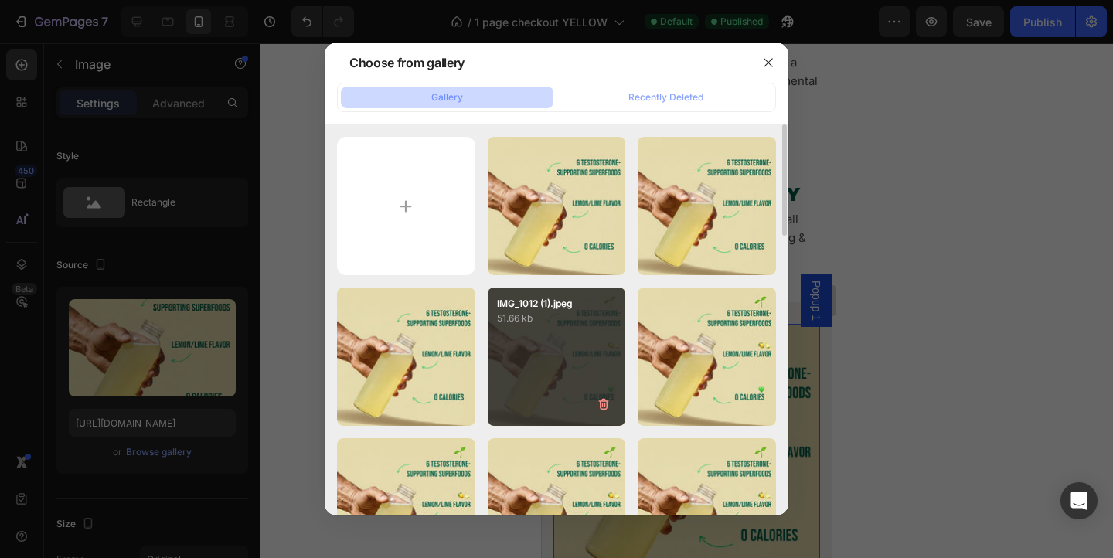
click at [551, 344] on div "IMG_1012 (1).jpeg 51.66 kb" at bounding box center [557, 357] width 138 height 138
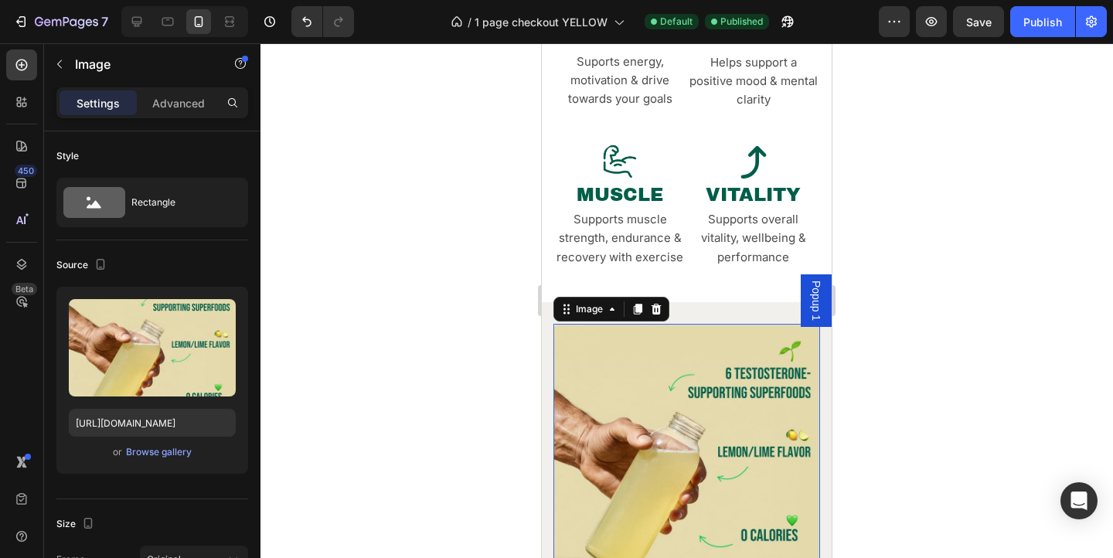
click at [124, 26] on div at bounding box center [184, 21] width 127 height 31
click at [126, 28] on div at bounding box center [136, 21] width 25 height 25
type input "https://cdn.shopify.com/s/files/1/2005/9307/files/image_demo.jpg"
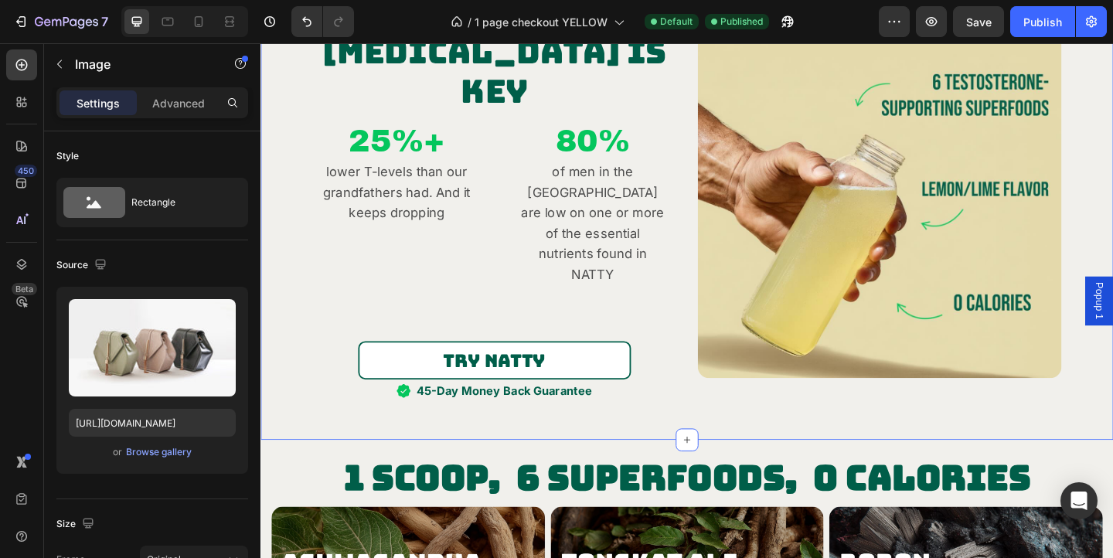
scroll to position [1349, 0]
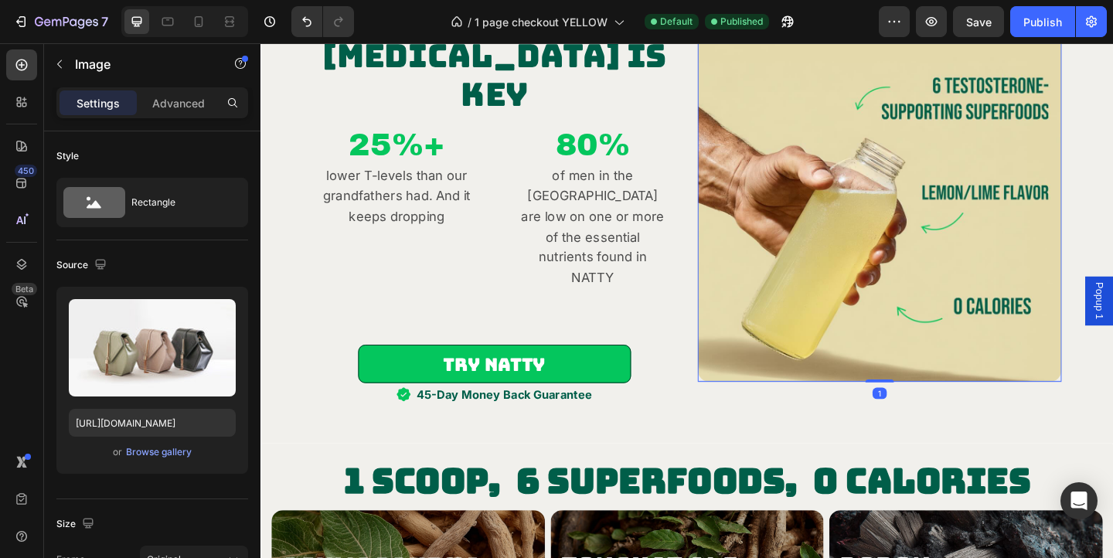
click at [944, 243] on img at bounding box center [934, 213] width 396 height 396
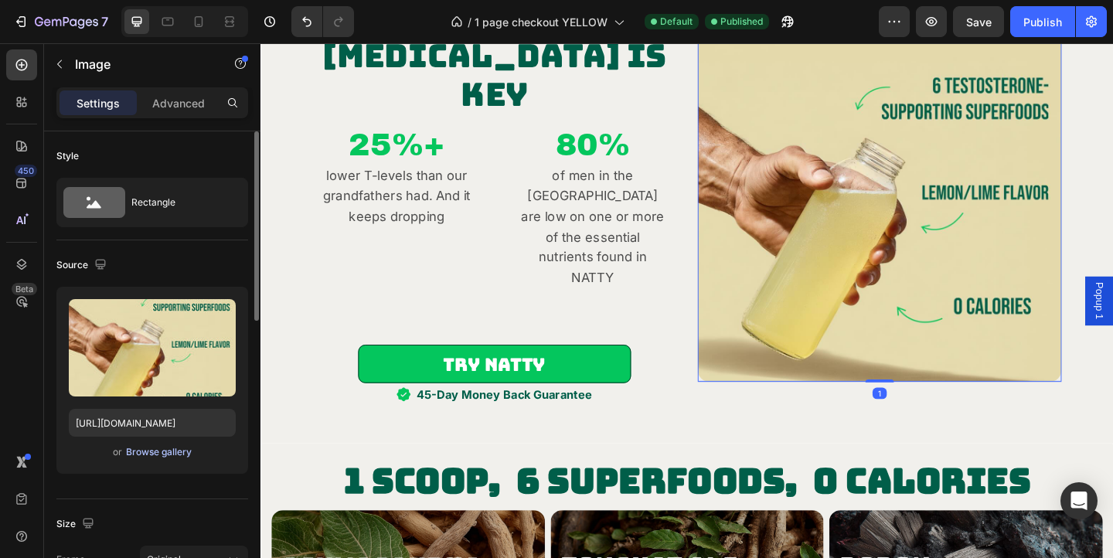
click at [161, 456] on div "Browse gallery" at bounding box center [159, 452] width 66 height 14
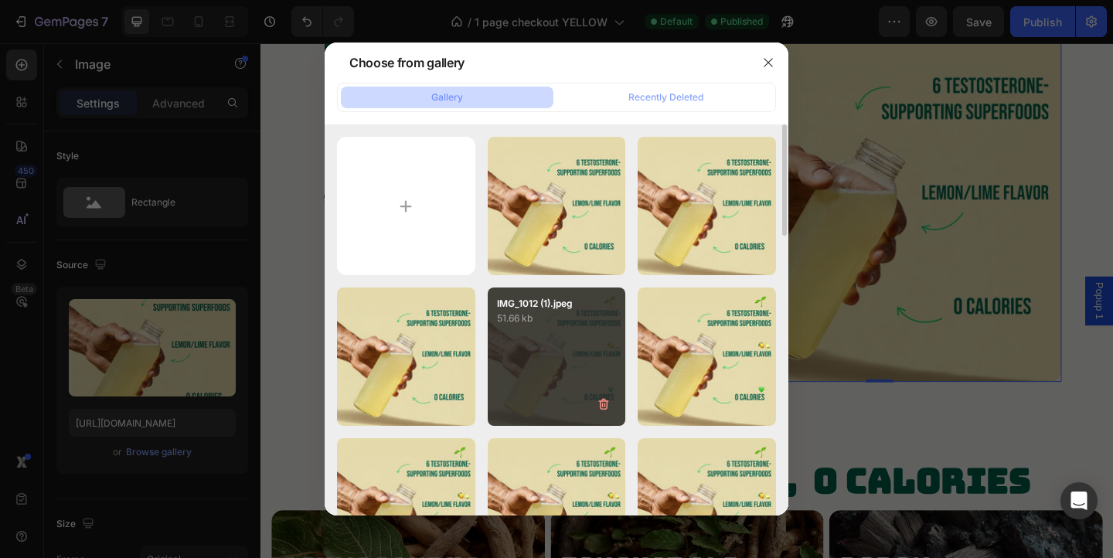
click at [594, 323] on p "51.66 kb" at bounding box center [557, 318] width 120 height 15
type input "https://cdn.shopify.com/s/files/1/0868/2589/4052/files/gempages_541050829604390…"
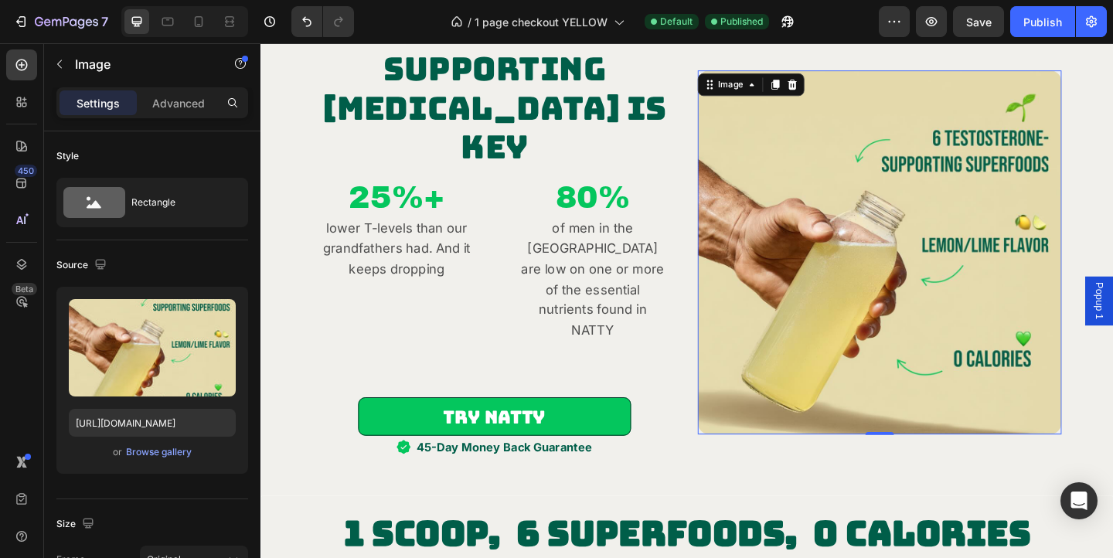
scroll to position [1195, 0]
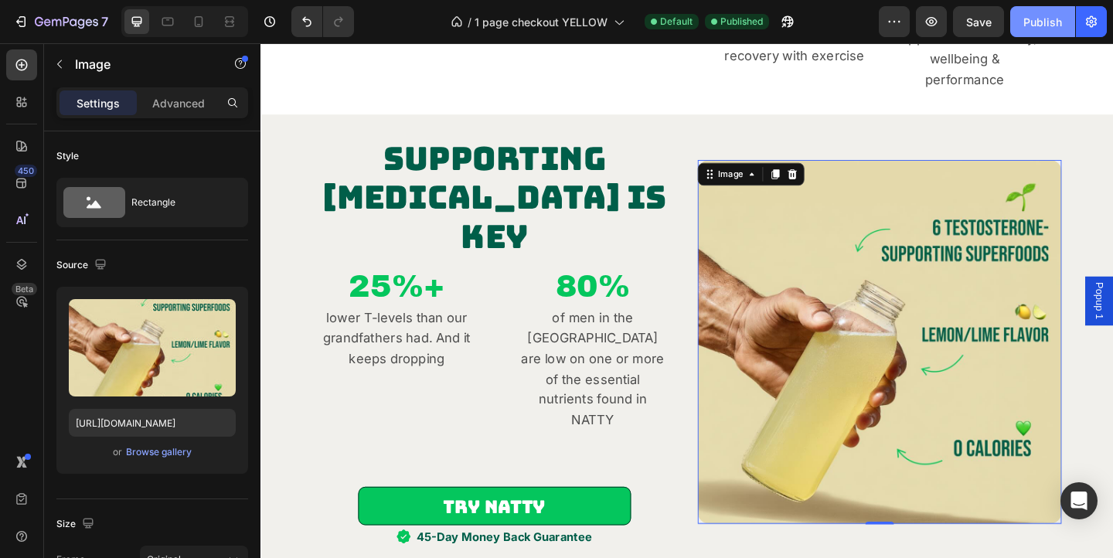
click at [1031, 21] on div "Publish" at bounding box center [1042, 22] width 39 height 16
